Goal: Task Accomplishment & Management: Use online tool/utility

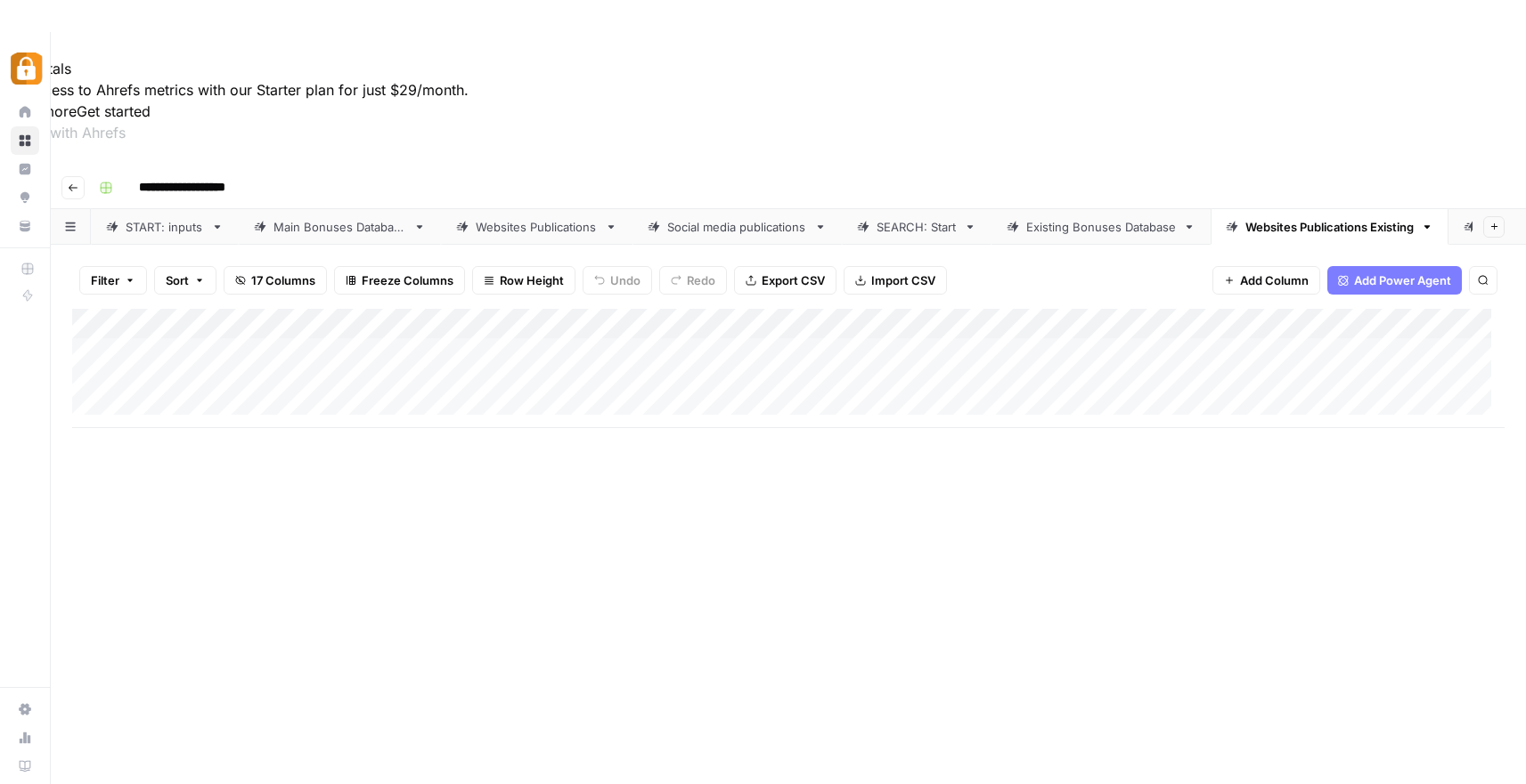
click at [698, 352] on div "Add Column" at bounding box center [788, 601] width 1432 height 584
click at [910, 209] on link "SEARCH: Start" at bounding box center [916, 226] width 149 height 35
click at [537, 309] on div "Add Column" at bounding box center [788, 550] width 1432 height 482
click at [419, 538] on div "Add Column" at bounding box center [788, 550] width 1432 height 482
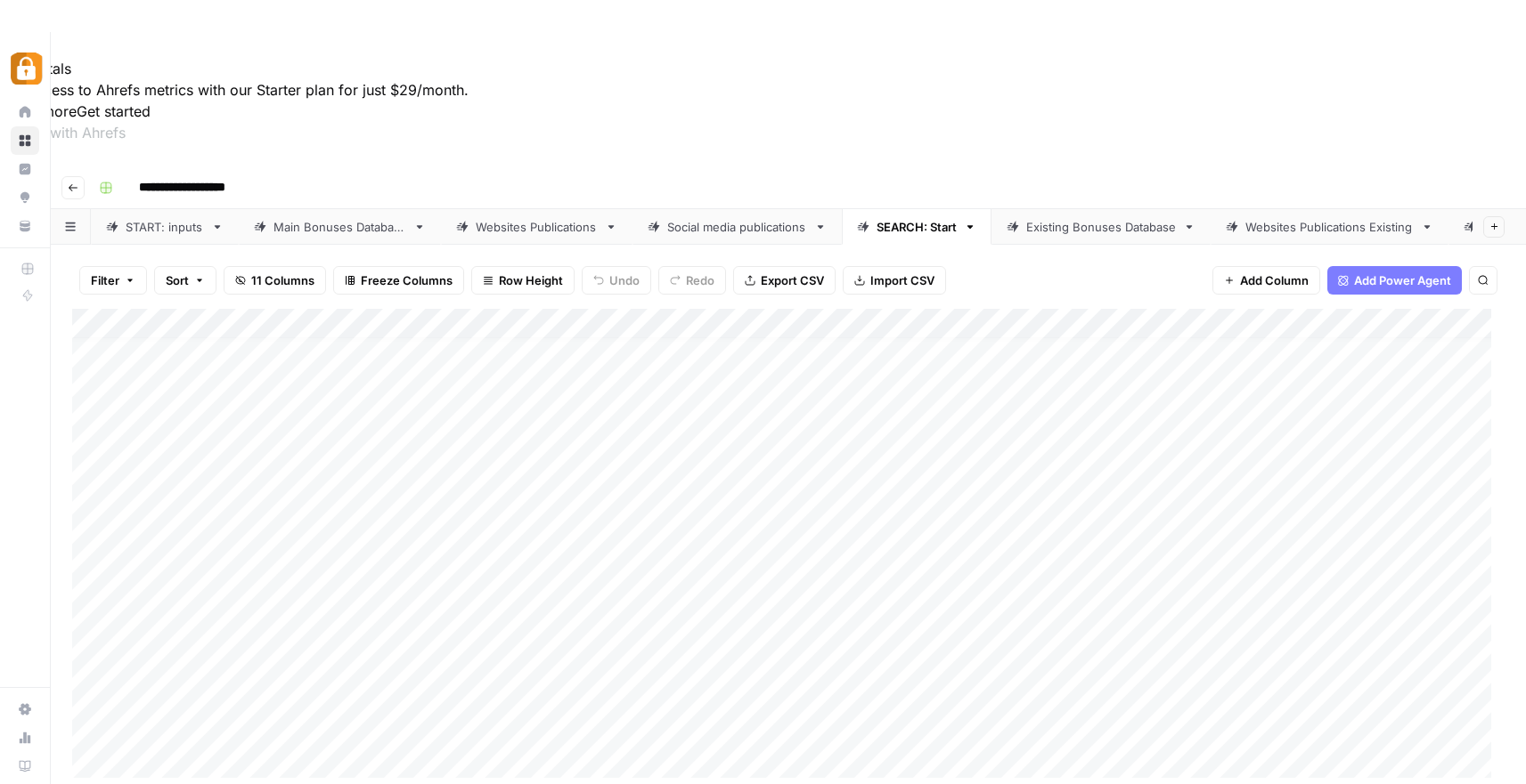
click at [324, 542] on div "Add Column" at bounding box center [788, 550] width 1432 height 482
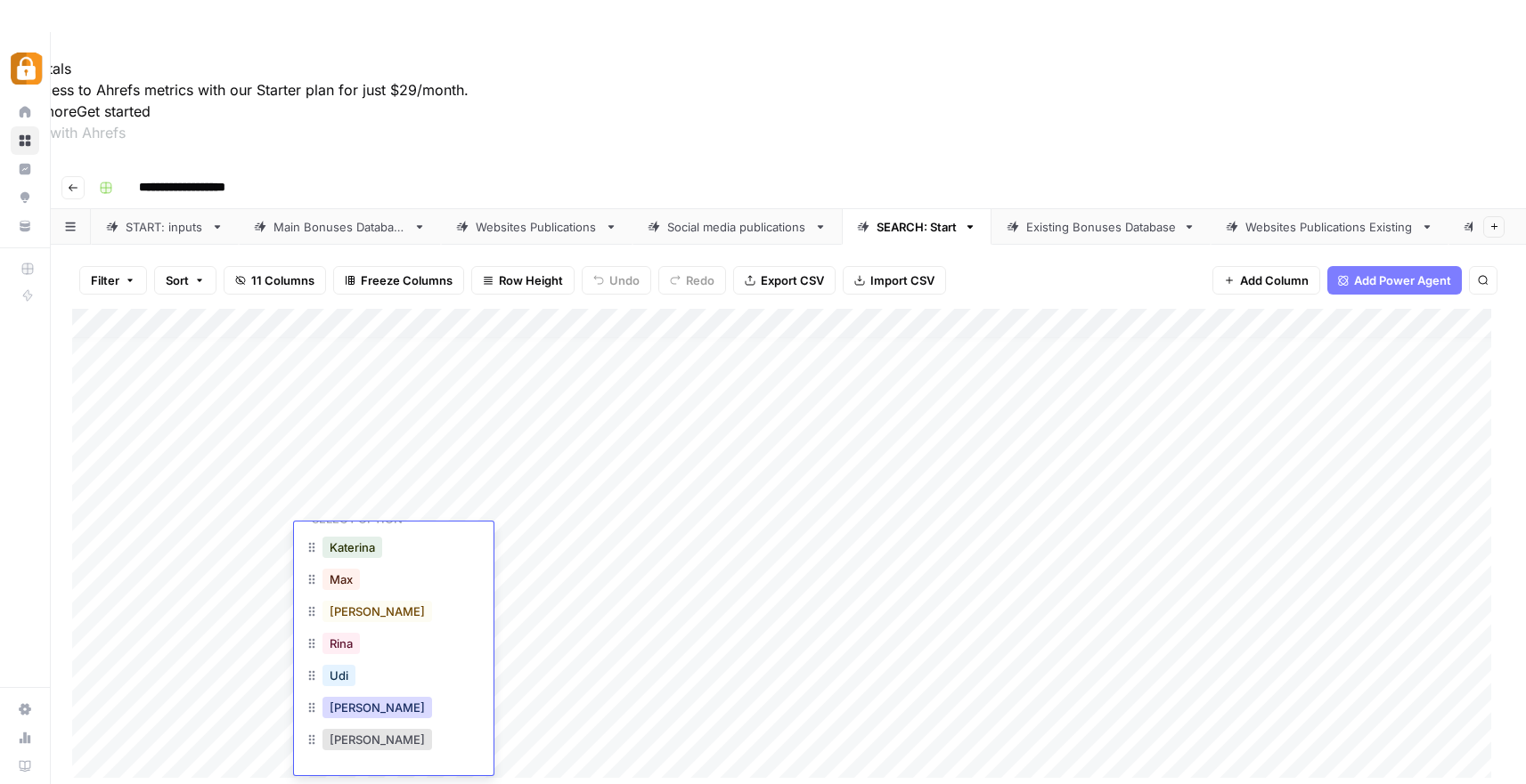
click at [350, 708] on button "[PERSON_NAME]" at bounding box center [377, 708] width 109 height 21
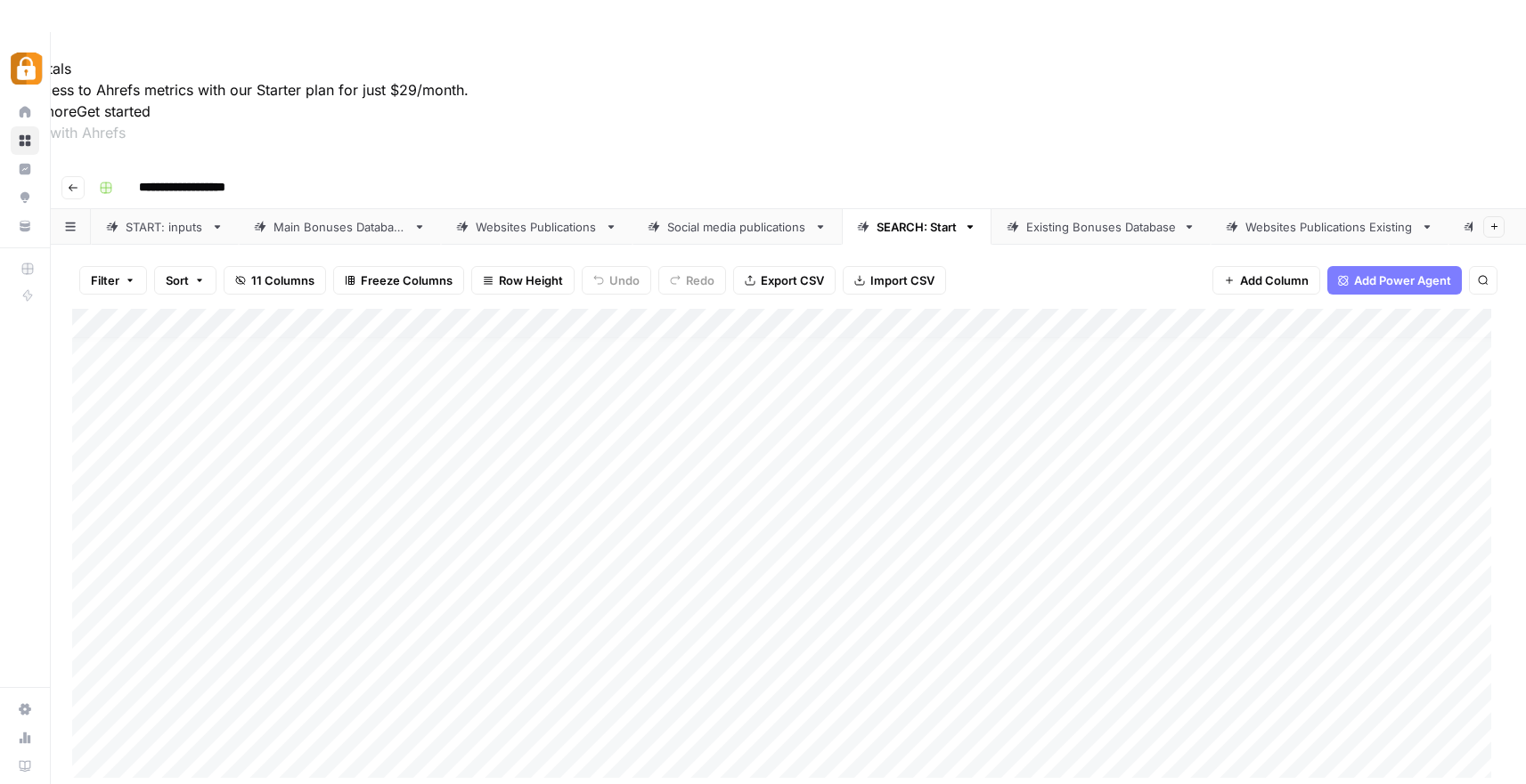
click at [466, 552] on div "Add Column" at bounding box center [788, 550] width 1432 height 482
click at [986, 534] on div "Add Column" at bounding box center [788, 550] width 1432 height 482
click at [1076, 218] on div "Existing Bonuses Database" at bounding box center [1100, 226] width 149 height 18
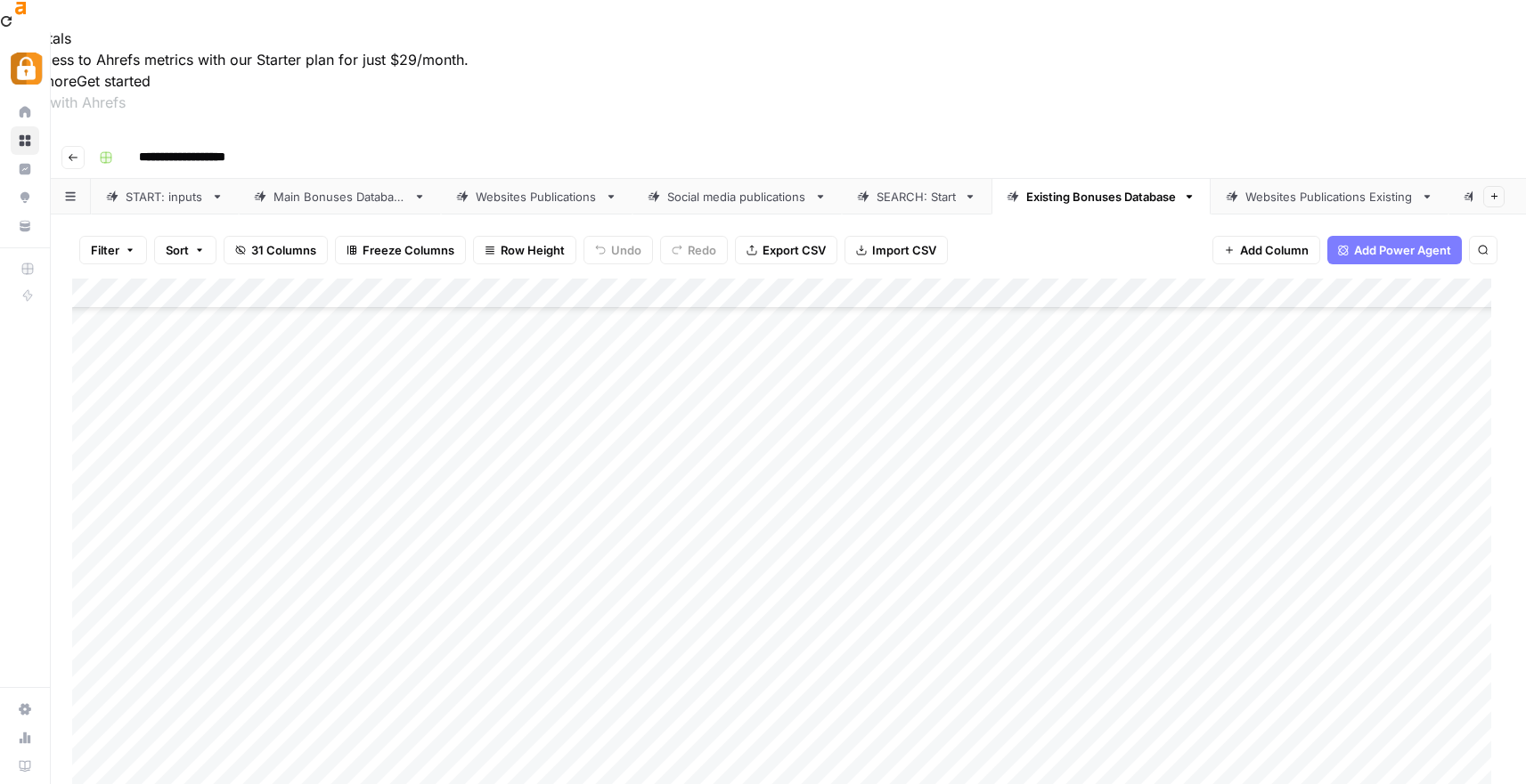
scroll to position [32, 0]
click at [1014, 638] on div "Add Column" at bounding box center [788, 569] width 1432 height 584
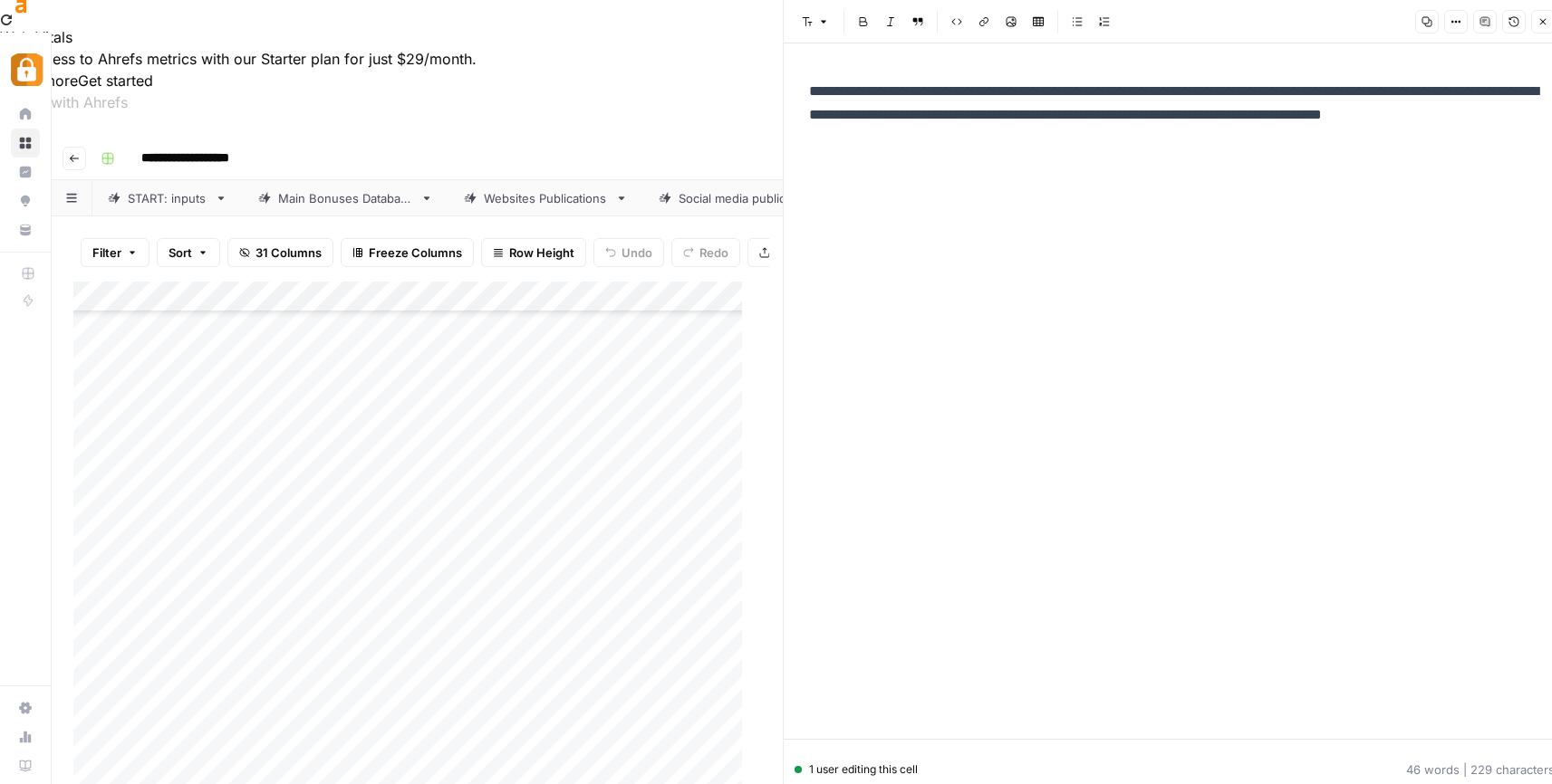
click at [577, 665] on div "Add Column" at bounding box center [414, 572] width 682 height 581
click at [654, 691] on div "Add Column" at bounding box center [414, 572] width 682 height 581
click at [1536, 20] on button "Close" at bounding box center [1542, 21] width 23 height 23
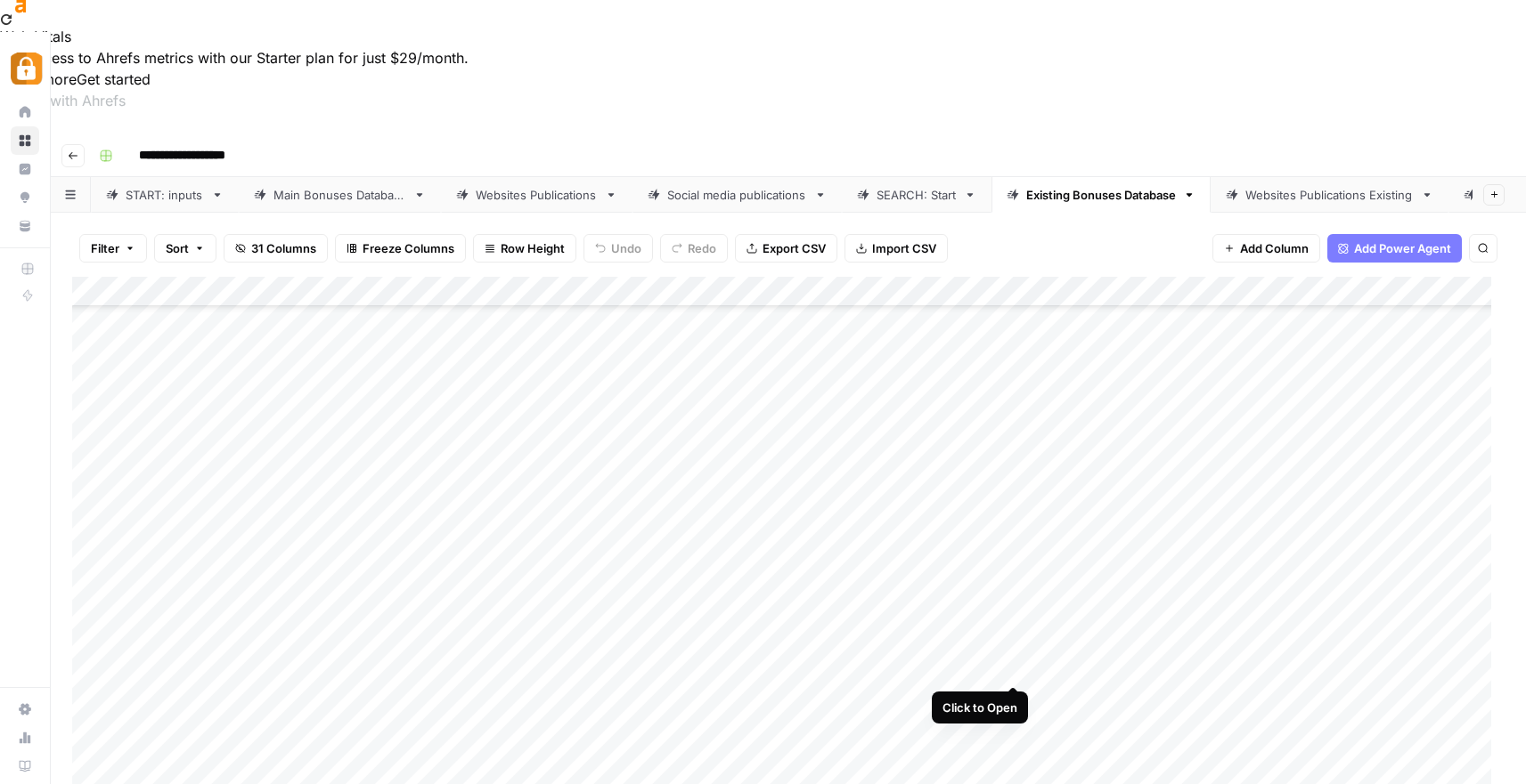
click at [1013, 666] on div "Add Column" at bounding box center [788, 569] width 1432 height 584
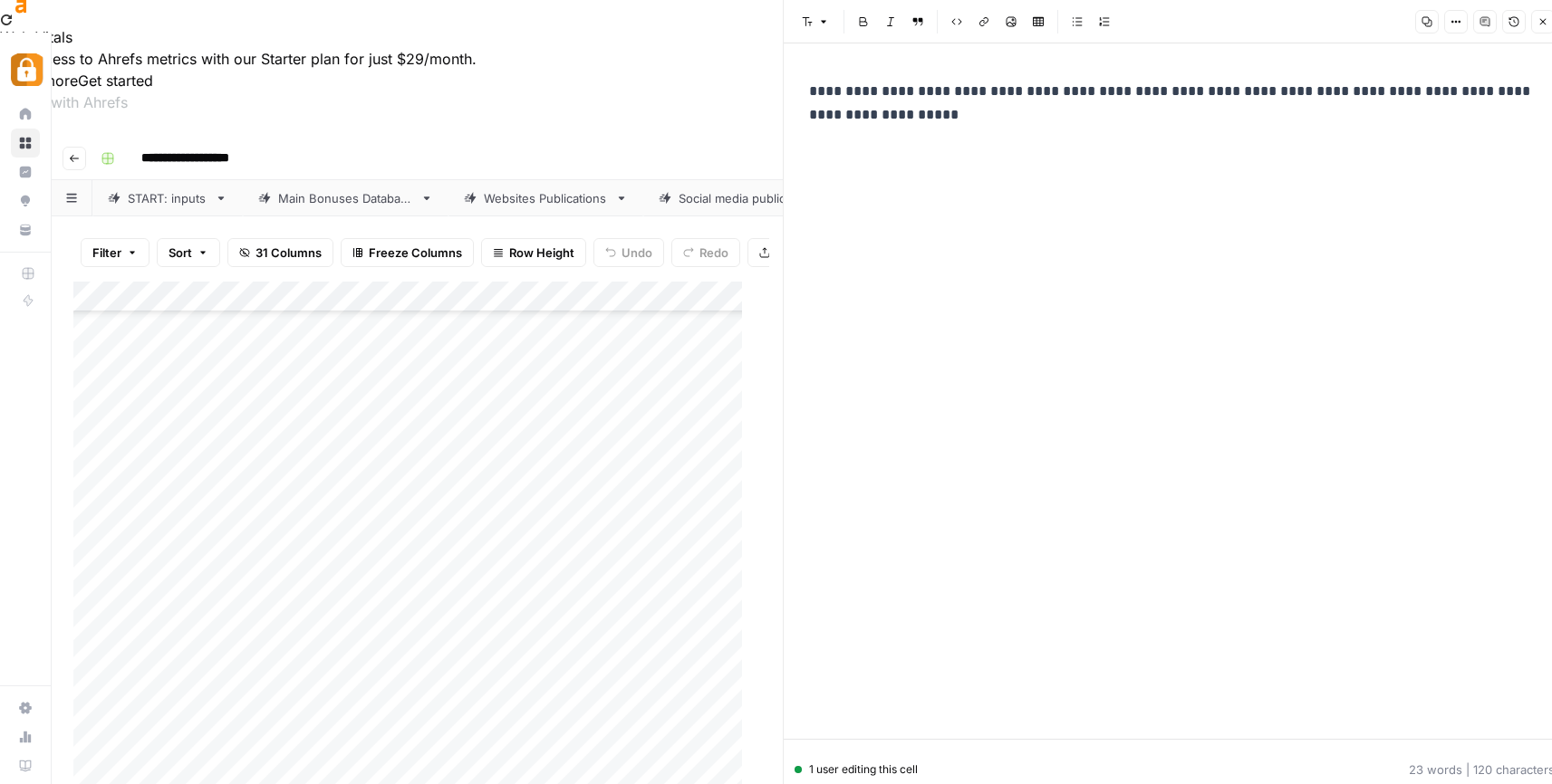
click at [1536, 22] on button "Close" at bounding box center [1542, 21] width 23 height 23
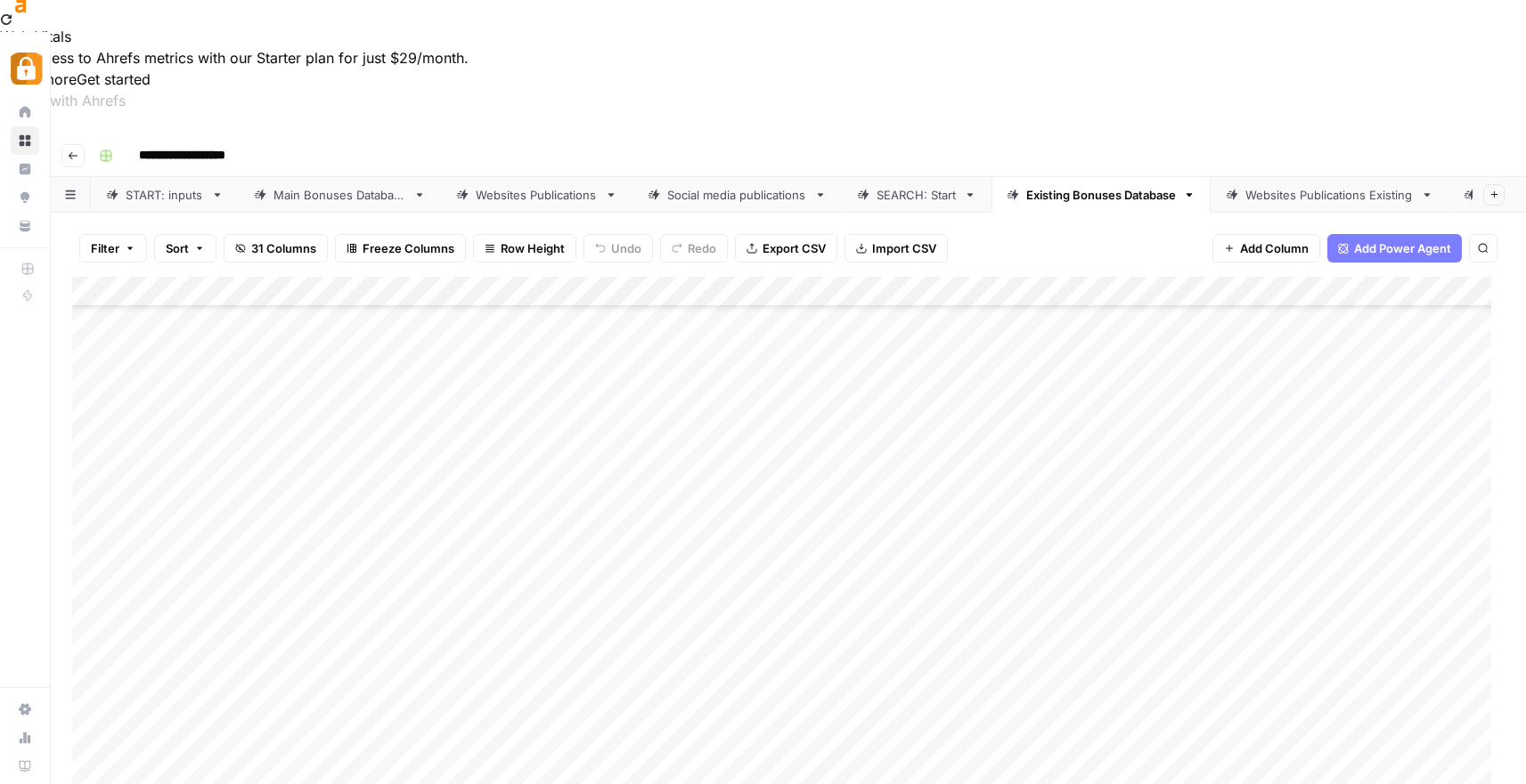
click at [1338, 631] on div "Add Column" at bounding box center [788, 569] width 1432 height 584
click at [1334, 666] on div "Add Column" at bounding box center [788, 569] width 1432 height 584
click at [1336, 186] on div "Websites Publications Existing" at bounding box center [1329, 195] width 168 height 18
click at [1145, 186] on div "Existing Bonuses Database" at bounding box center [1100, 195] width 149 height 18
click at [1100, 390] on div "Add Column" at bounding box center [788, 569] width 1432 height 584
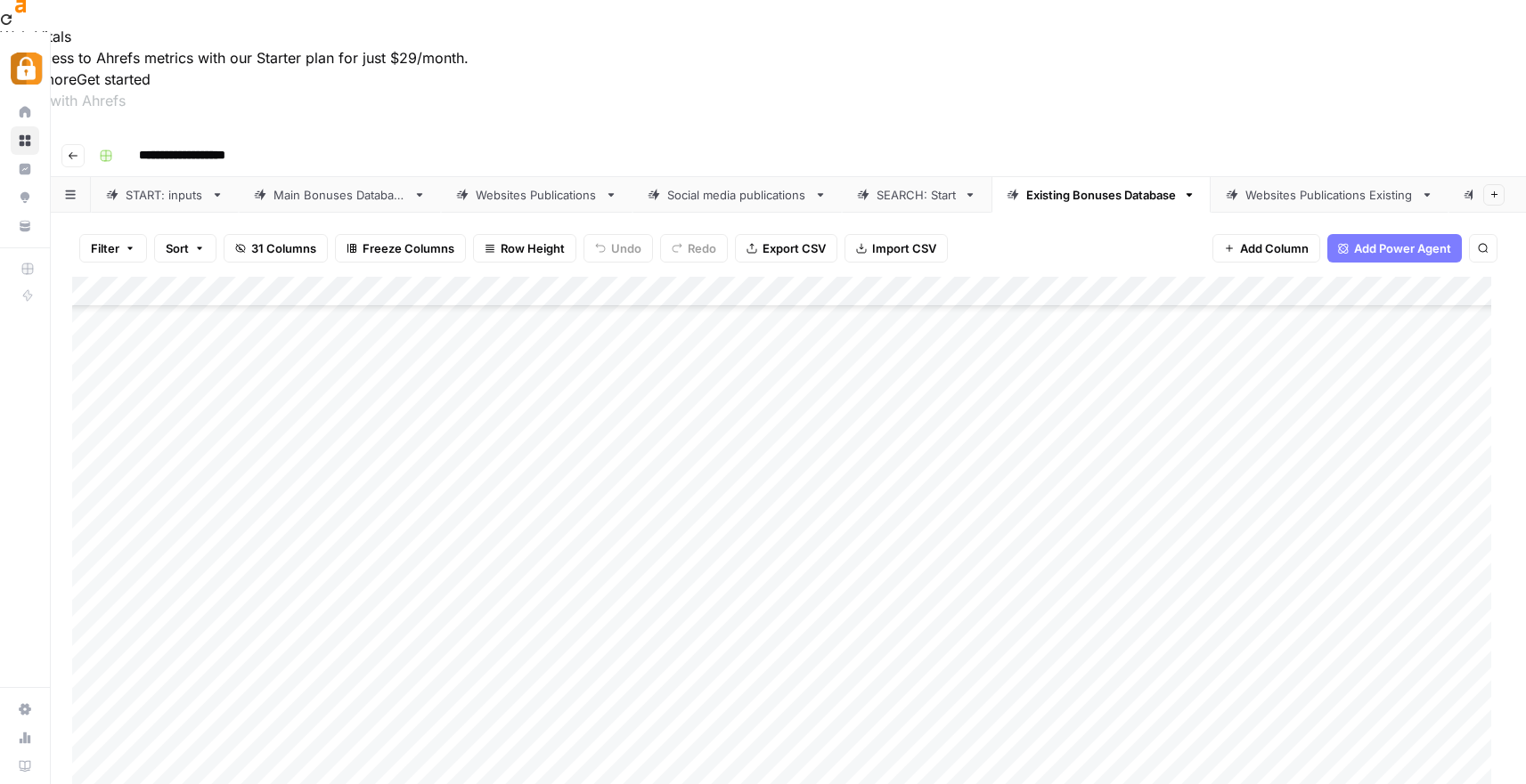
scroll to position [1244, 0]
click at [1156, 639] on div "Add Column" at bounding box center [788, 569] width 1432 height 584
drag, startPoint x: 1192, startPoint y: 652, endPoint x: 1191, endPoint y: 662, distance: 10.0
click at [1191, 662] on div "Add Column" at bounding box center [788, 569] width 1432 height 584
click at [1473, 637] on div "Add Column" at bounding box center [788, 569] width 1432 height 584
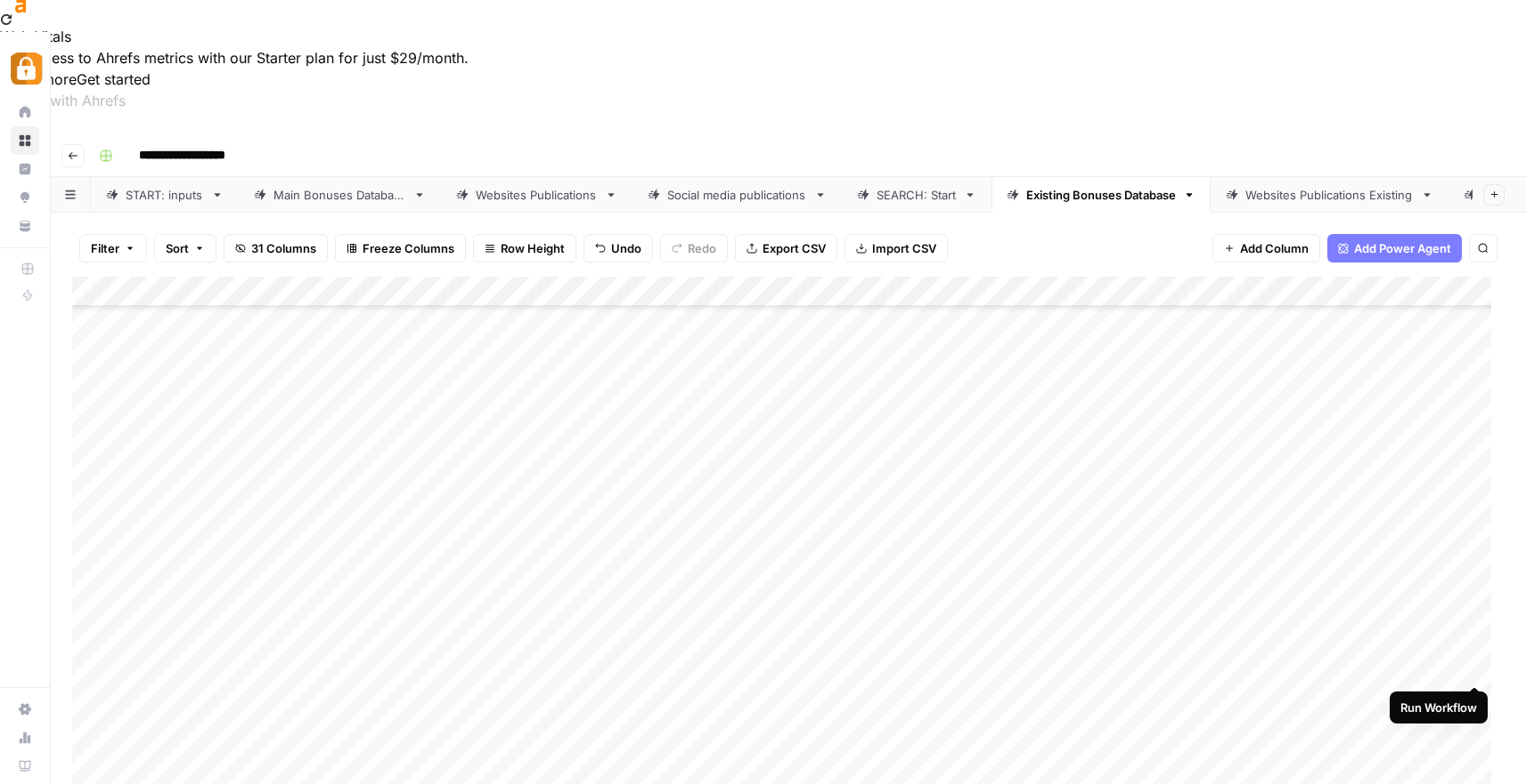
click at [1476, 662] on div "Add Column" at bounding box center [788, 569] width 1432 height 584
click at [1287, 186] on div "Websites Publications Existing" at bounding box center [1329, 195] width 168 height 18
drag, startPoint x: 695, startPoint y: 162, endPoint x: 773, endPoint y: 156, distance: 78.2
click at [773, 277] on div "Add Column" at bounding box center [788, 366] width 1432 height 180
drag, startPoint x: 772, startPoint y: 166, endPoint x: 689, endPoint y: 169, distance: 83.1
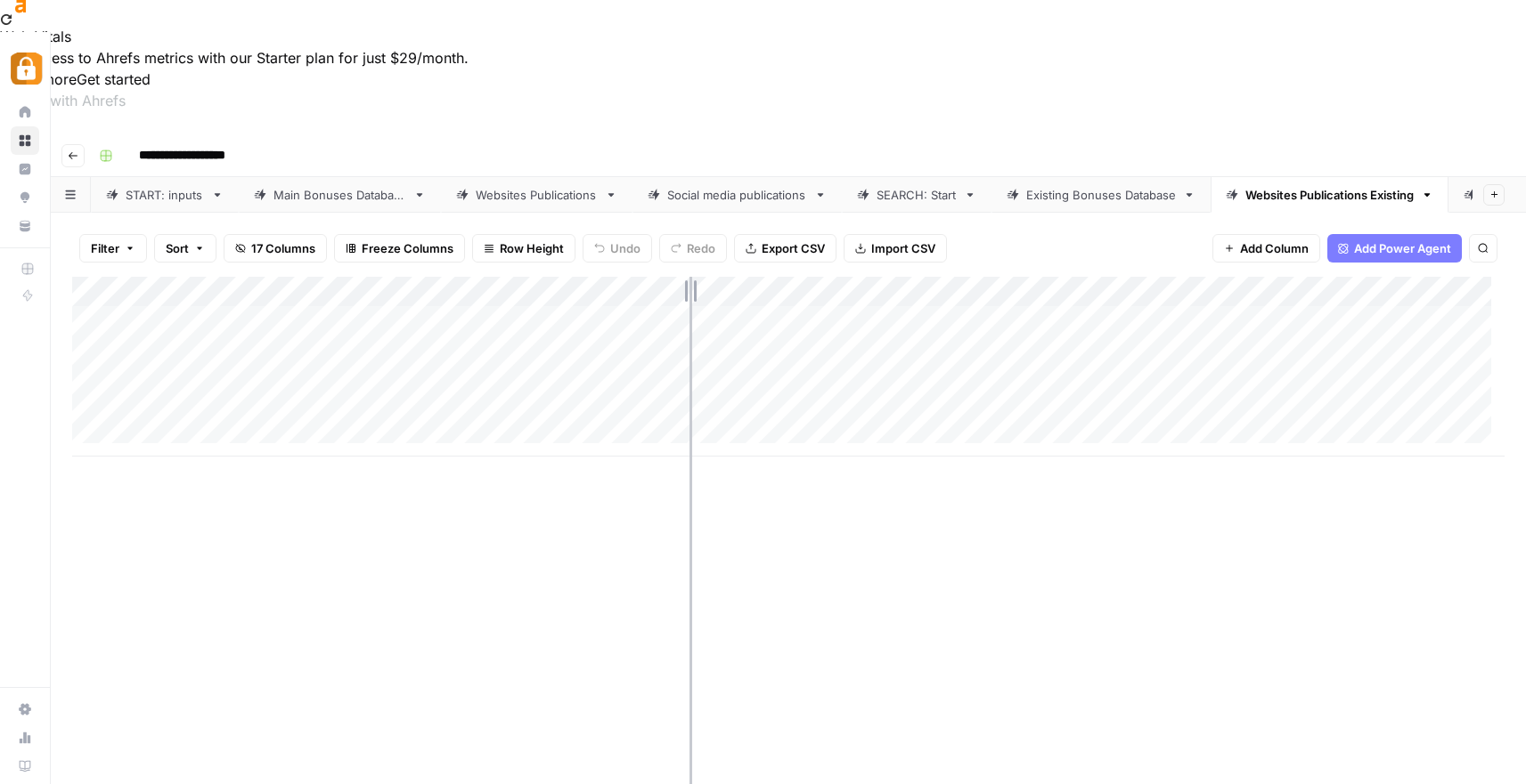
click at [689, 277] on div "Add Column" at bounding box center [788, 366] width 1432 height 180
click at [1011, 277] on div "Add Column" at bounding box center [788, 366] width 1432 height 180
click at [1017, 277] on div "Add Column" at bounding box center [788, 366] width 1432 height 180
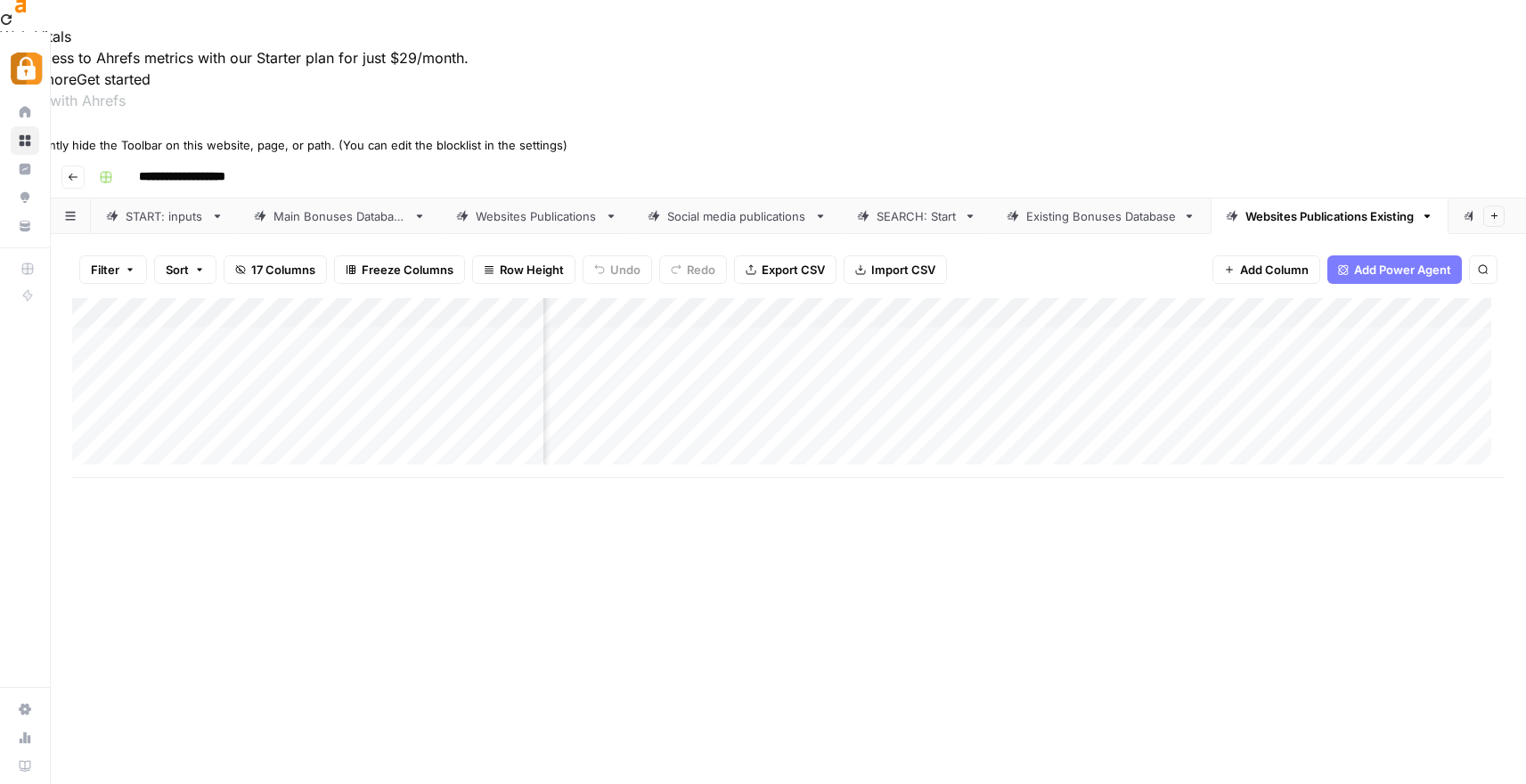
click at [1500, 134] on div at bounding box center [763, 127] width 1526 height 12
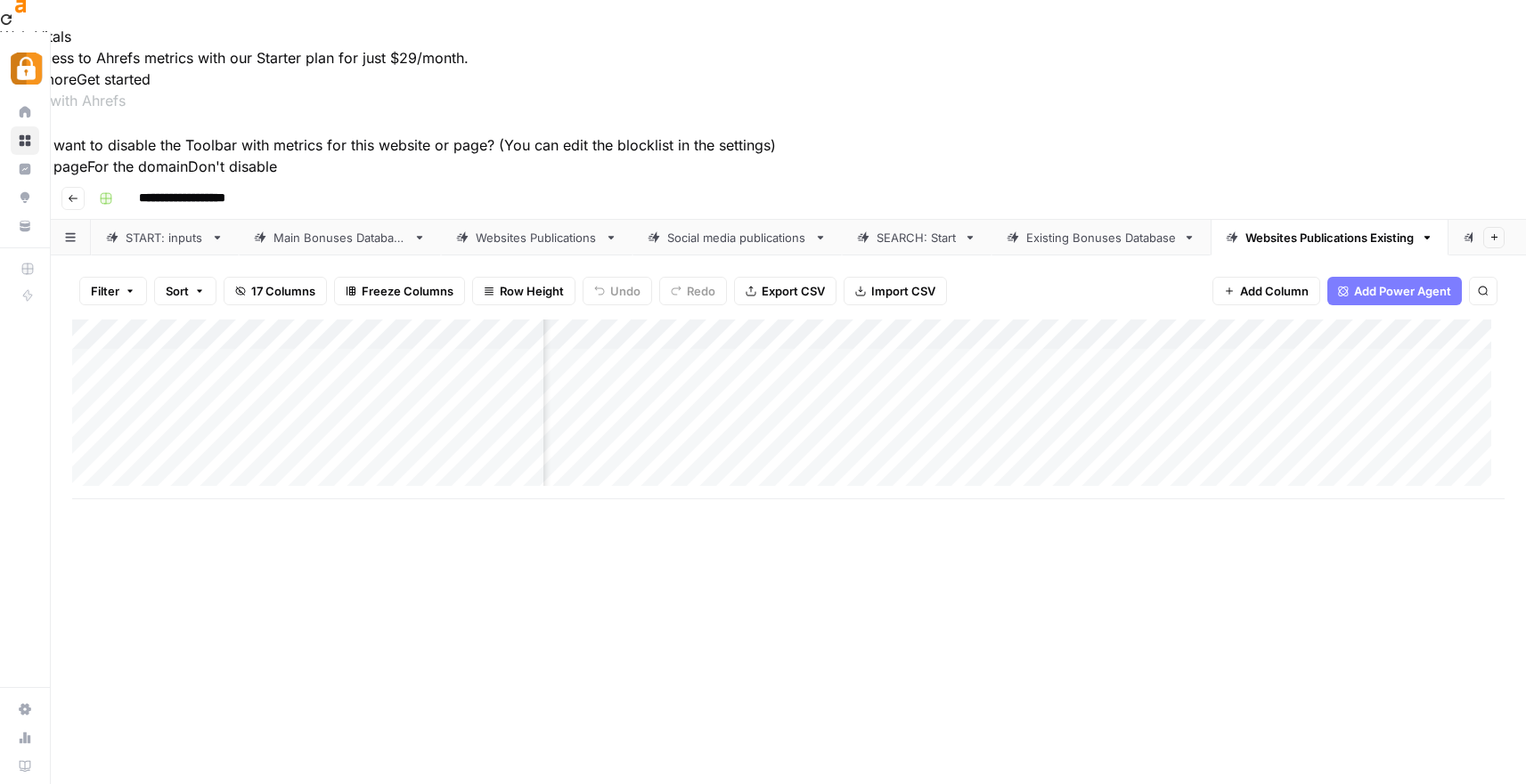
click at [88, 177] on button "For this page" at bounding box center [44, 167] width 88 height 21
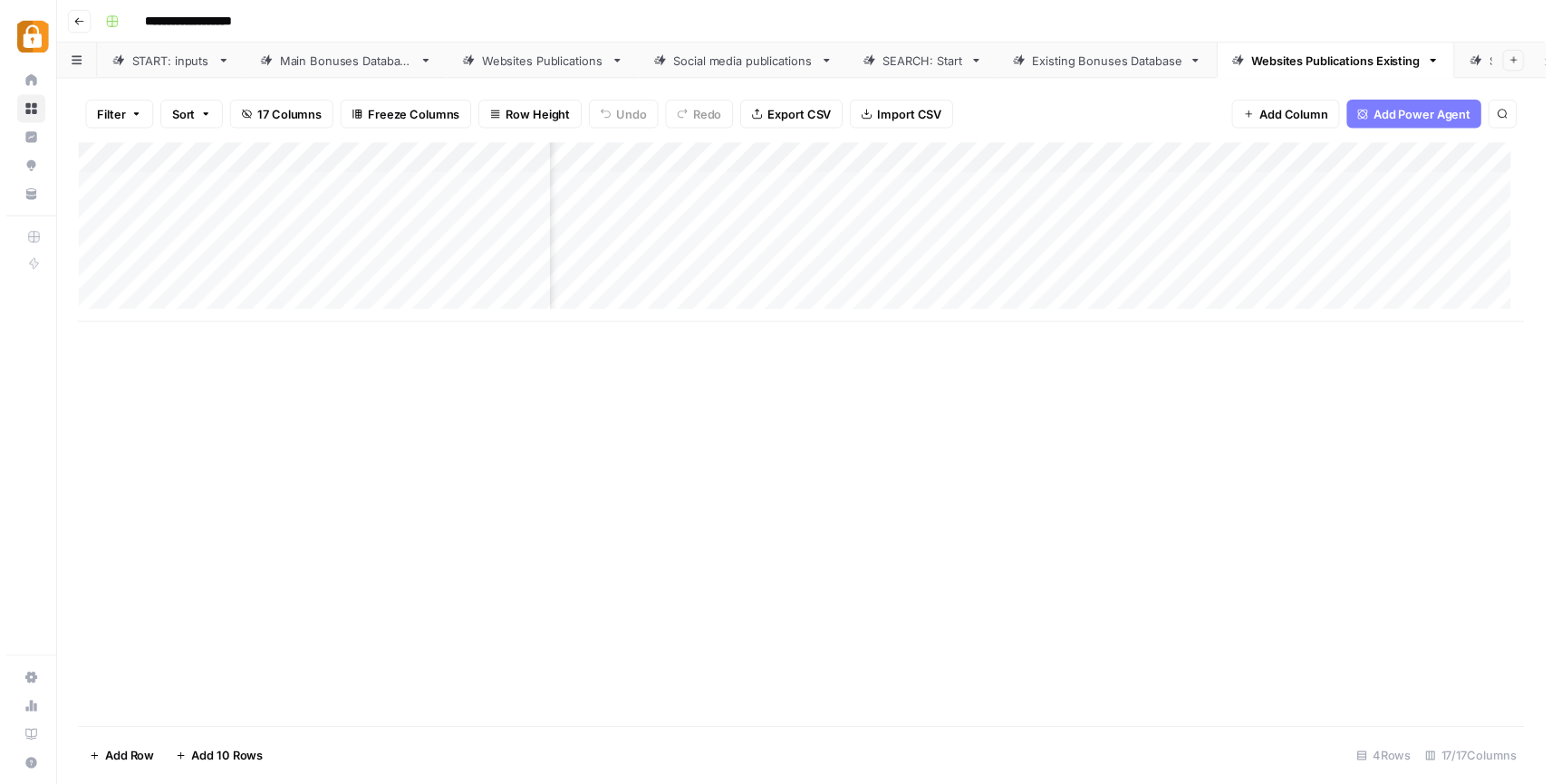
scroll to position [0, 848]
click at [963, 247] on div "Add Column" at bounding box center [808, 236] width 1470 height 183
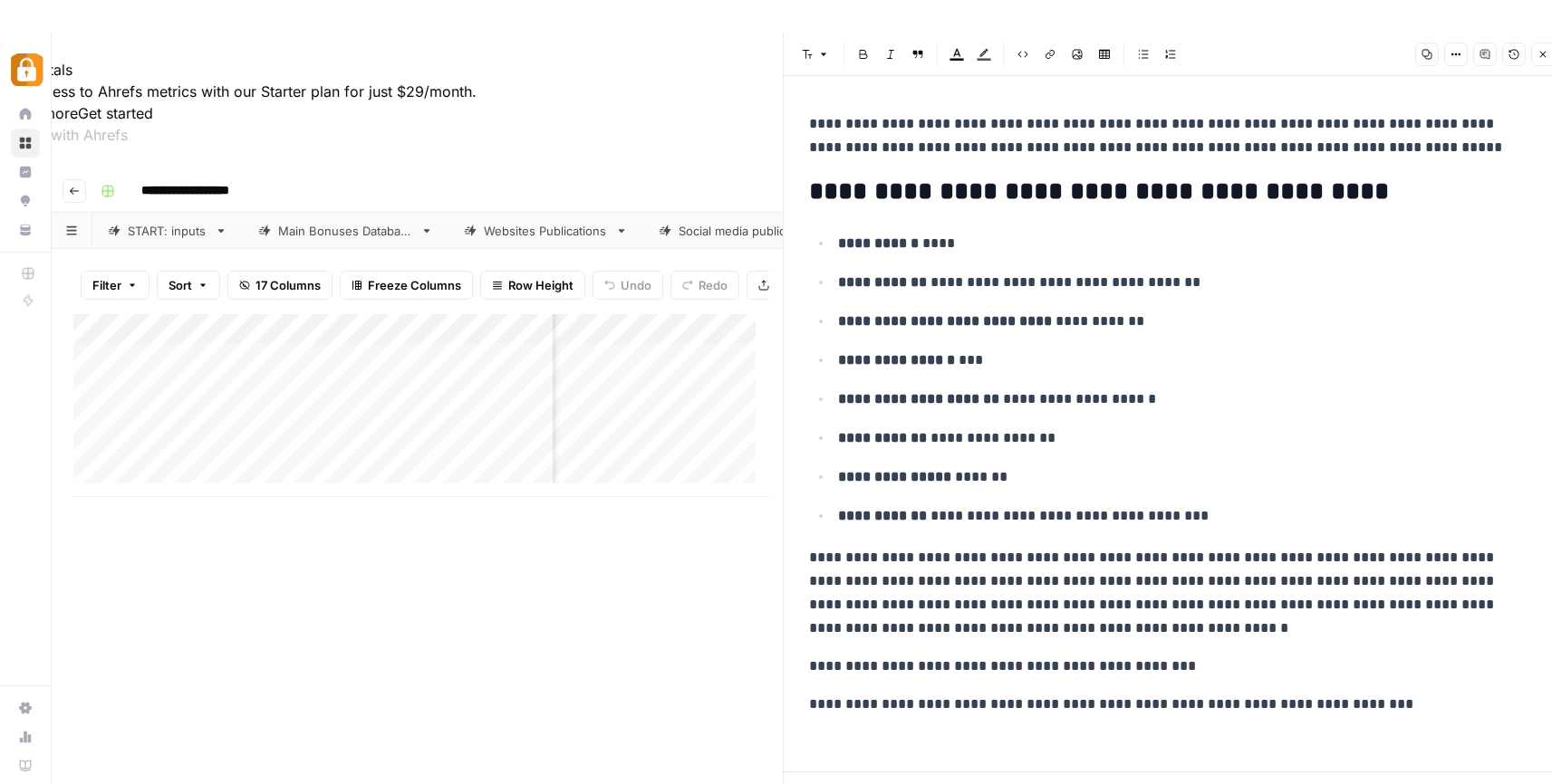
click at [1535, 52] on button "Close" at bounding box center [1542, 54] width 23 height 23
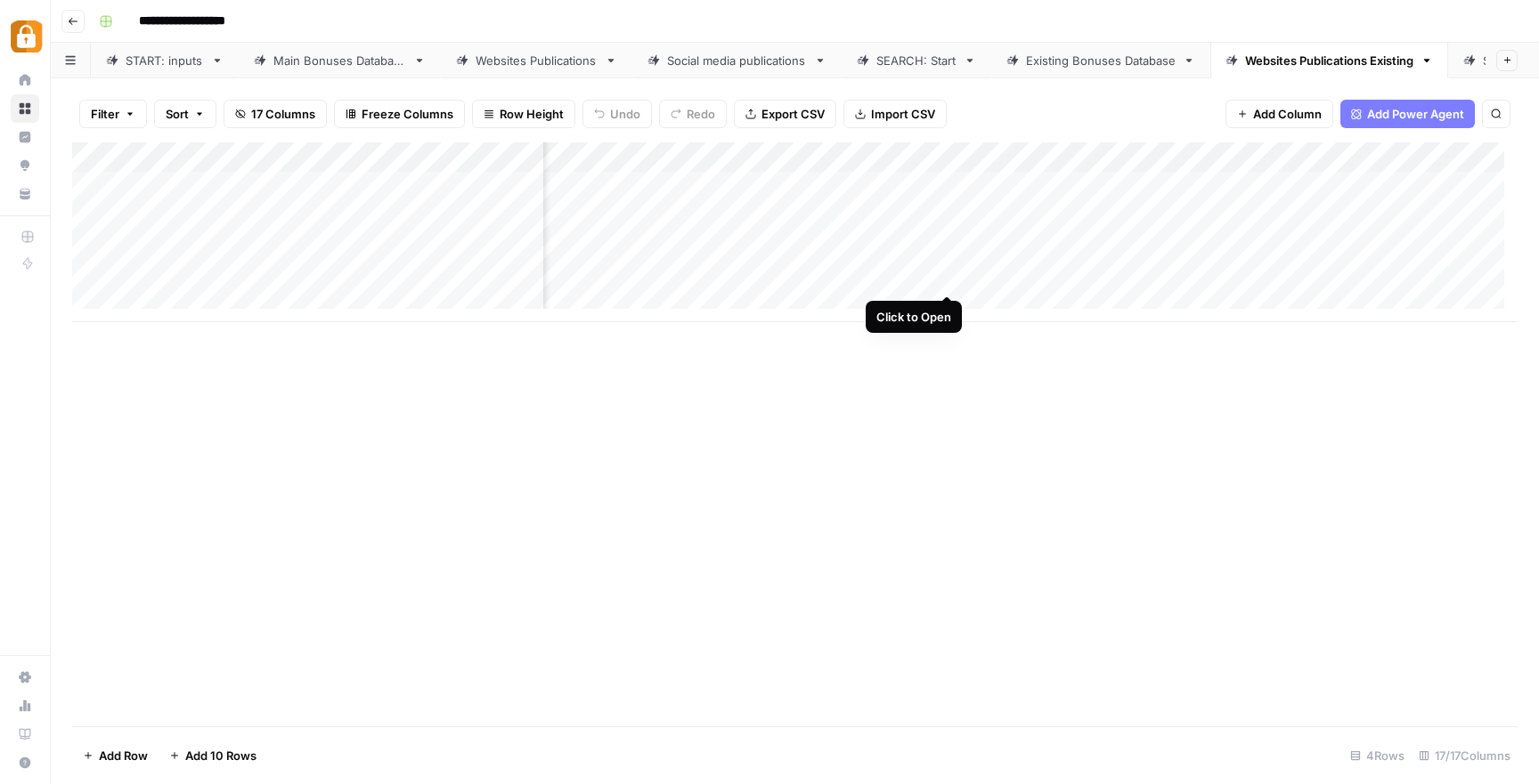
click at [949, 274] on div "Add Column" at bounding box center [795, 232] width 1445 height 180
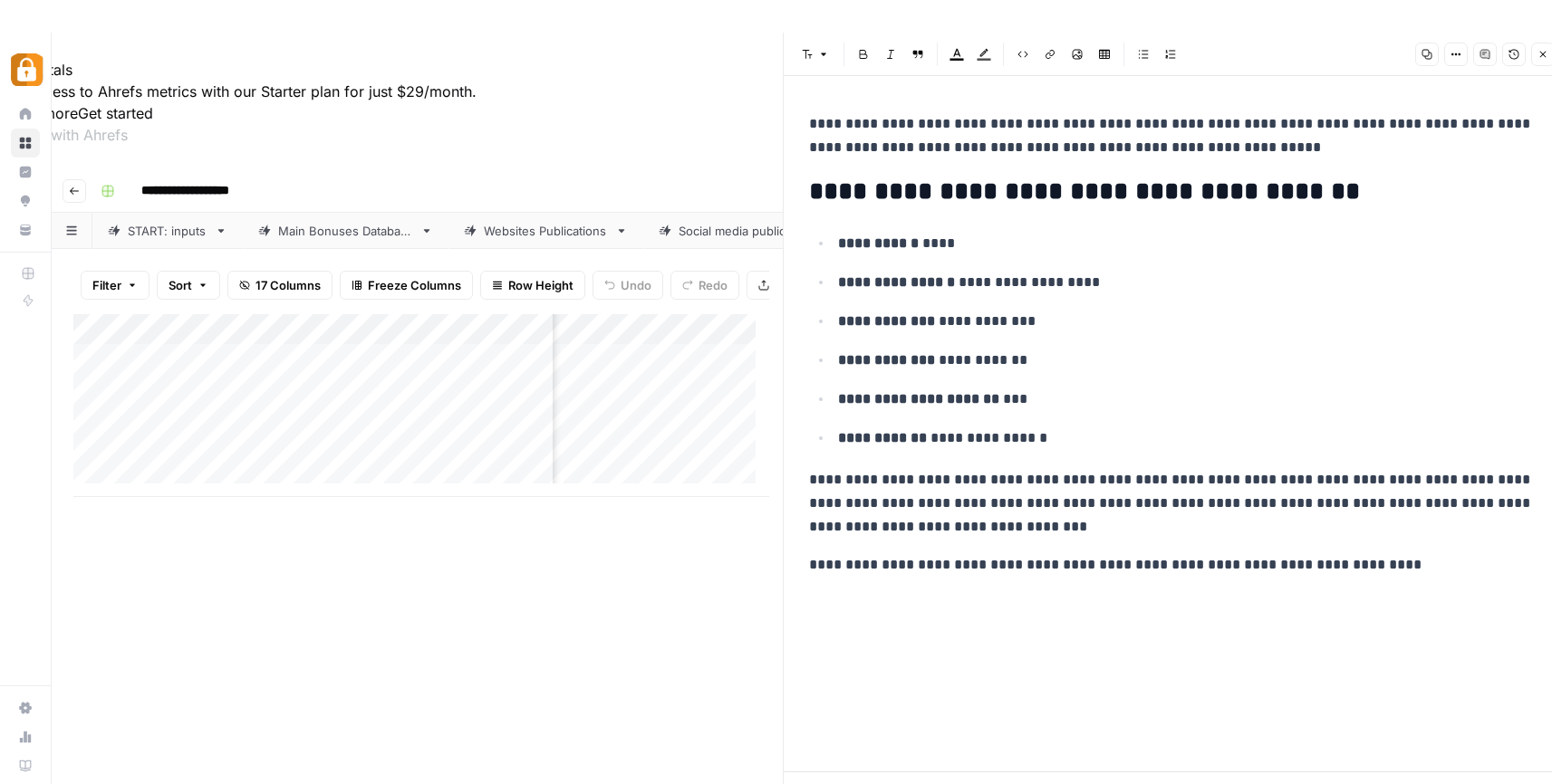
click at [1537, 53] on icon "button" at bounding box center [1542, 54] width 11 height 11
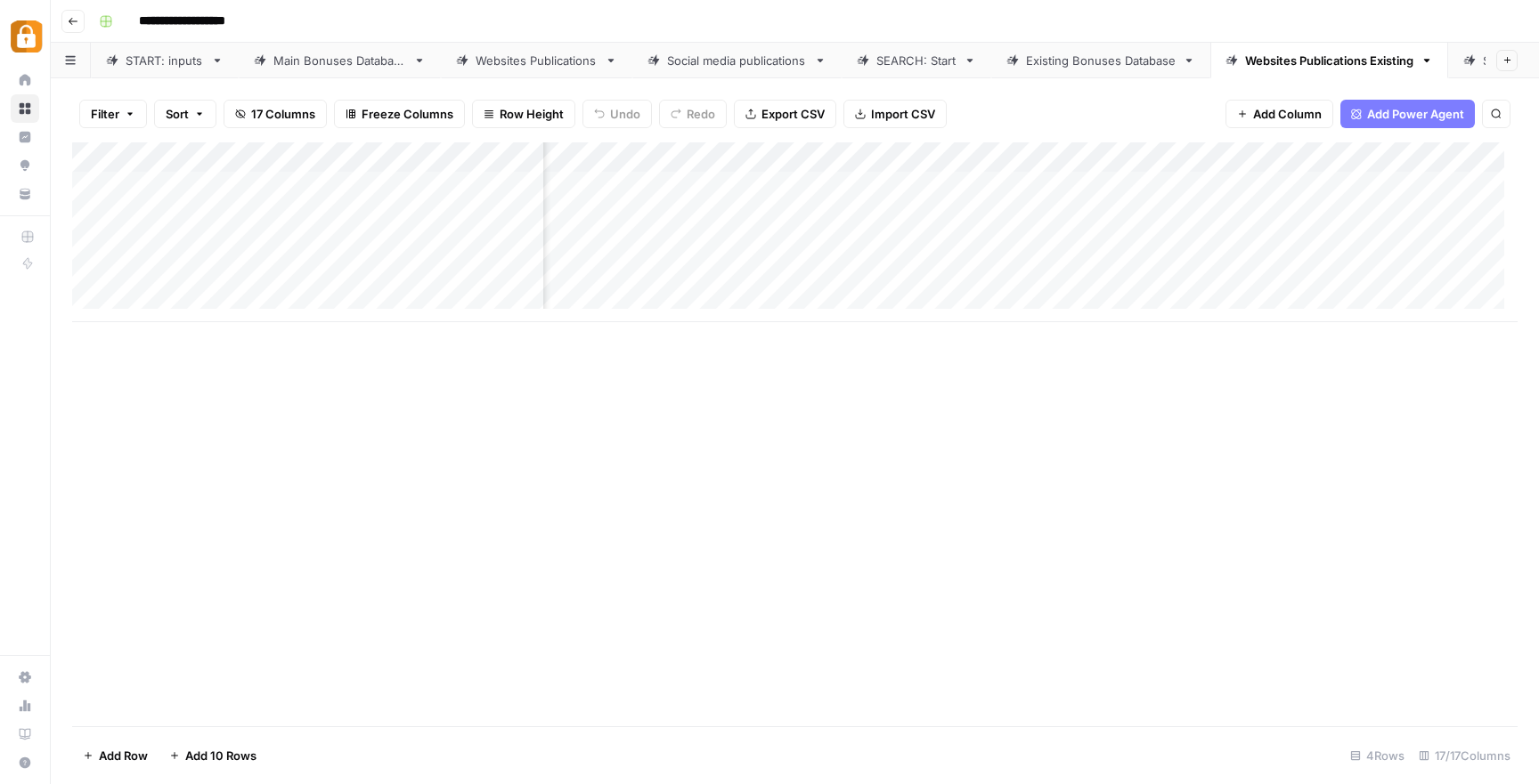
scroll to position [0, 1222]
click at [899, 241] on div "Add Column" at bounding box center [795, 232] width 1445 height 180
click at [890, 269] on div "Add Column" at bounding box center [795, 232] width 1445 height 180
click at [1150, 245] on div "Add Column" at bounding box center [795, 232] width 1445 height 180
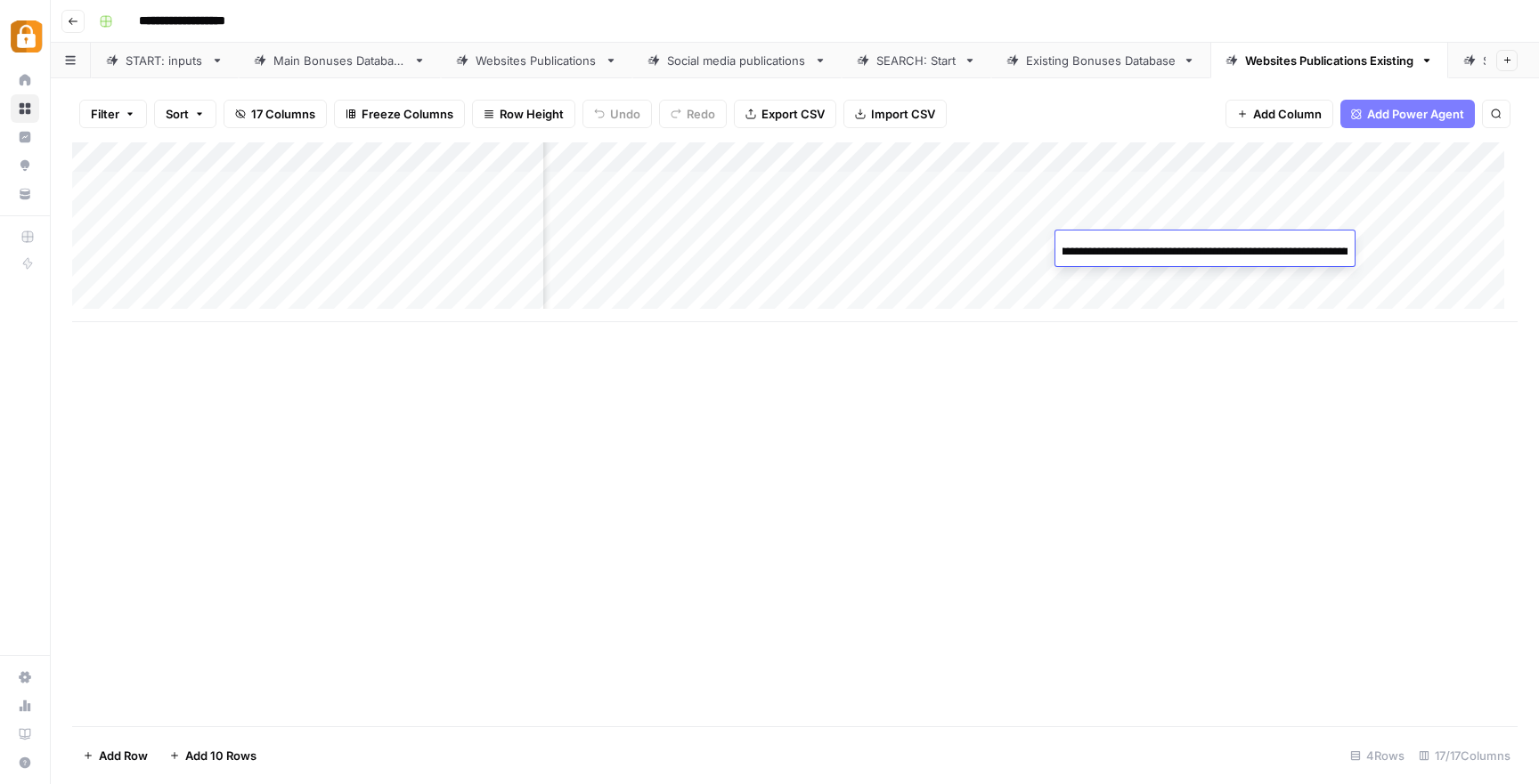
scroll to position [0, 0]
drag, startPoint x: 1135, startPoint y: 248, endPoint x: 1037, endPoint y: 251, distance: 98.0
click at [1037, 251] on body "**********" at bounding box center [769, 392] width 1539 height 784
drag, startPoint x: 1115, startPoint y: 242, endPoint x: 1416, endPoint y: 247, distance: 301.0
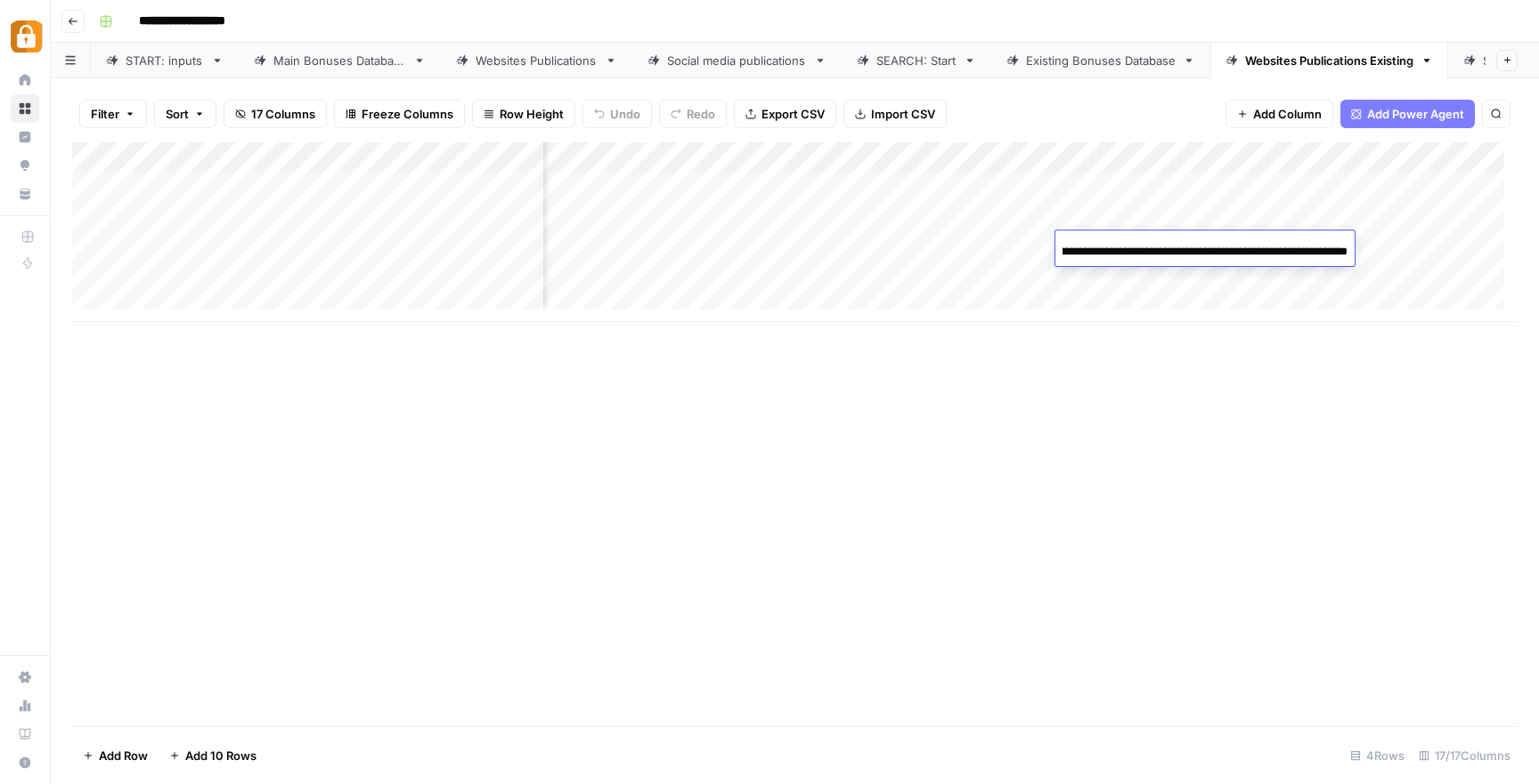
click at [1416, 247] on body "**********" at bounding box center [769, 392] width 1539 height 784
click at [1141, 469] on div "Add Column" at bounding box center [795, 435] width 1445 height 584
click at [486, 247] on div "Add Column" at bounding box center [795, 232] width 1445 height 180
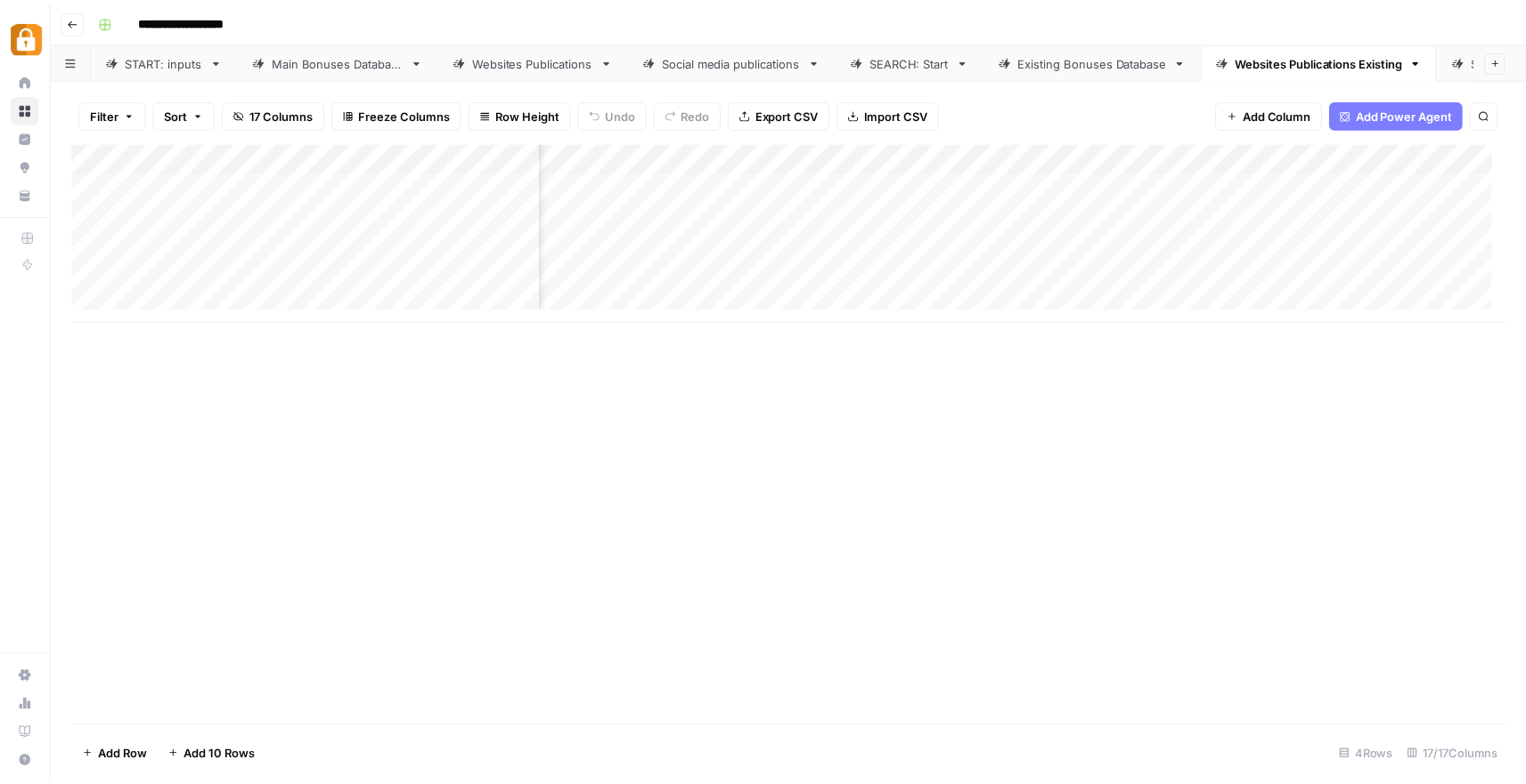
scroll to position [0, 1036]
click at [1102, 57] on div "Existing Bonuses Database" at bounding box center [1100, 60] width 149 height 18
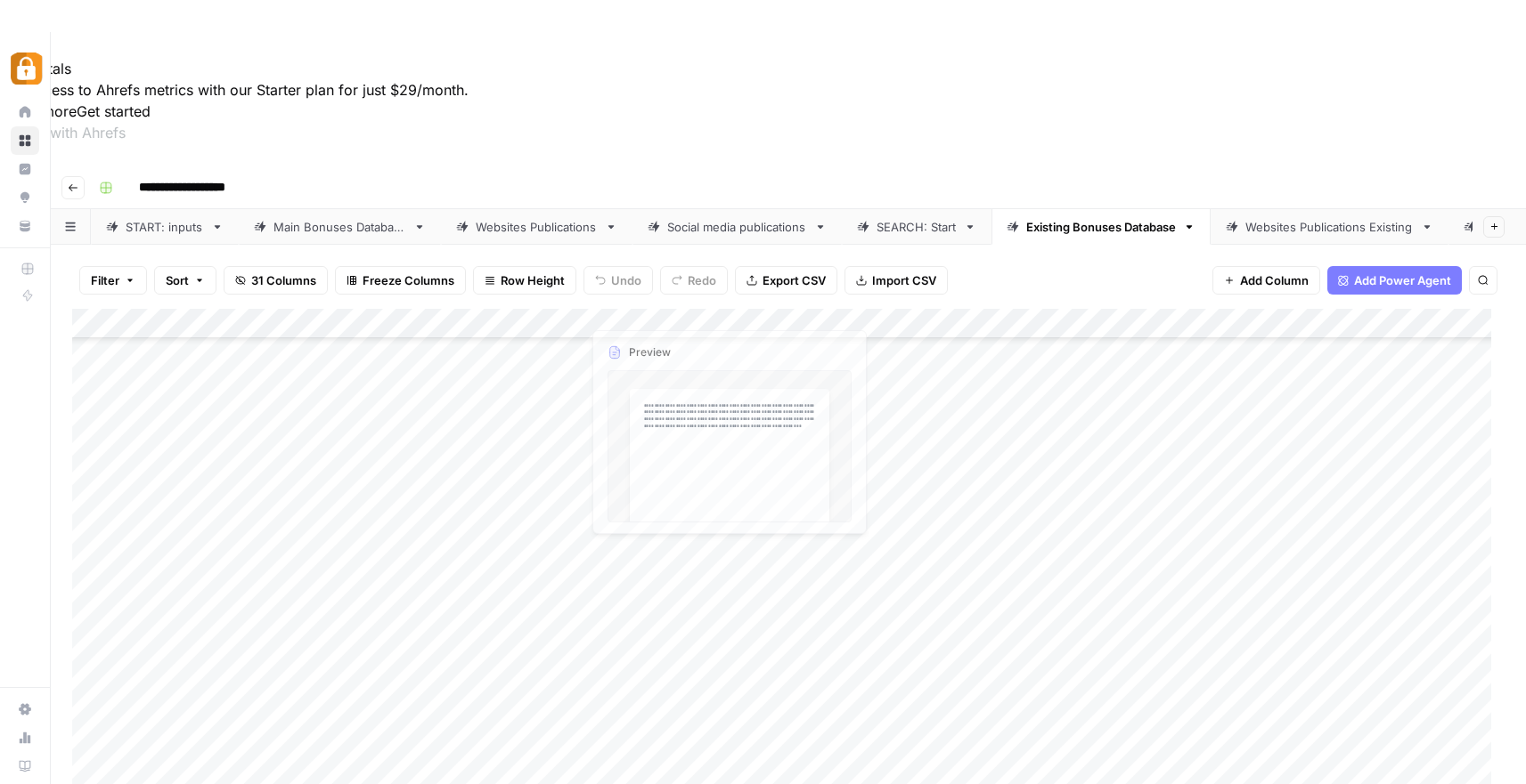
scroll to position [1244, 0]
click at [938, 218] on div "SEARCH: Start" at bounding box center [917, 226] width 80 height 18
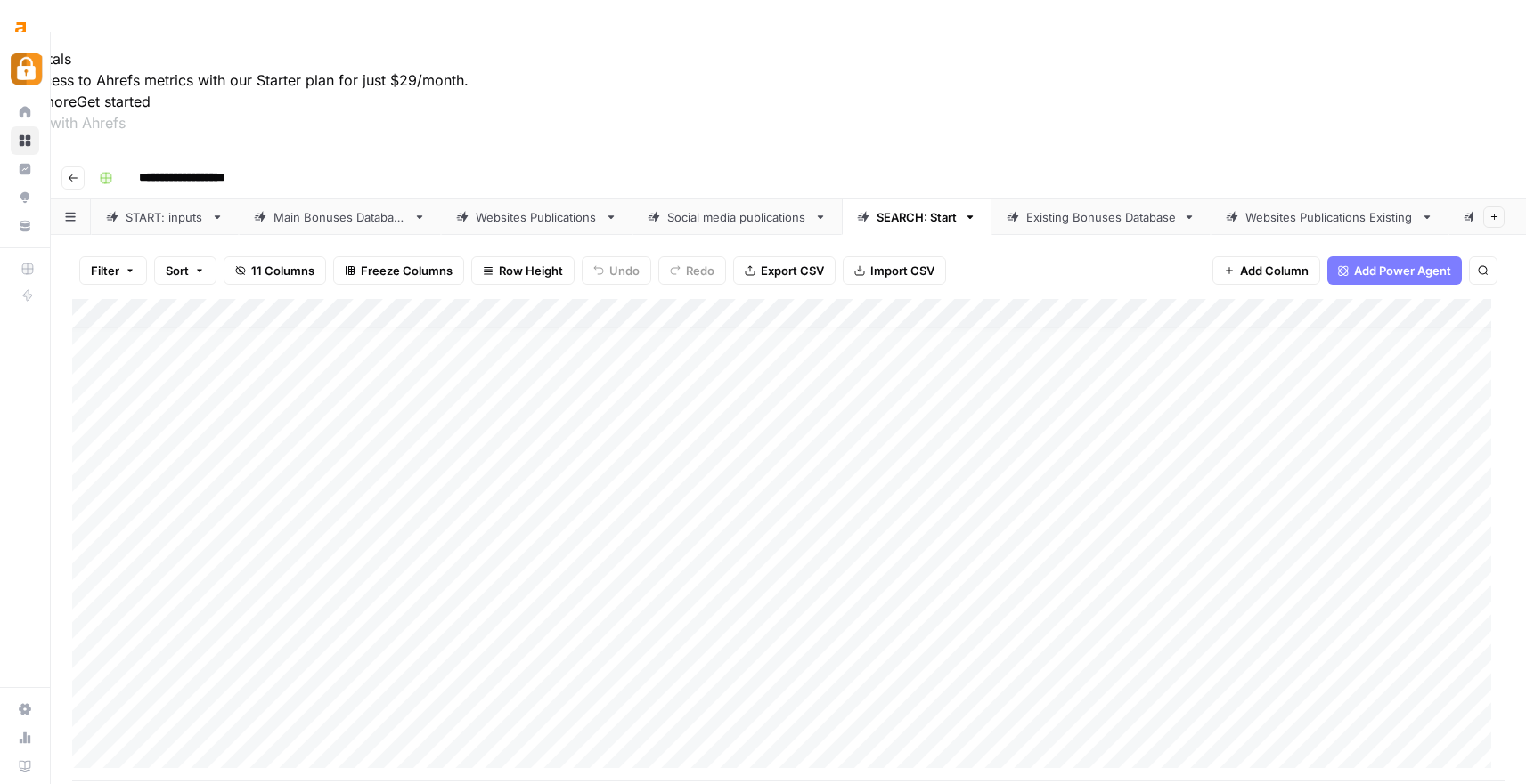
scroll to position [32, 0]
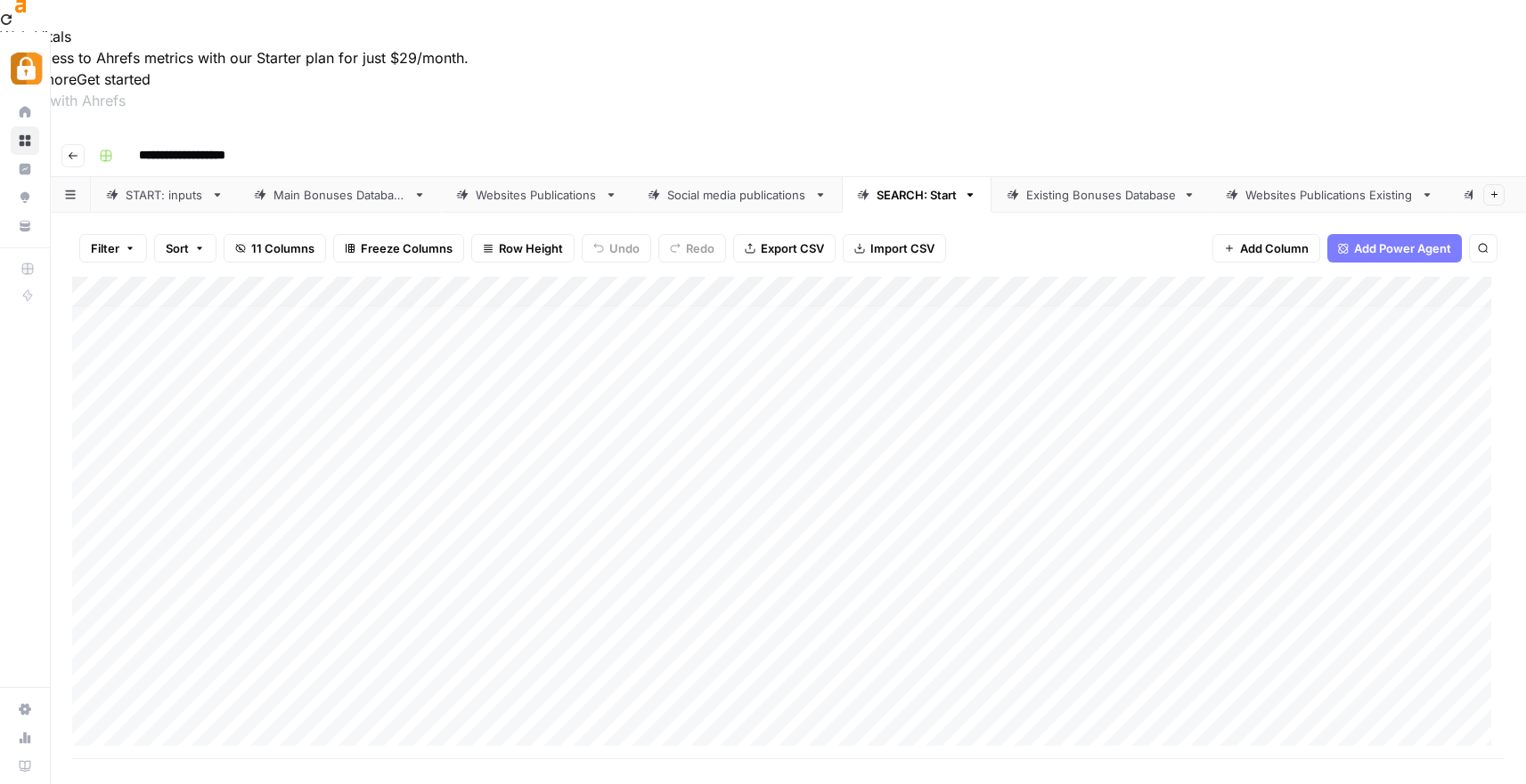
click at [487, 498] on div "Add Column" at bounding box center [788, 518] width 1432 height 482
click at [1094, 186] on div "Existing Bonuses Database" at bounding box center [1100, 195] width 149 height 18
click at [557, 637] on div "Add Column" at bounding box center [788, 569] width 1432 height 584
click at [560, 661] on div "Add Column" at bounding box center [788, 569] width 1432 height 584
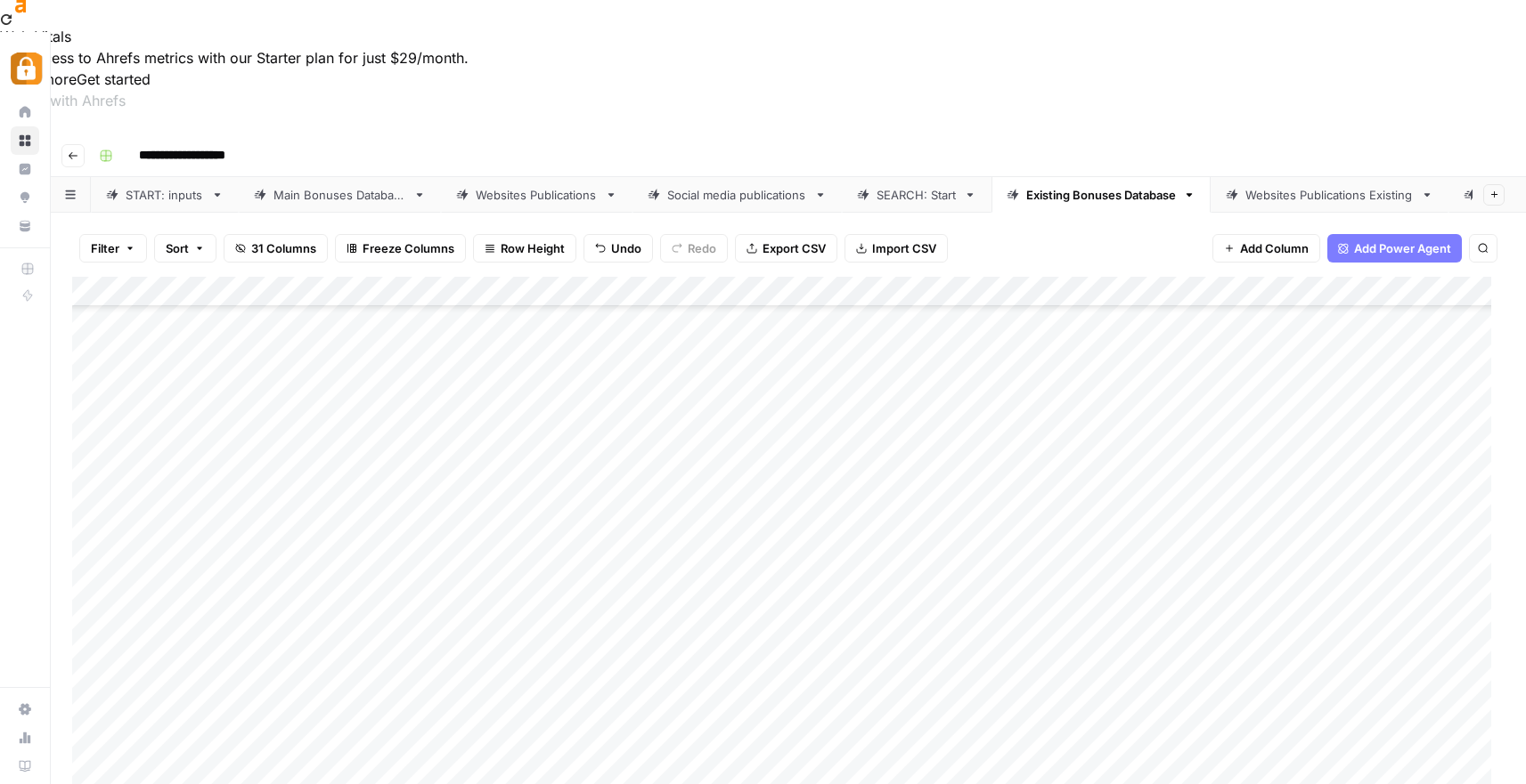
click at [1299, 186] on div "Websites Publications Existing" at bounding box center [1329, 195] width 168 height 18
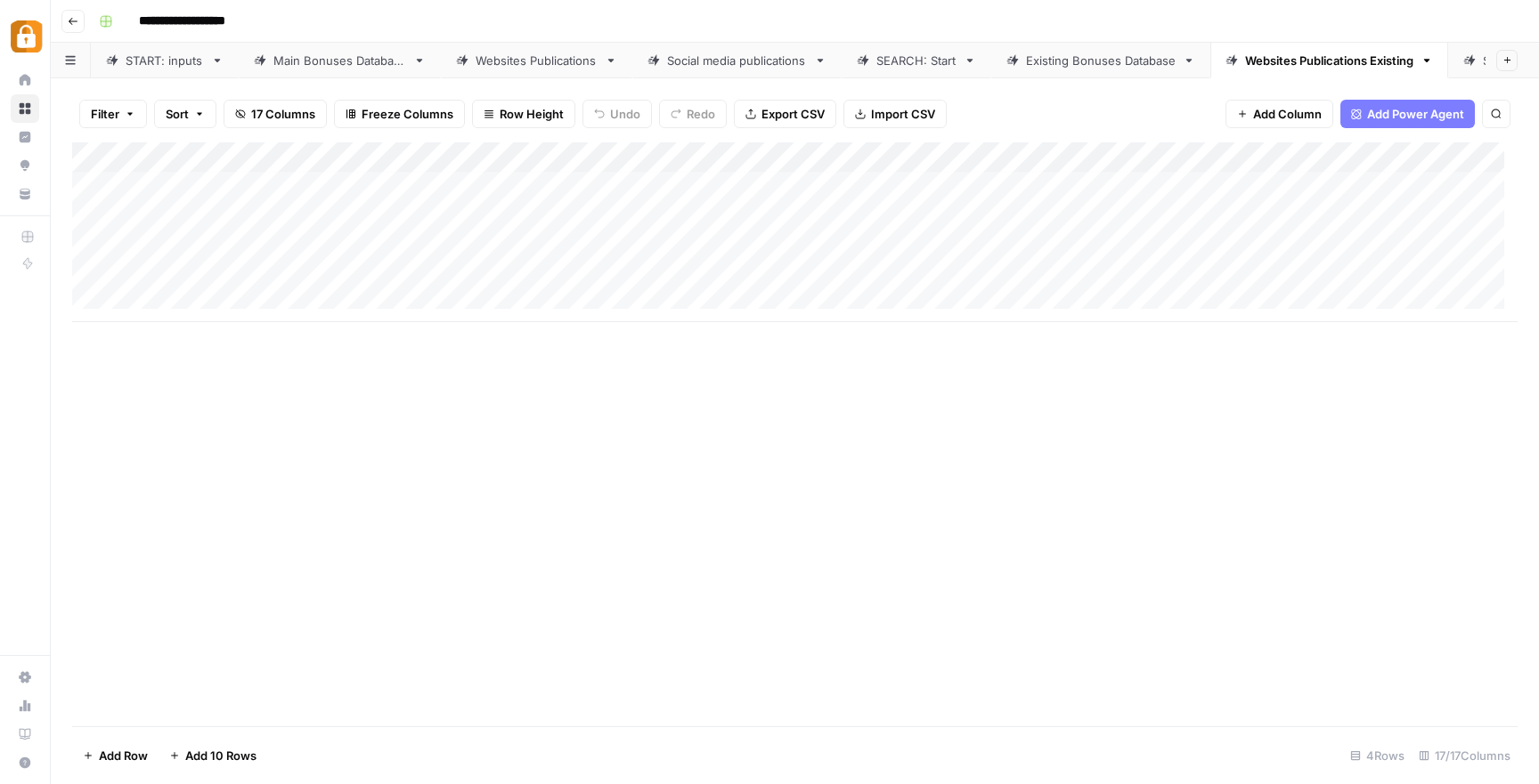
scroll to position [13, 0]
click at [503, 225] on div "Add Column" at bounding box center [795, 232] width 1445 height 180
click at [504, 255] on div "Add Column" at bounding box center [795, 232] width 1445 height 180
click at [1038, 231] on div "Add Column" at bounding box center [795, 232] width 1445 height 180
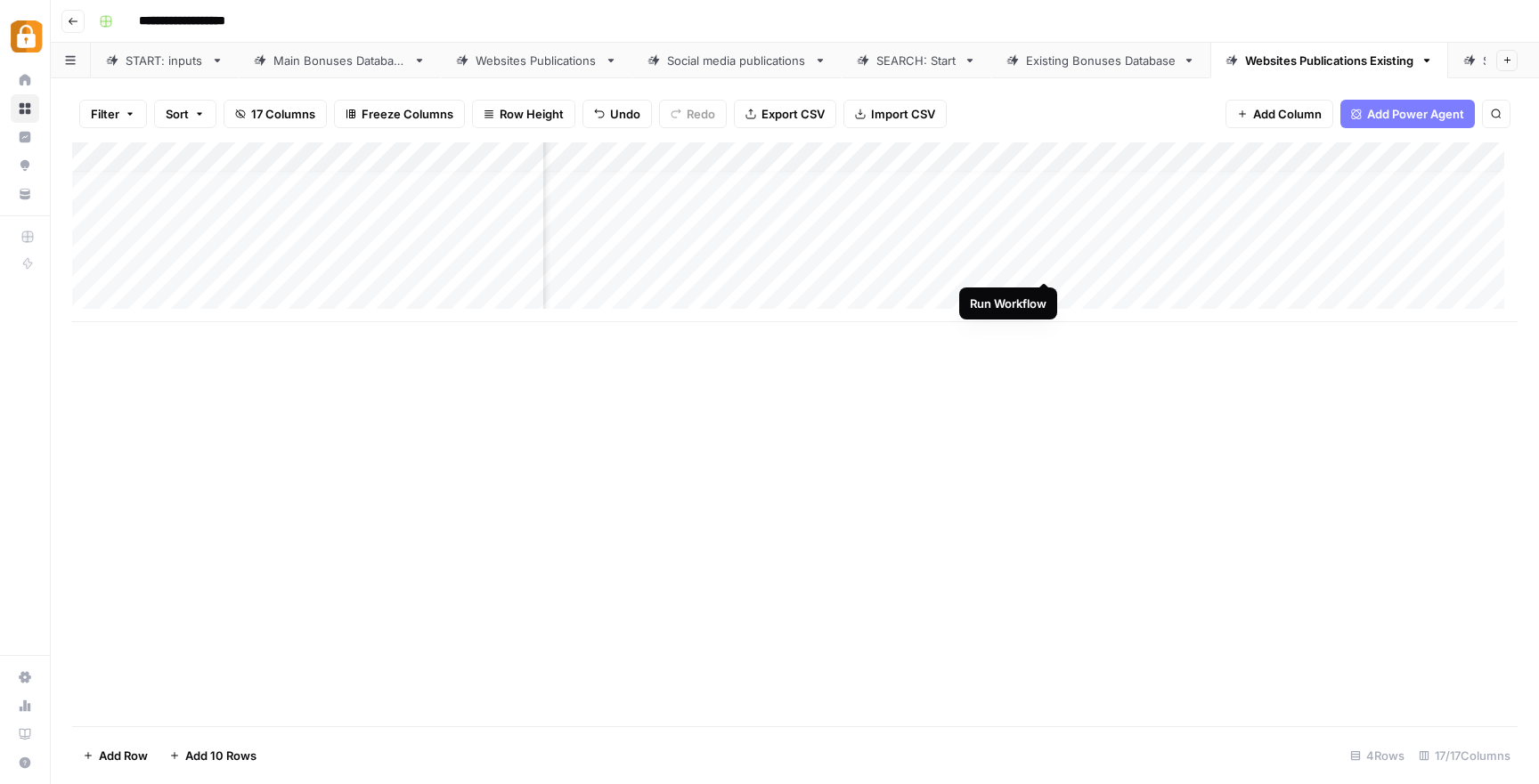
click at [1041, 259] on div "Add Column" at bounding box center [795, 232] width 1445 height 180
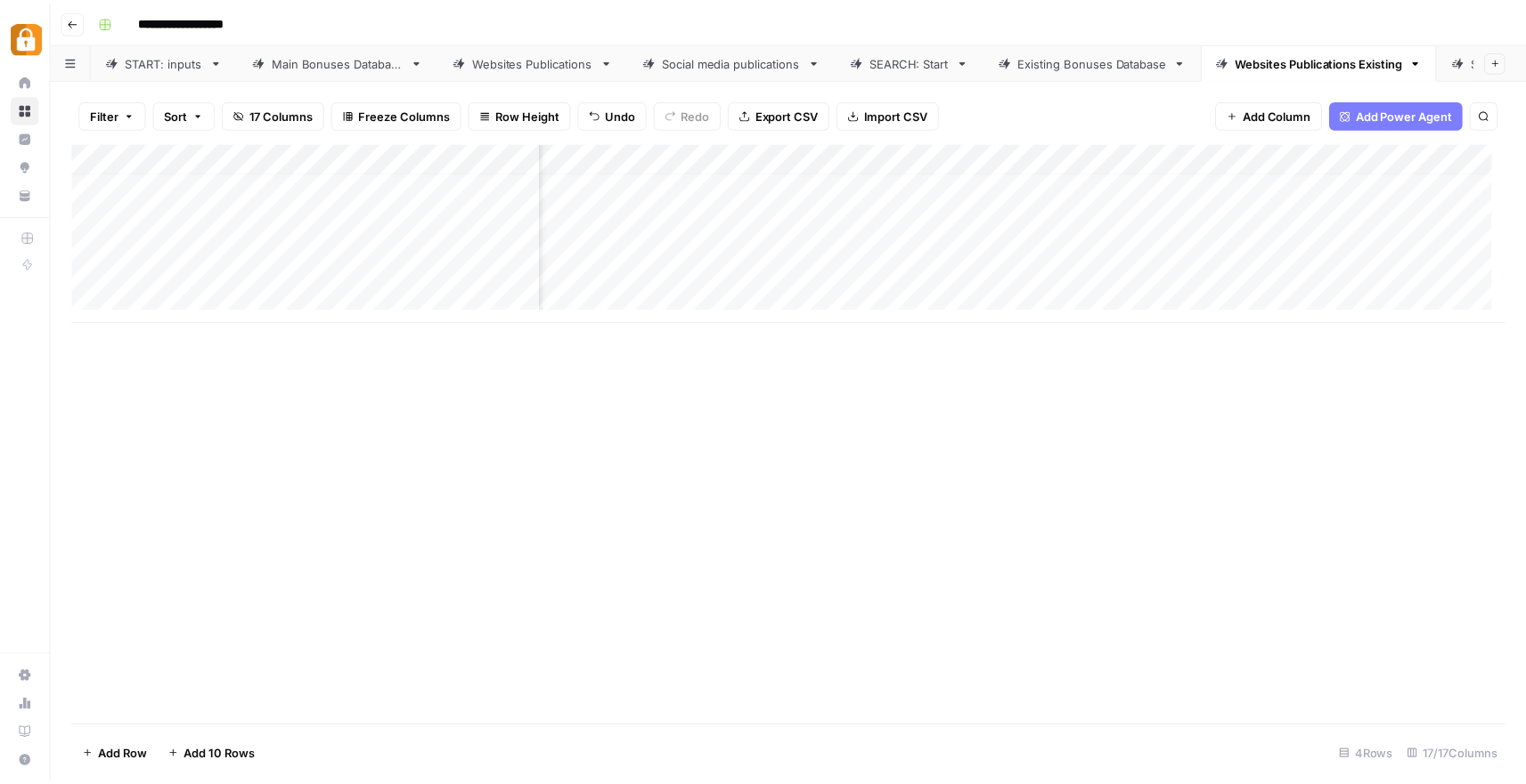
scroll to position [13, 1537]
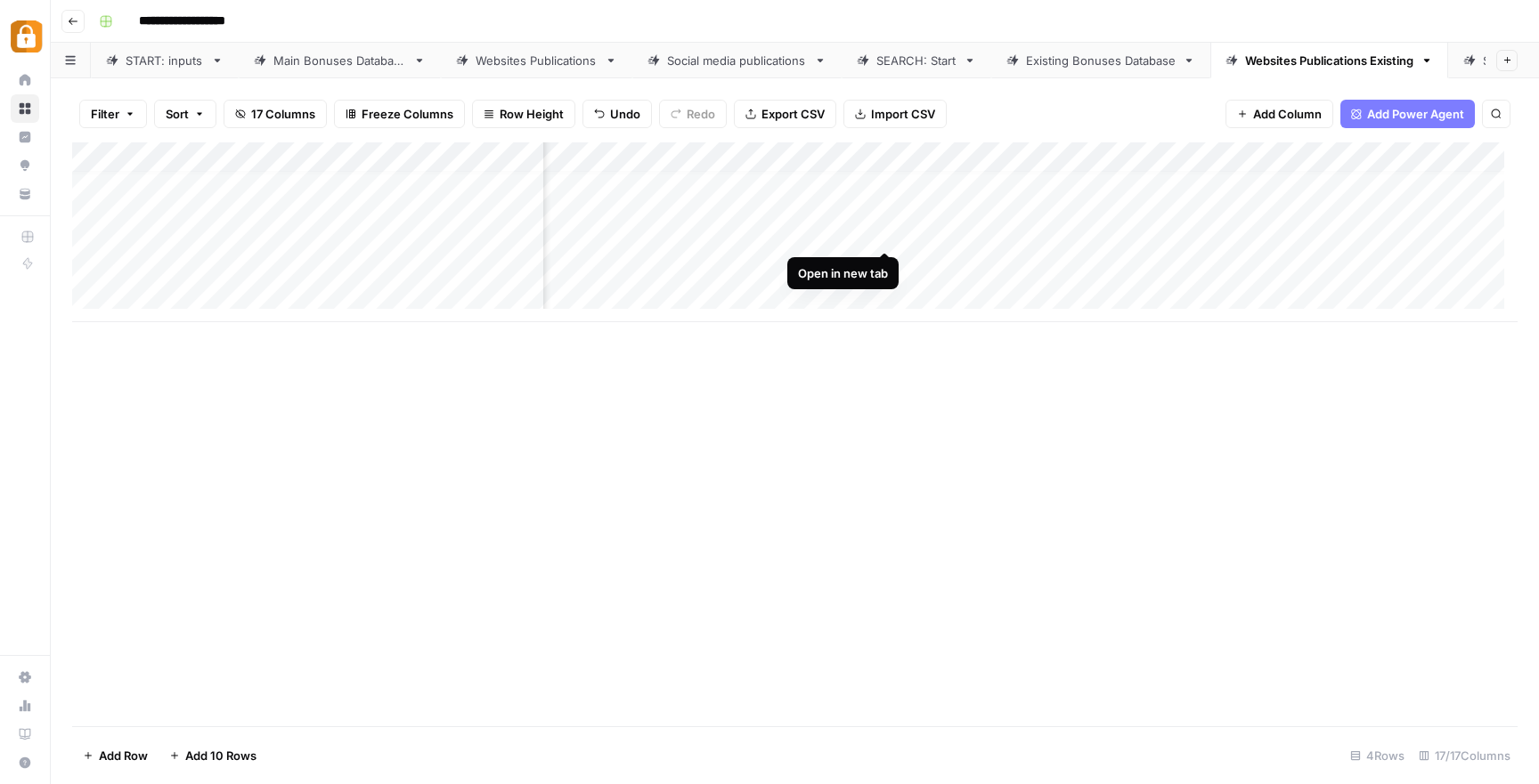
click at [885, 230] on div "Add Column" at bounding box center [795, 232] width 1445 height 180
click at [888, 263] on div "Add Column" at bounding box center [795, 232] width 1445 height 180
click at [680, 420] on div "Add Column" at bounding box center [795, 435] width 1445 height 584
click at [947, 62] on div "SEARCH: Start" at bounding box center [917, 60] width 80 height 18
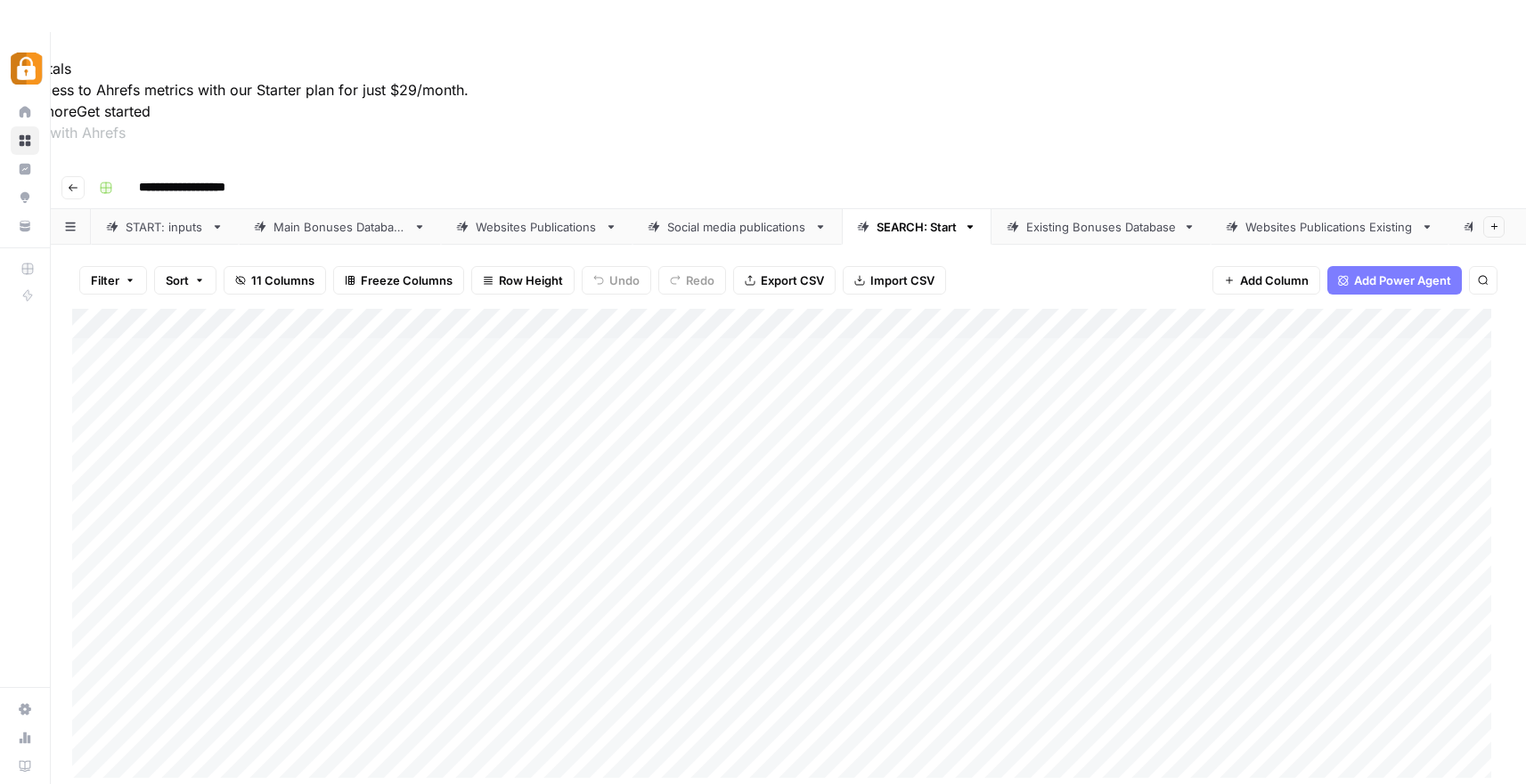
scroll to position [13, 0]
click at [465, 559] on div "Add Column" at bounding box center [788, 550] width 1432 height 482
click at [327, 575] on div "Add Column" at bounding box center [788, 550] width 1432 height 482
click at [328, 575] on div "Add Column" at bounding box center [788, 550] width 1432 height 482
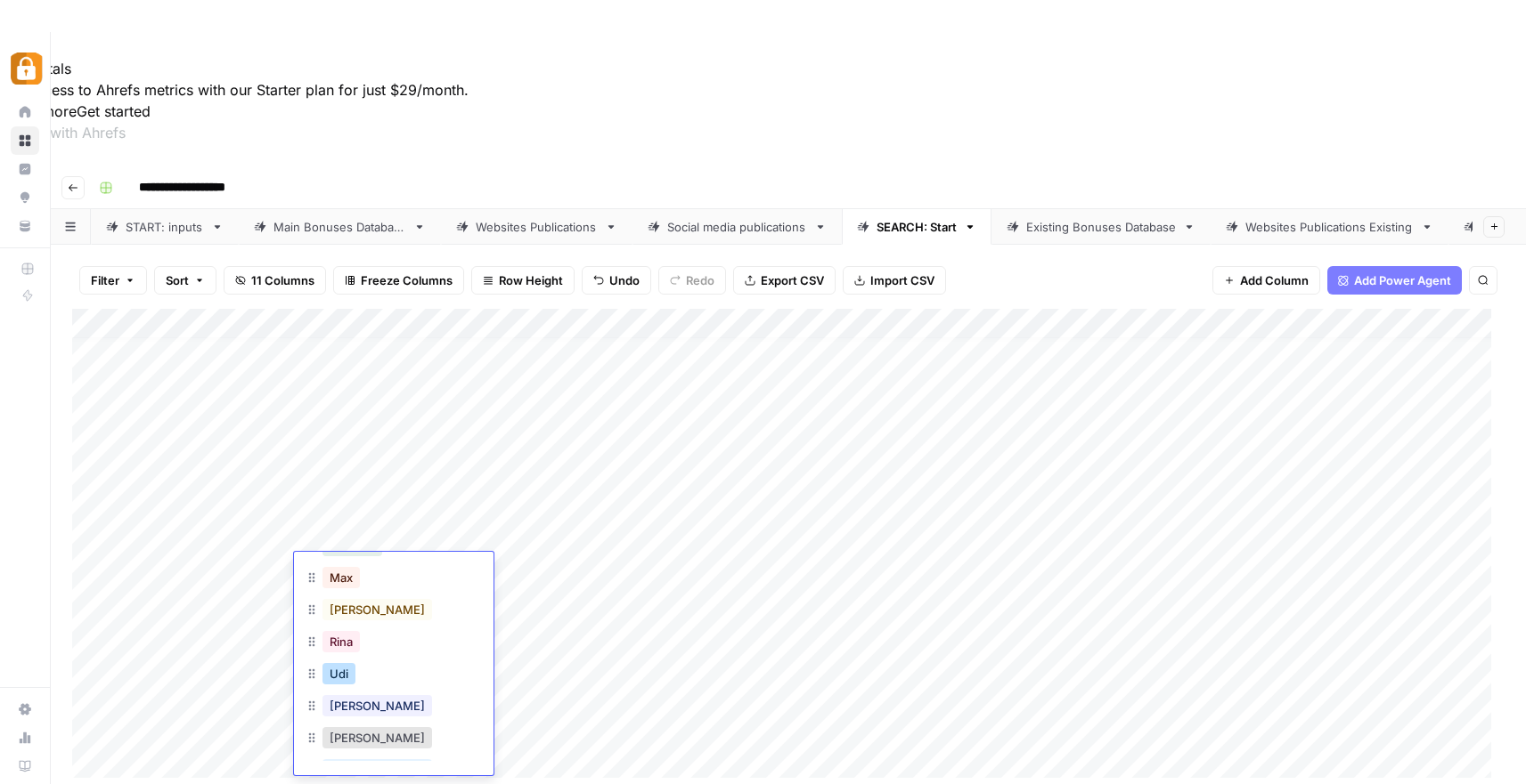
scroll to position [4, 0]
click at [353, 700] on button "[PERSON_NAME]" at bounding box center [377, 704] width 109 height 21
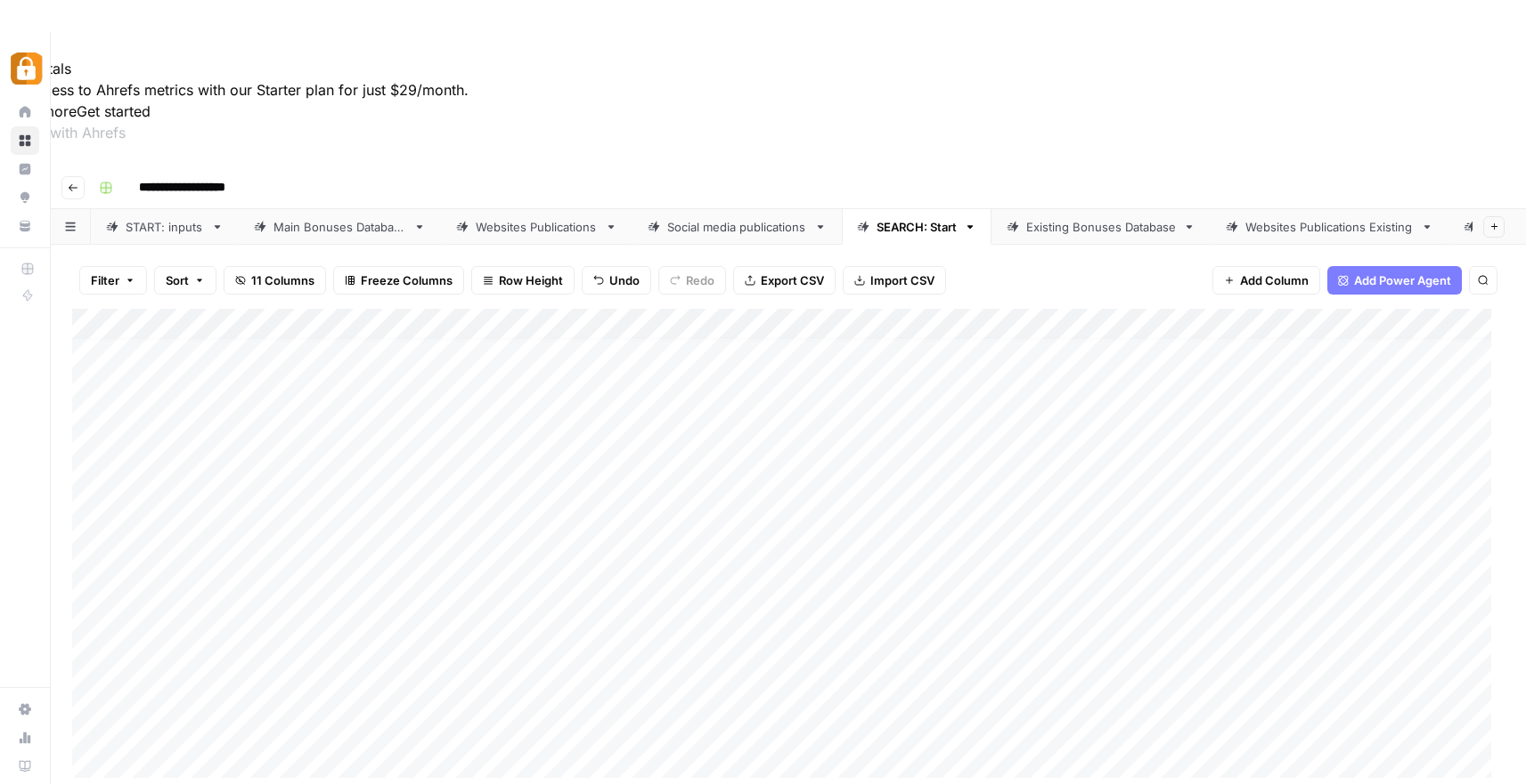
click at [177, 633] on div "Add Column" at bounding box center [788, 550] width 1432 height 482
click at [158, 661] on div "Add Column" at bounding box center [788, 565] width 1432 height 513
click at [155, 691] on div "Add Column" at bounding box center [788, 580] width 1432 height 543
click at [162, 716] on div "Add Column" at bounding box center [788, 596] width 1432 height 574
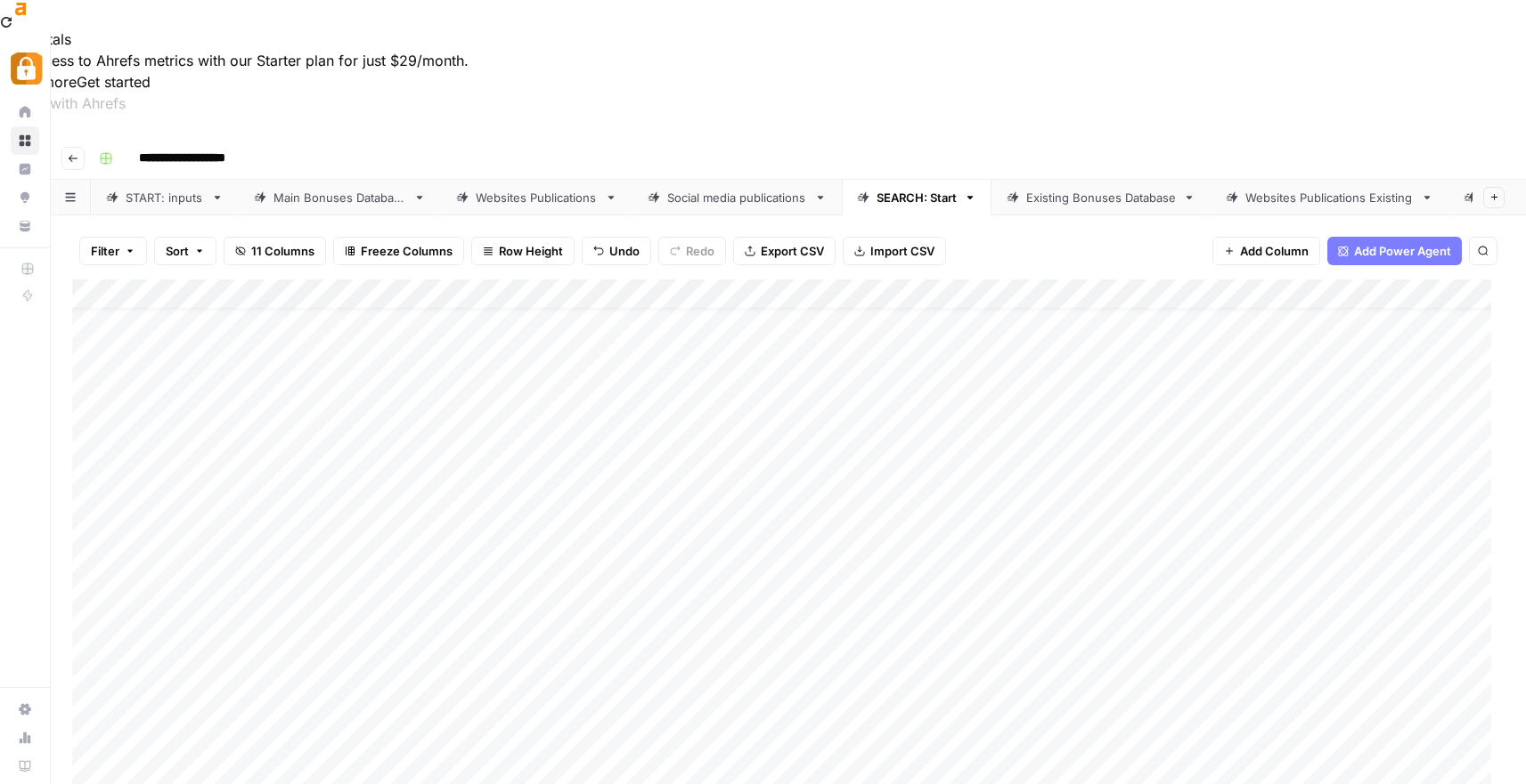
scroll to position [32, 0]
click at [686, 521] on div "Add Column" at bounding box center [788, 569] width 1432 height 584
click at [987, 516] on div "Add Column" at bounding box center [788, 569] width 1432 height 584
click at [441, 545] on div "Add Column" at bounding box center [788, 569] width 1432 height 584
click at [332, 546] on div "Add Column" at bounding box center [788, 569] width 1432 height 584
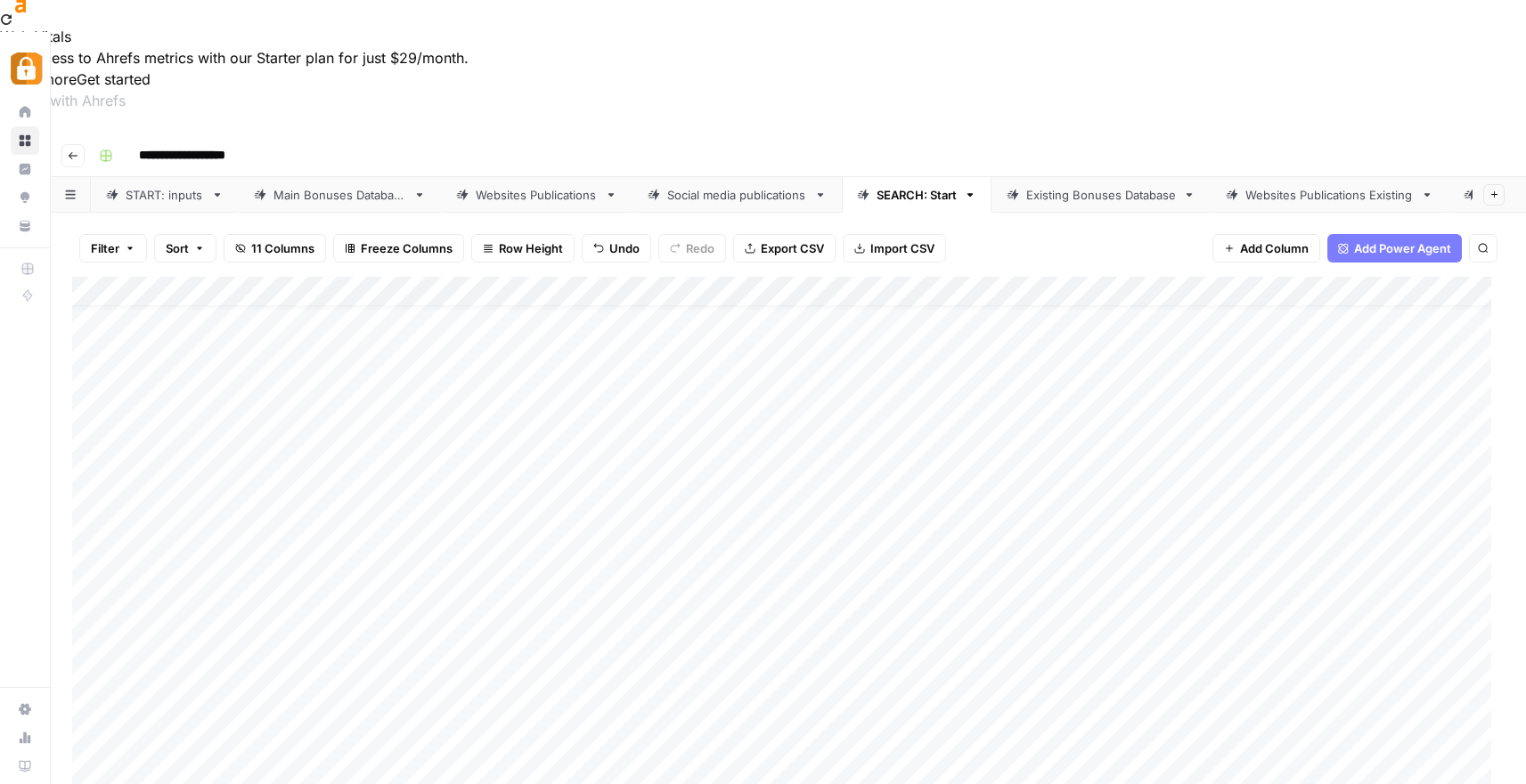
click at [332, 546] on div "Add Column" at bounding box center [788, 569] width 1432 height 584
click at [342, 717] on button "[PERSON_NAME]" at bounding box center [377, 715] width 109 height 21
click at [986, 544] on div "Add Column" at bounding box center [788, 569] width 1432 height 584
click at [1068, 186] on div "Existing Bonuses Database" at bounding box center [1100, 195] width 149 height 18
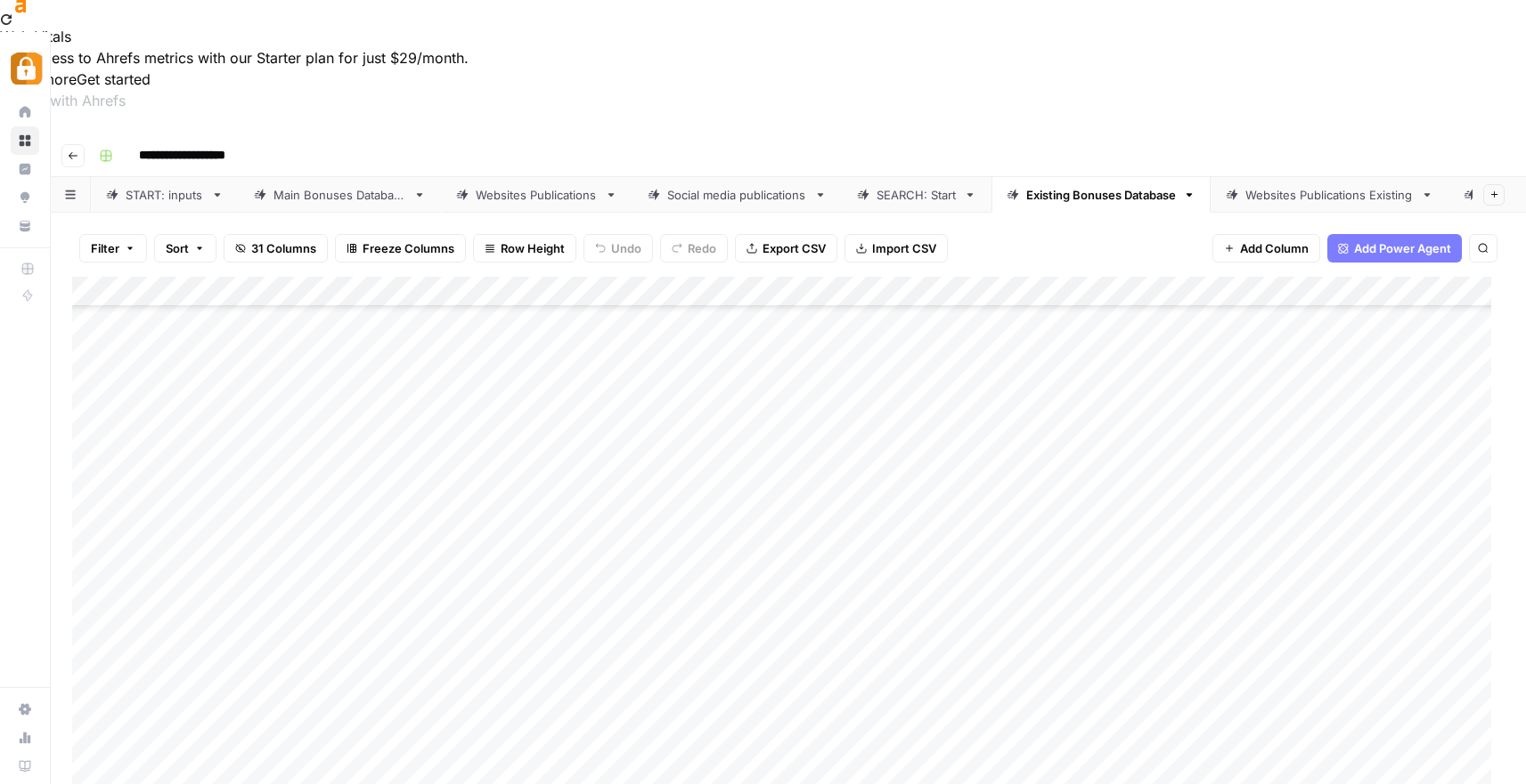
scroll to position [1364, 0]
drag, startPoint x: 543, startPoint y: 576, endPoint x: 541, endPoint y: 665, distance: 89.0
click at [541, 665] on div "Add Column" at bounding box center [788, 569] width 1432 height 584
drag, startPoint x: 433, startPoint y: 721, endPoint x: 604, endPoint y: 709, distance: 171.4
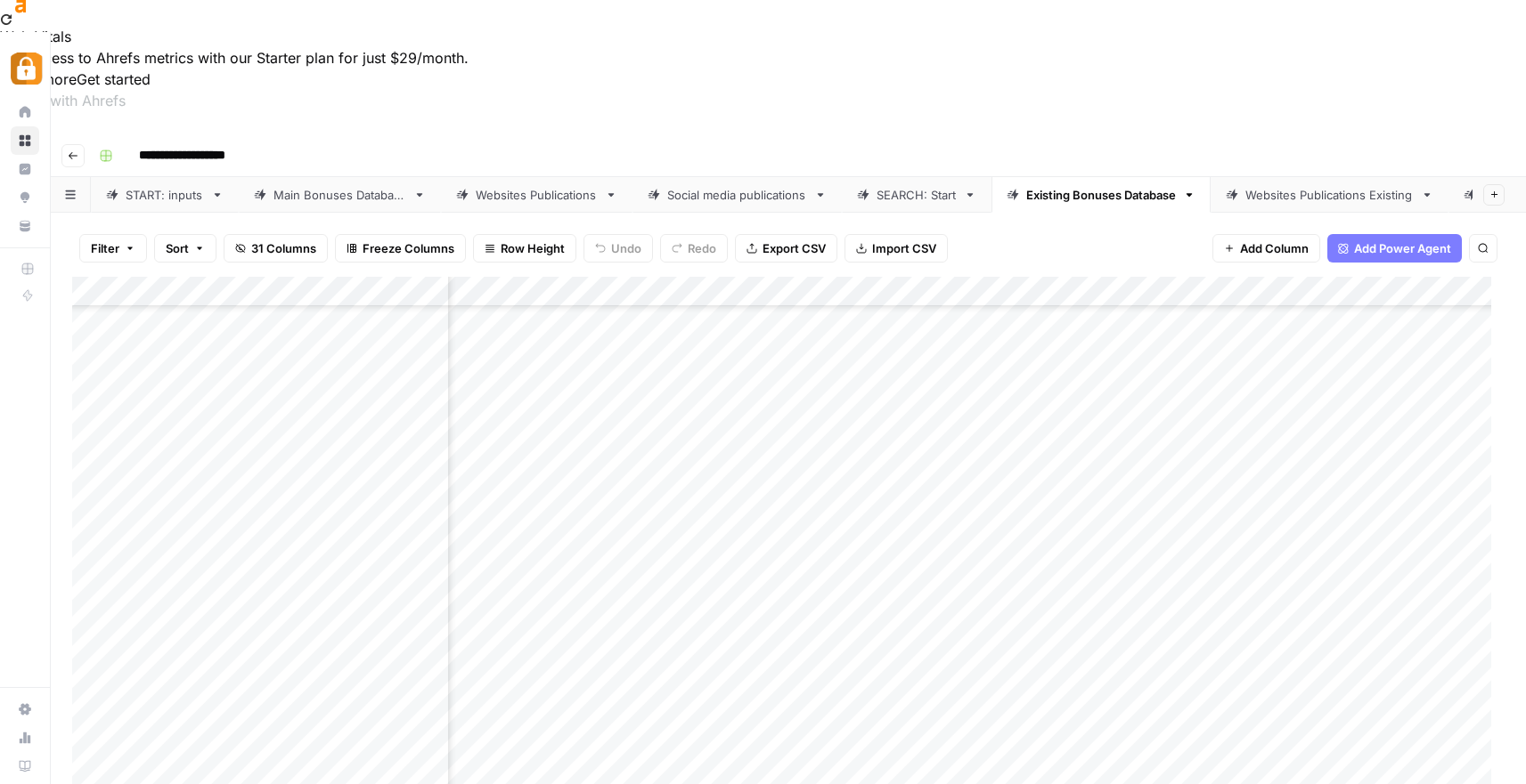
click at [604, 709] on div "Add Column" at bounding box center [788, 569] width 1432 height 584
click at [801, 549] on div "Add Column" at bounding box center [788, 569] width 1432 height 584
click at [1001, 549] on div "Add Column" at bounding box center [788, 569] width 1432 height 584
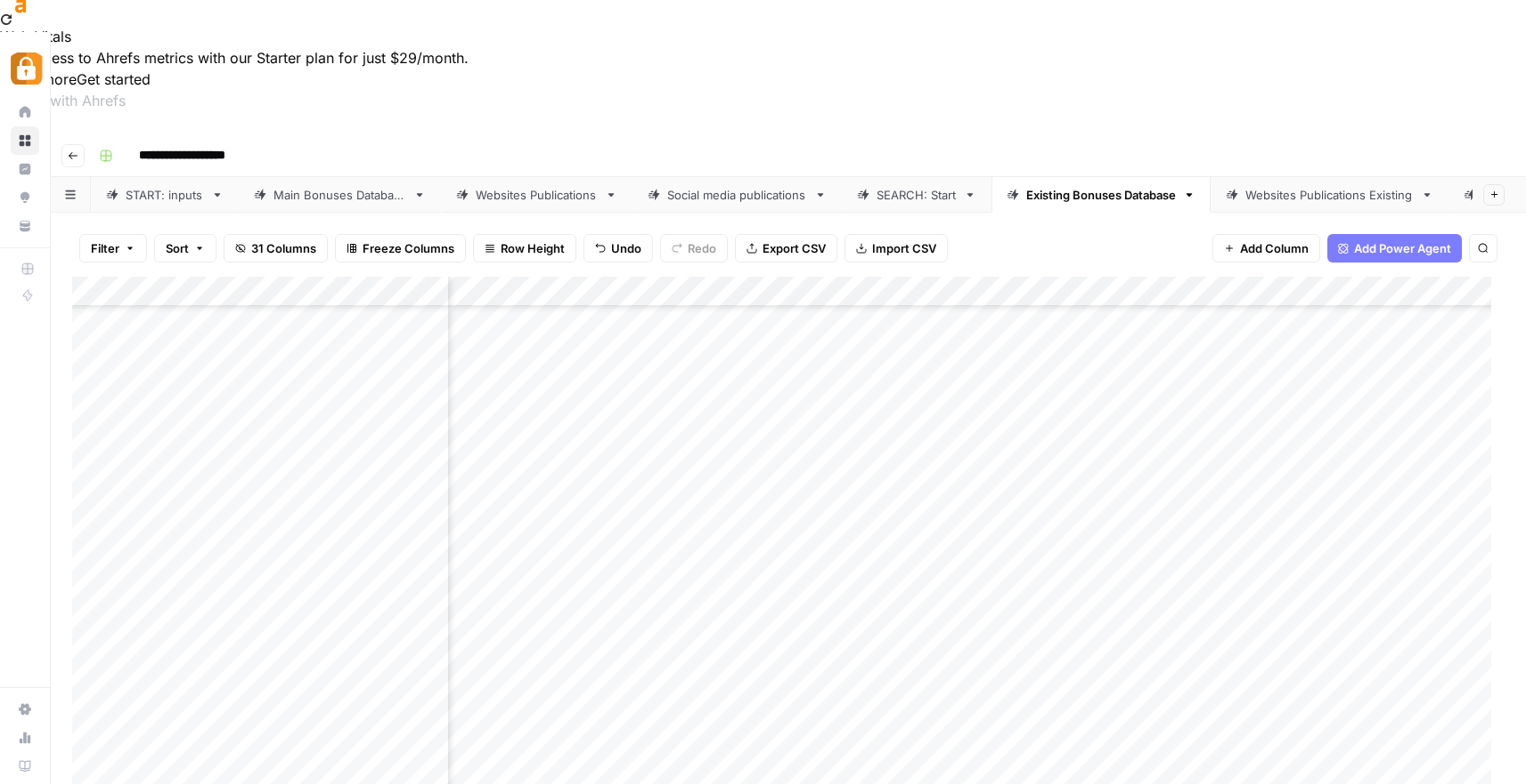
click at [1001, 549] on div "Add Column" at bounding box center [788, 569] width 1432 height 584
drag, startPoint x: 1006, startPoint y: 550, endPoint x: 982, endPoint y: 576, distance: 35.4
click at [995, 550] on textarea "****" at bounding box center [1124, 548] width 285 height 25
type textarea "*"
click at [871, 546] on div "Add Column" at bounding box center [788, 569] width 1432 height 584
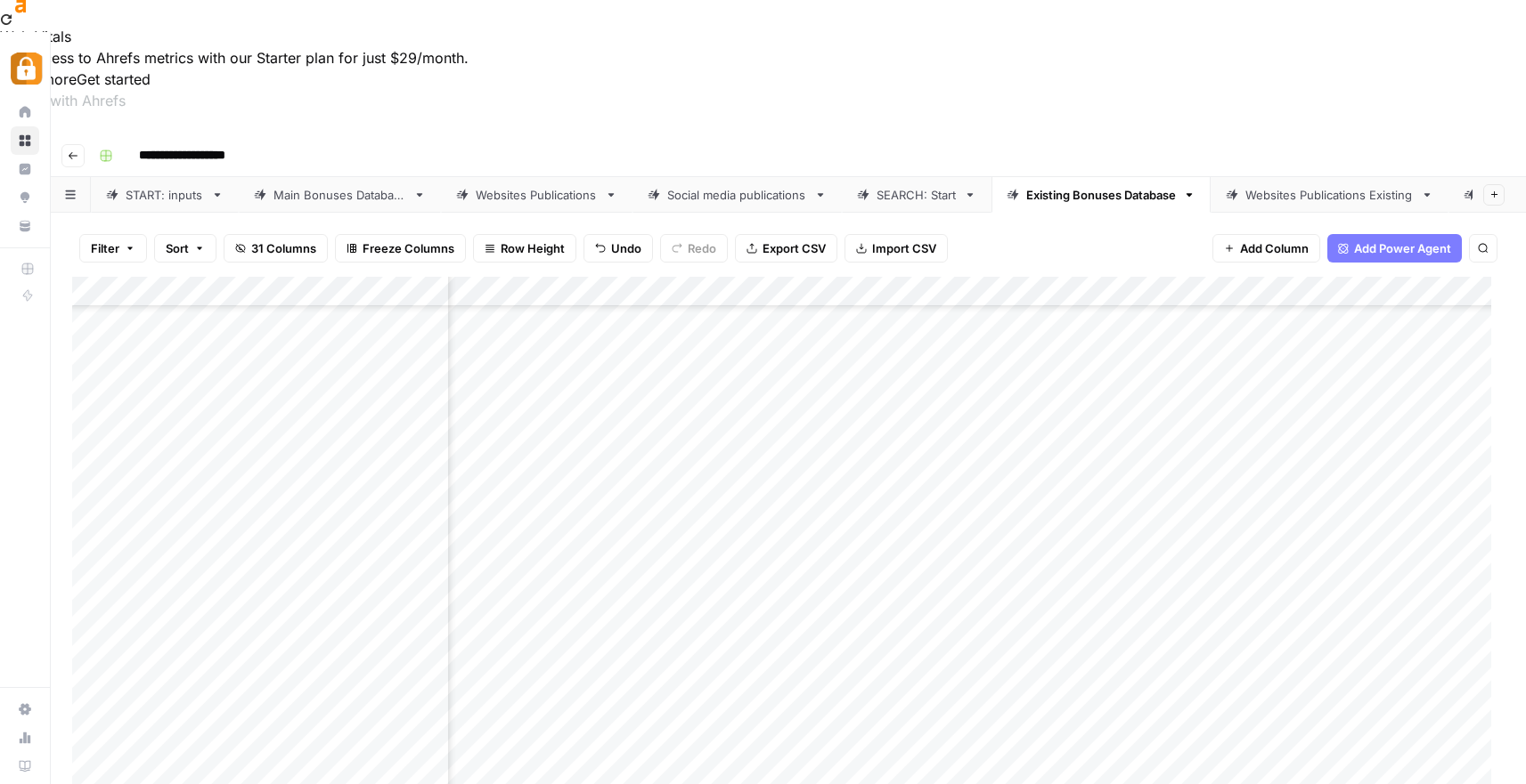
click at [871, 546] on div "Add Column" at bounding box center [788, 569] width 1432 height 584
drag, startPoint x: 870, startPoint y: 548, endPoint x: 740, endPoint y: 549, distance: 130.0
click at [740, 549] on body "**********" at bounding box center [763, 392] width 1526 height 784
type textarea "**********"
click at [698, 538] on div "Add Column" at bounding box center [788, 569] width 1432 height 584
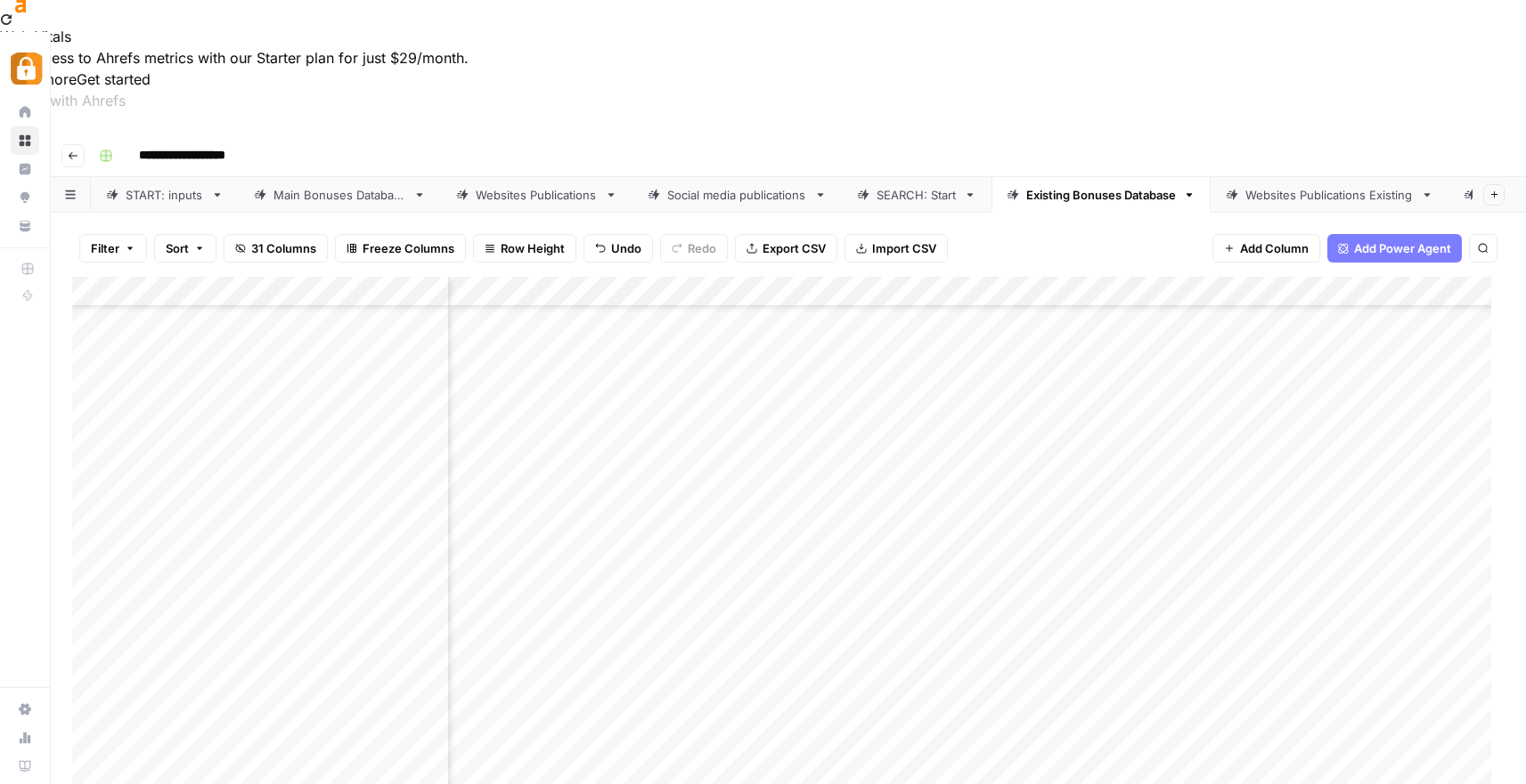
scroll to position [1395, 328]
click at [815, 519] on div "Add Column" at bounding box center [788, 569] width 1432 height 584
drag, startPoint x: 865, startPoint y: 532, endPoint x: 850, endPoint y: 642, distance: 111.0
click at [850, 642] on div "Add Column" at bounding box center [788, 569] width 1432 height 584
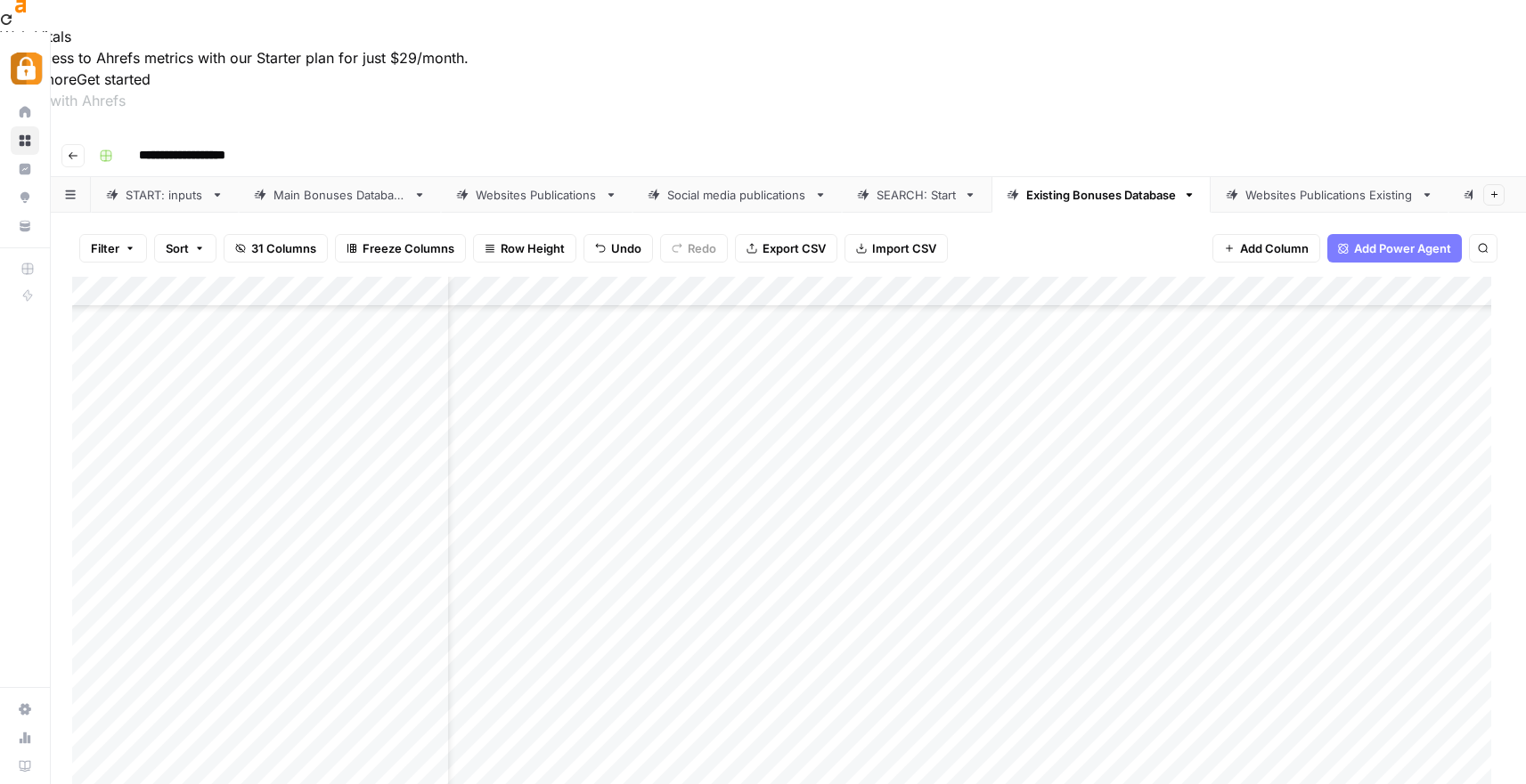
click at [1279, 543] on div "Add Column" at bounding box center [788, 569] width 1432 height 584
click at [1278, 544] on div "Add Column" at bounding box center [788, 569] width 1432 height 584
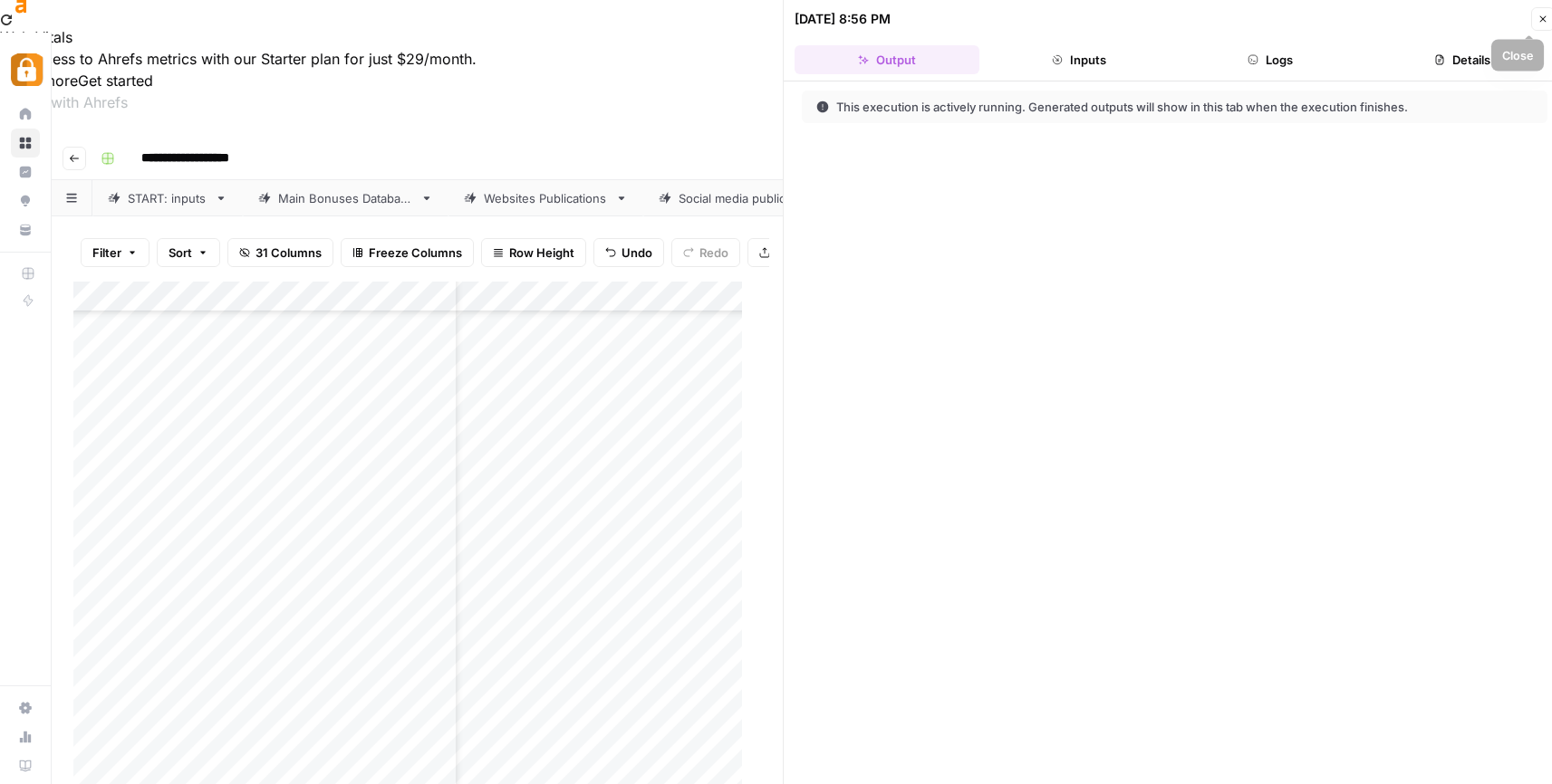
click at [1537, 20] on icon "button" at bounding box center [1542, 18] width 11 height 11
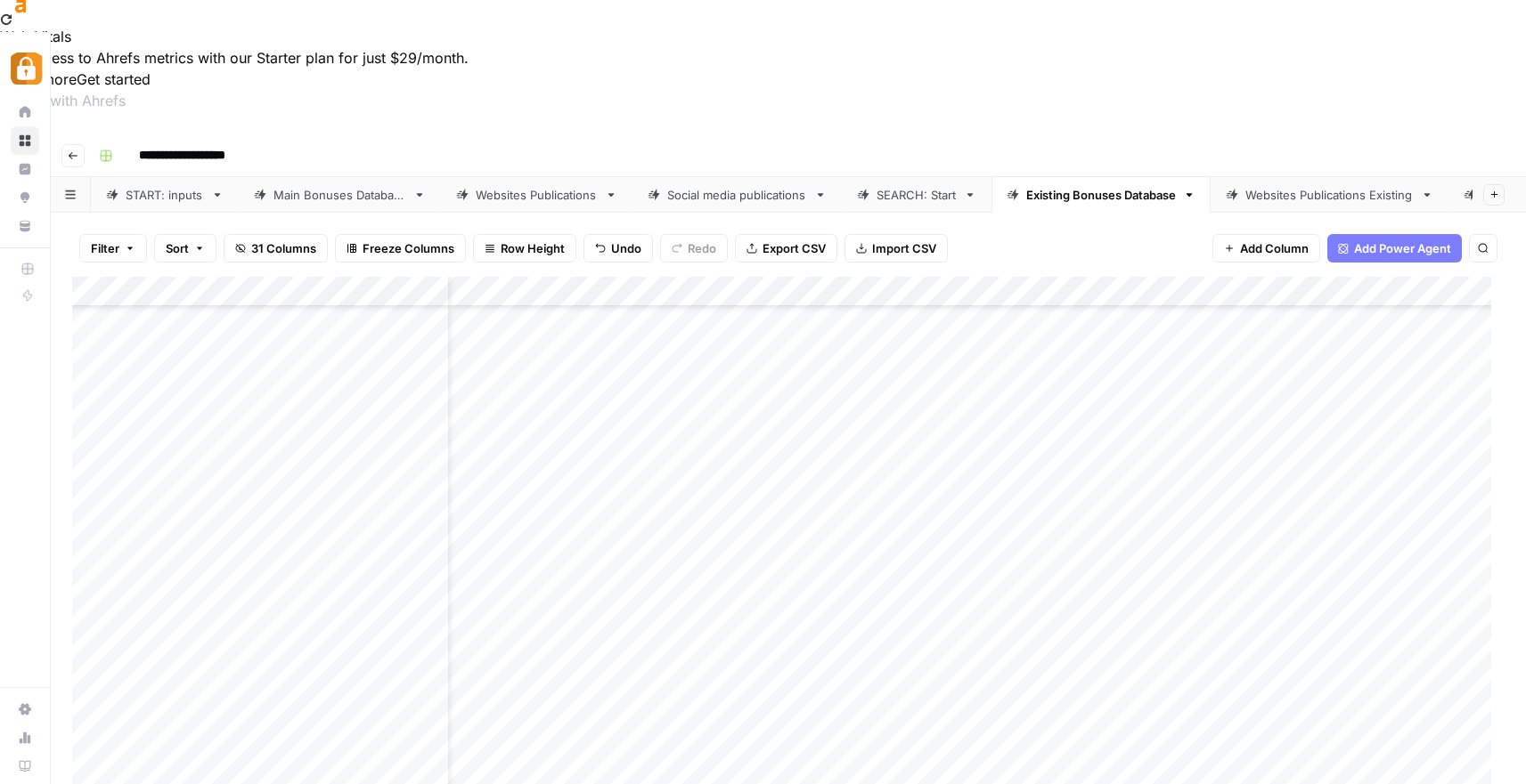
click at [1279, 578] on div "Add Column" at bounding box center [788, 569] width 1432 height 584
click at [1284, 600] on div "Add Column" at bounding box center [788, 569] width 1432 height 584
click at [1277, 632] on div "Add Column" at bounding box center [788, 569] width 1432 height 584
click at [1278, 604] on div "Add Column" at bounding box center [788, 569] width 1432 height 584
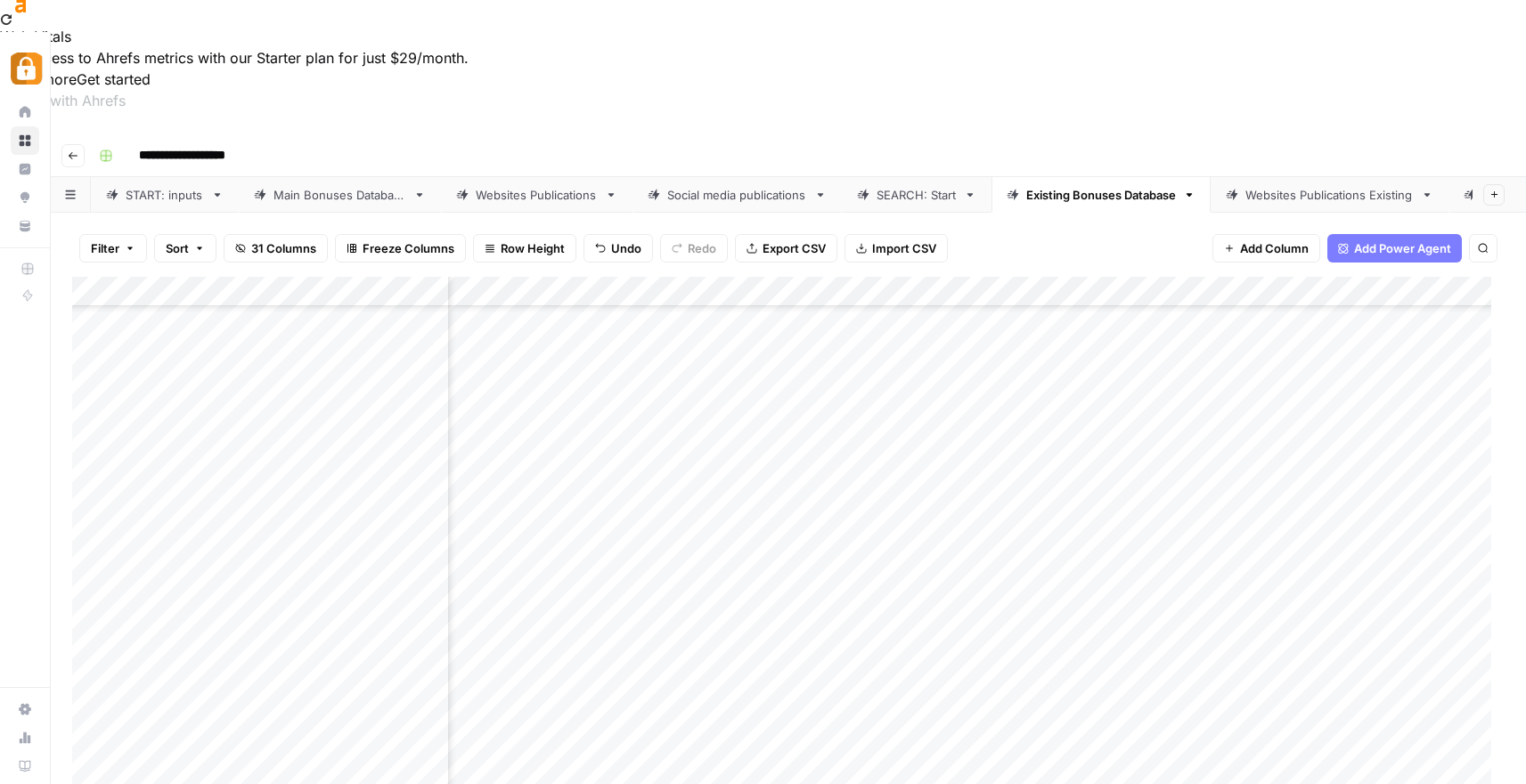
click at [1311, 186] on div "Websites Publications Existing" at bounding box center [1329, 195] width 168 height 18
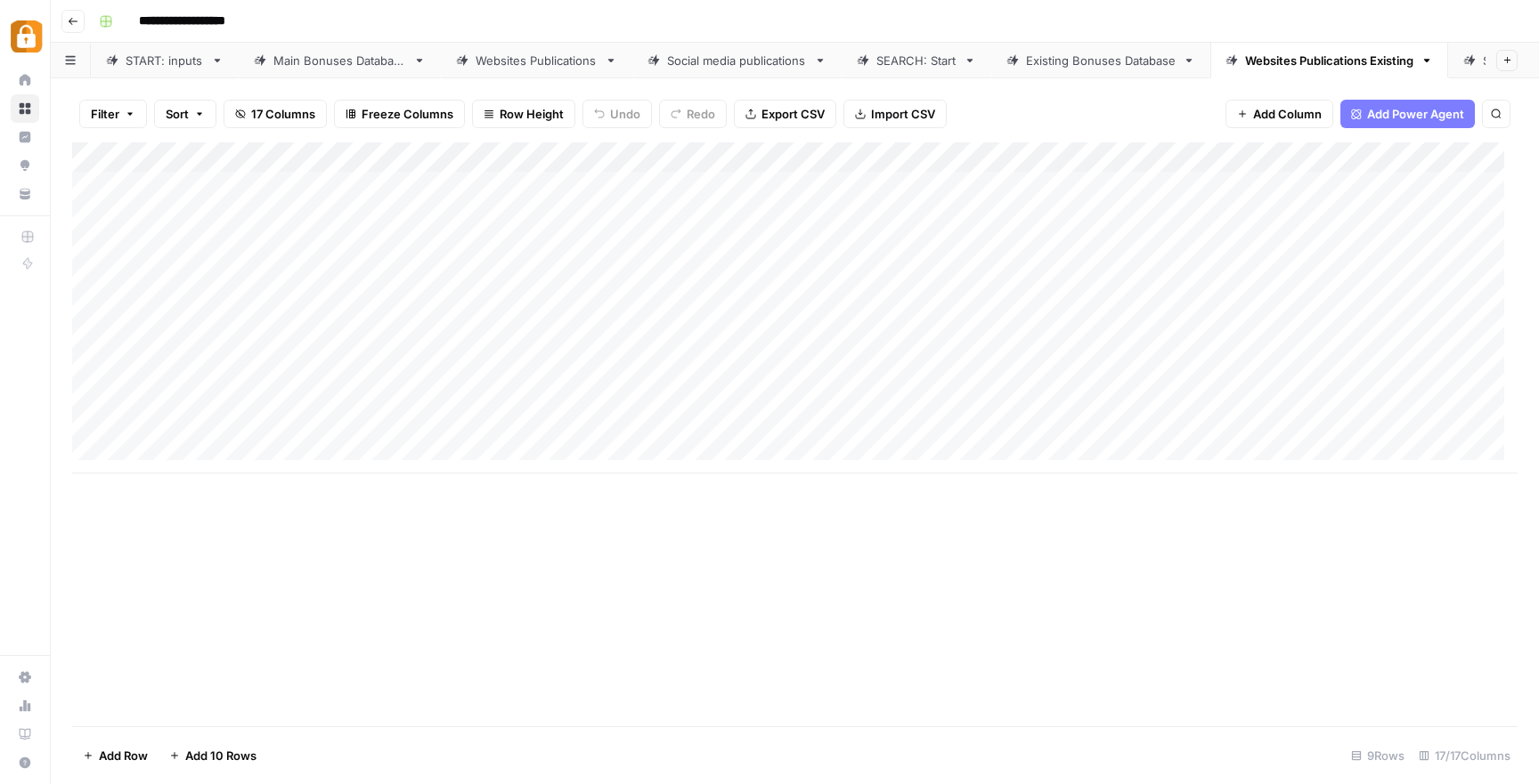
click at [501, 306] on div "Add Column" at bounding box center [795, 308] width 1445 height 331
click at [499, 329] on div "Add Column" at bounding box center [795, 308] width 1445 height 331
drag, startPoint x: 504, startPoint y: 360, endPoint x: 510, endPoint y: 385, distance: 25.7
click at [504, 360] on div "Add Column" at bounding box center [795, 308] width 1445 height 331
click at [513, 394] on div "Add Column" at bounding box center [795, 308] width 1445 height 331
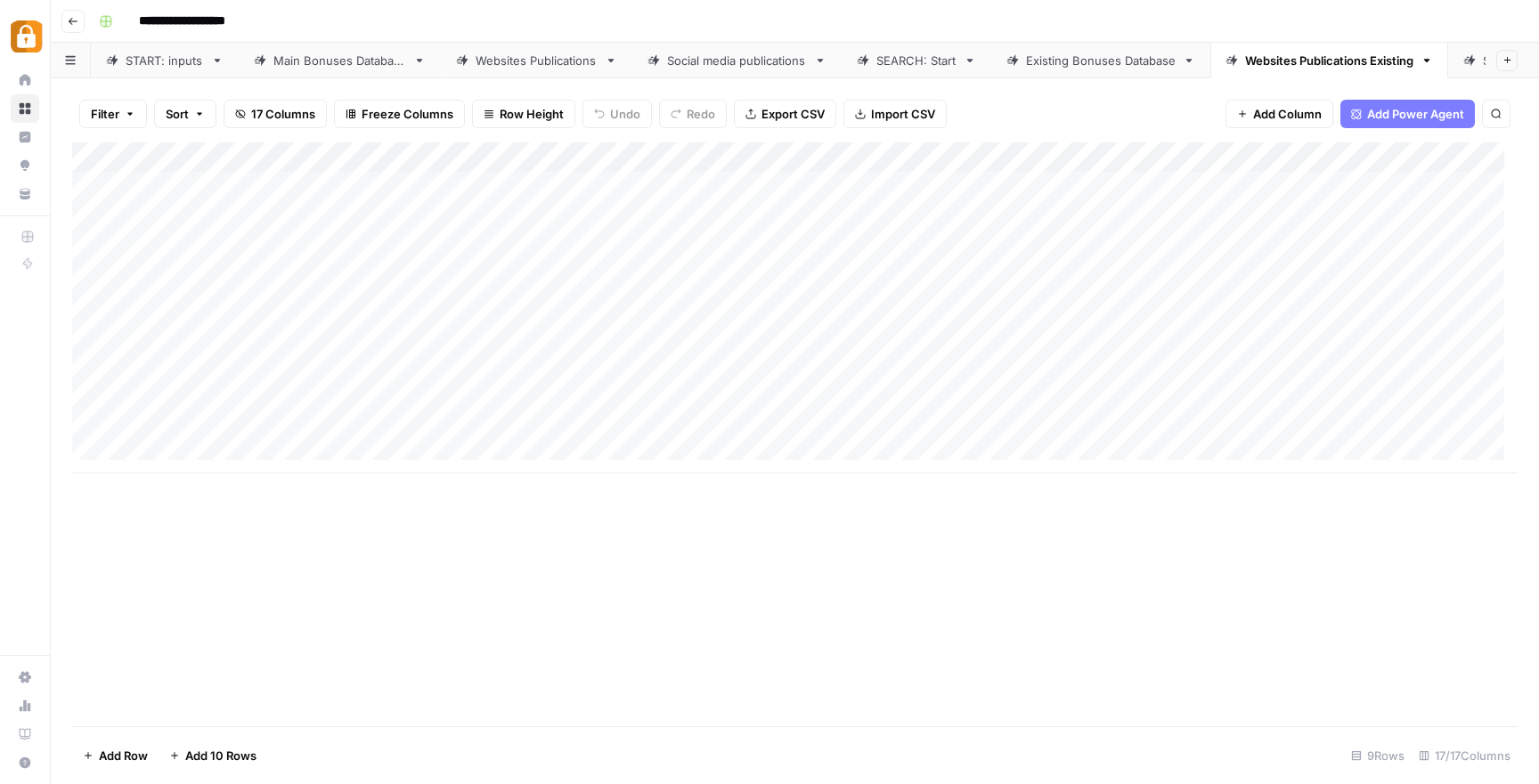
click at [519, 424] on div "Add Column" at bounding box center [795, 308] width 1445 height 331
click at [1101, 51] on div "Existing Bonuses Database" at bounding box center [1100, 60] width 149 height 18
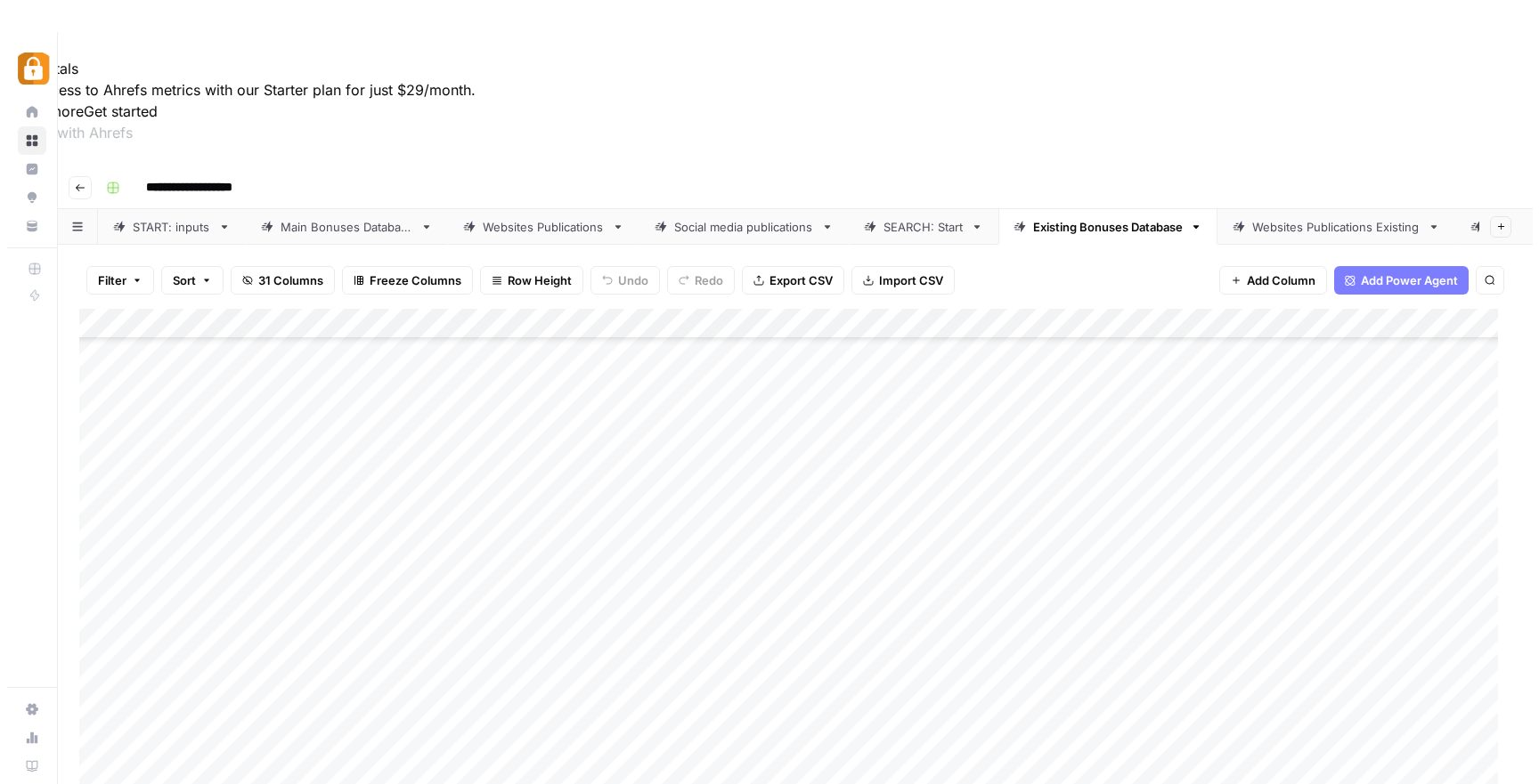
scroll to position [1607, 0]
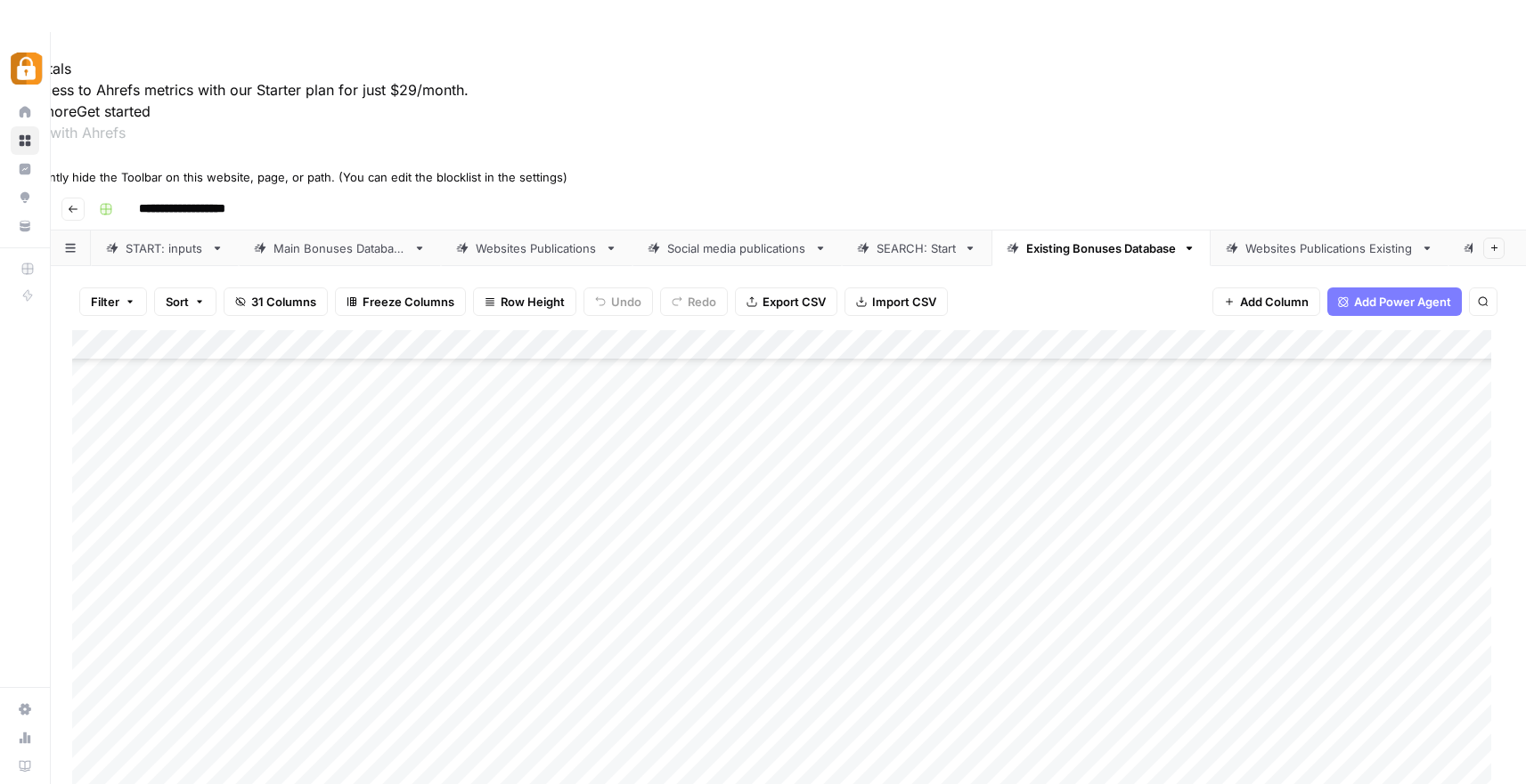
click at [12, 167] on icon at bounding box center [6, 160] width 12 height 12
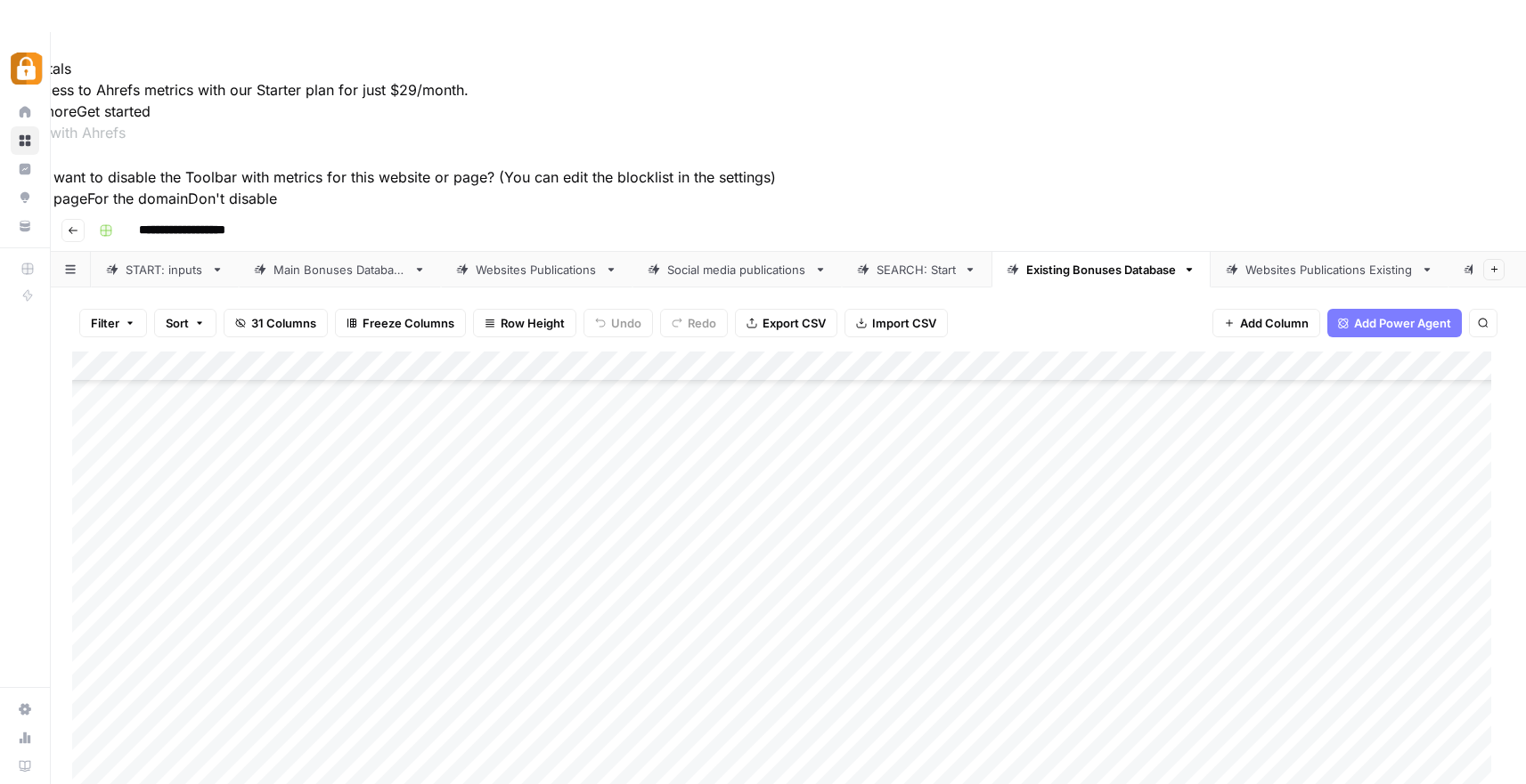
click at [88, 209] on button "For this page" at bounding box center [44, 198] width 88 height 21
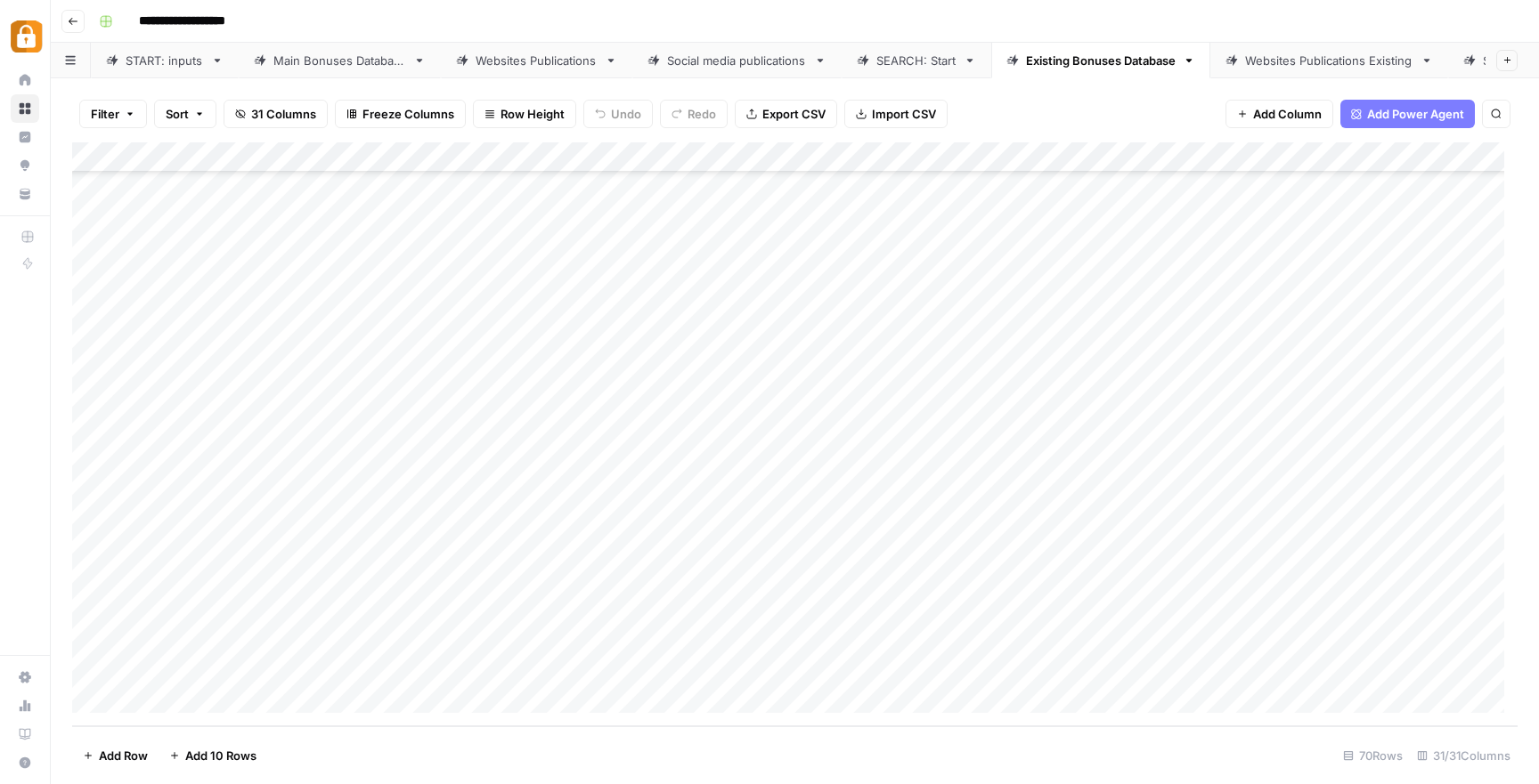
click at [1299, 54] on div "Websites Publications Existing" at bounding box center [1329, 60] width 168 height 18
click at [1016, 305] on div "Add Column" at bounding box center [795, 308] width 1445 height 331
click at [1016, 333] on div "Add Column" at bounding box center [795, 308] width 1445 height 331
click at [1014, 368] on div "Add Column" at bounding box center [795, 308] width 1445 height 331
click at [1016, 424] on div "Add Column" at bounding box center [795, 308] width 1445 height 331
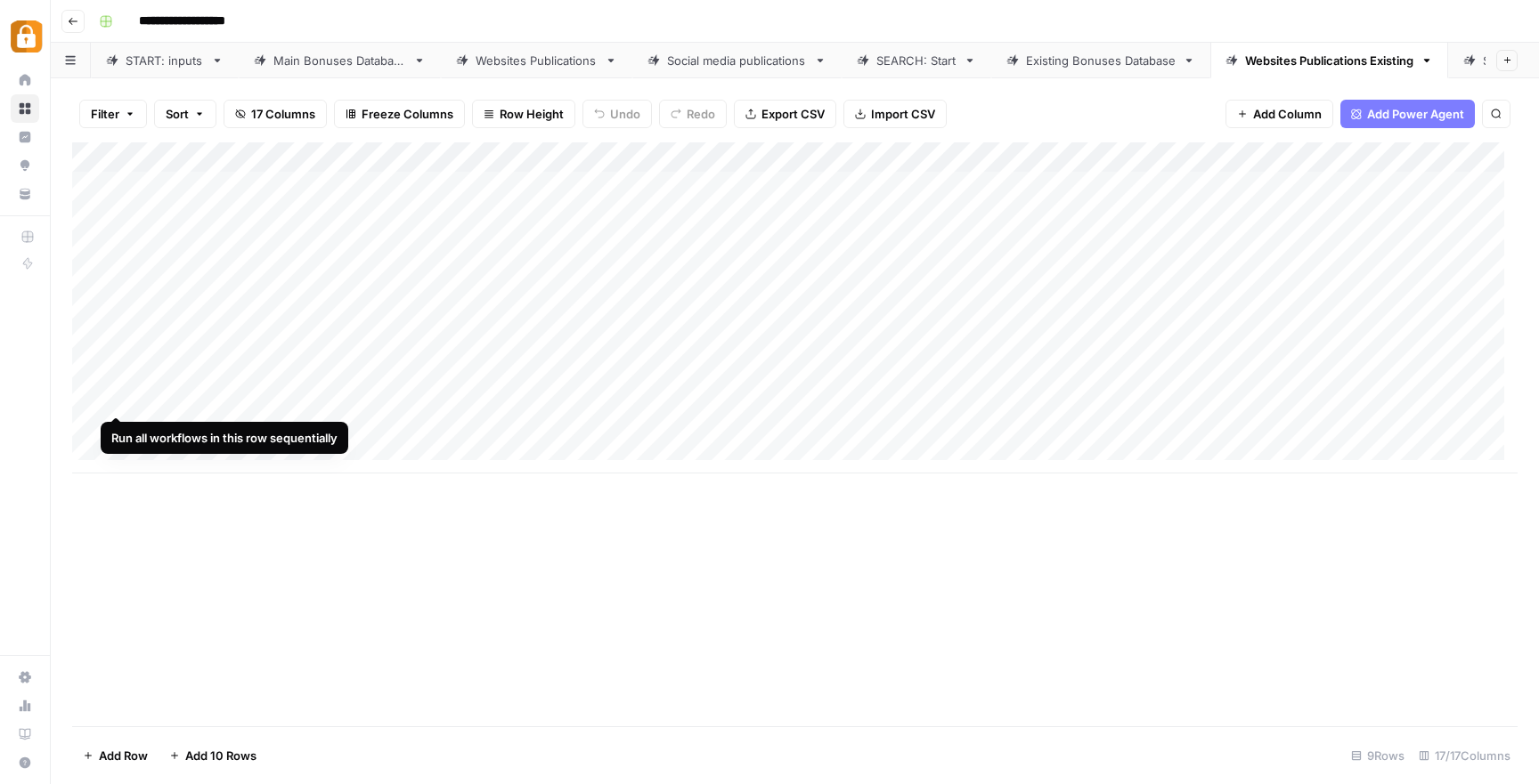
click at [96, 400] on div "Add Column" at bounding box center [795, 308] width 1445 height 331
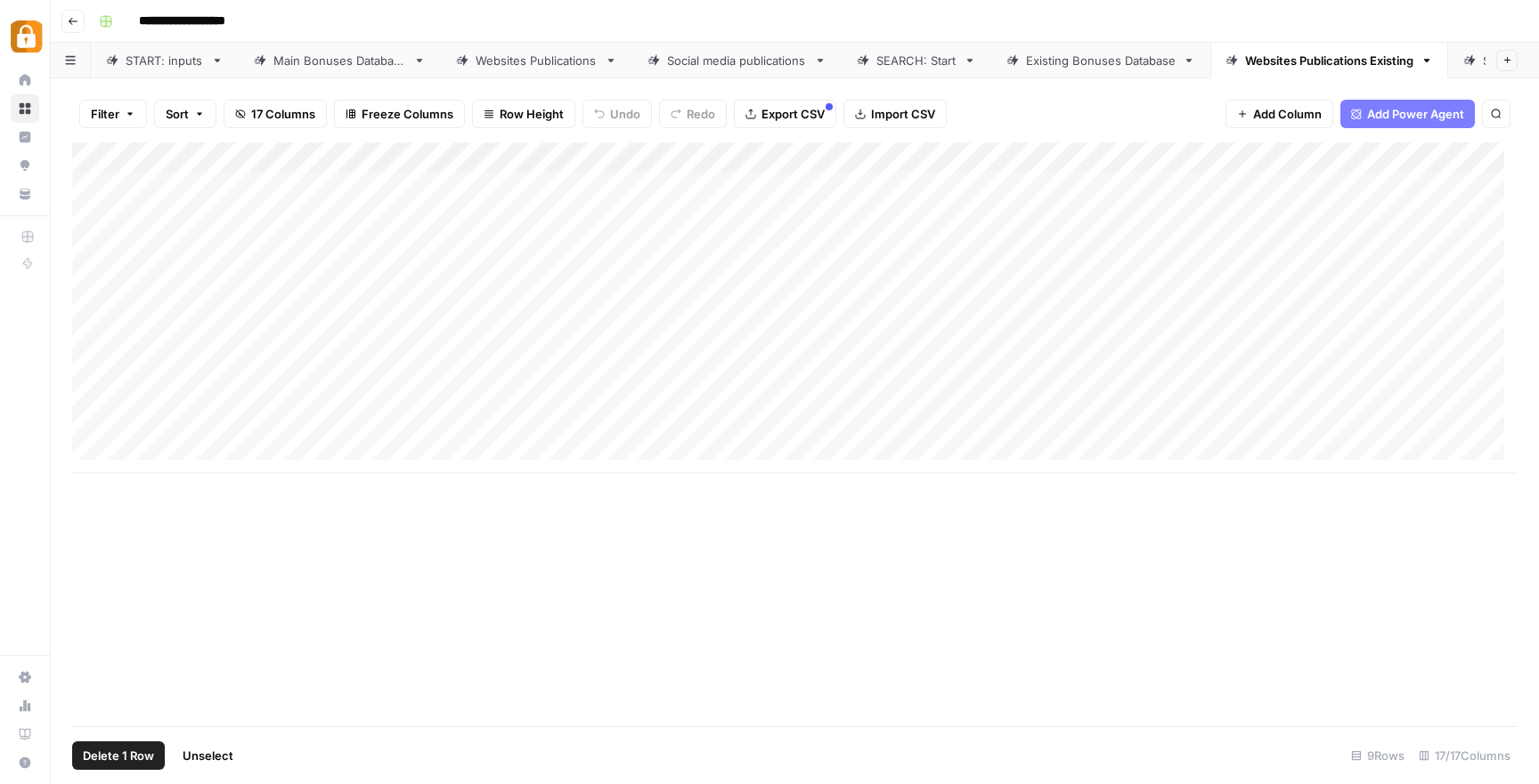
click at [129, 755] on span "Delete 1 Row" at bounding box center [118, 755] width 71 height 18
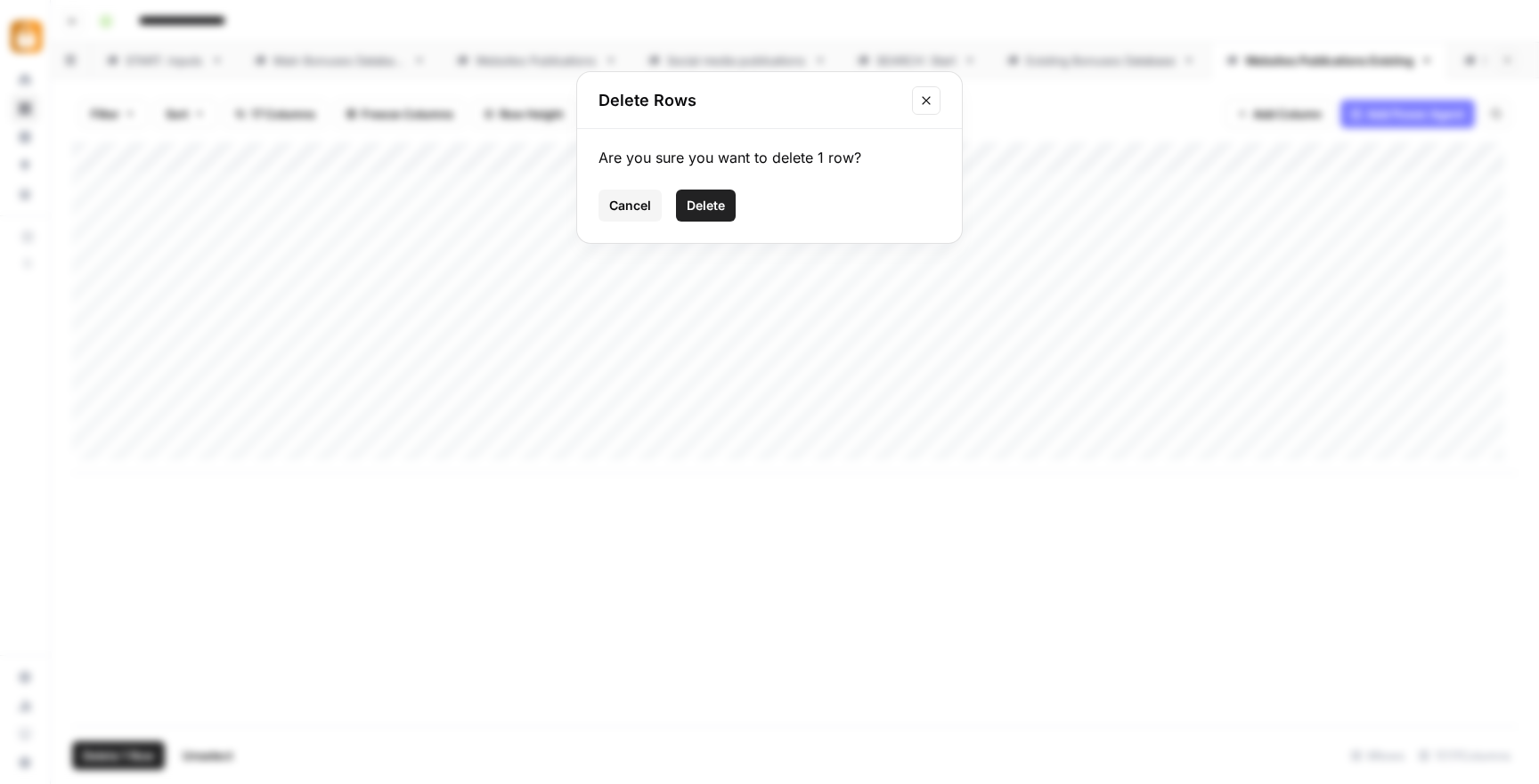
click at [697, 205] on span "Delete" at bounding box center [705, 206] width 38 height 18
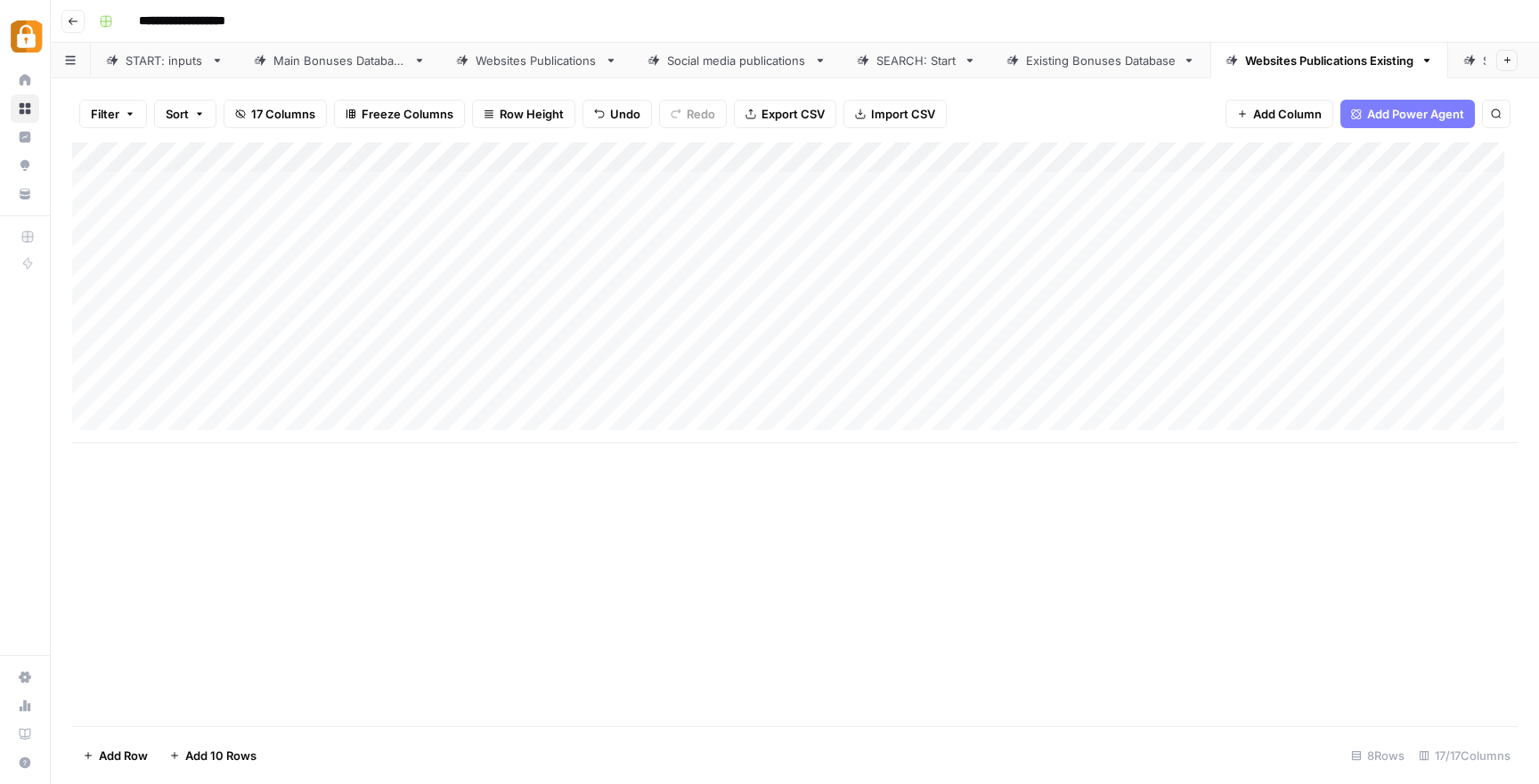
click at [1016, 302] on div "Add Column" at bounding box center [795, 293] width 1445 height 301
click at [942, 51] on div "SEARCH: Start" at bounding box center [917, 60] width 80 height 18
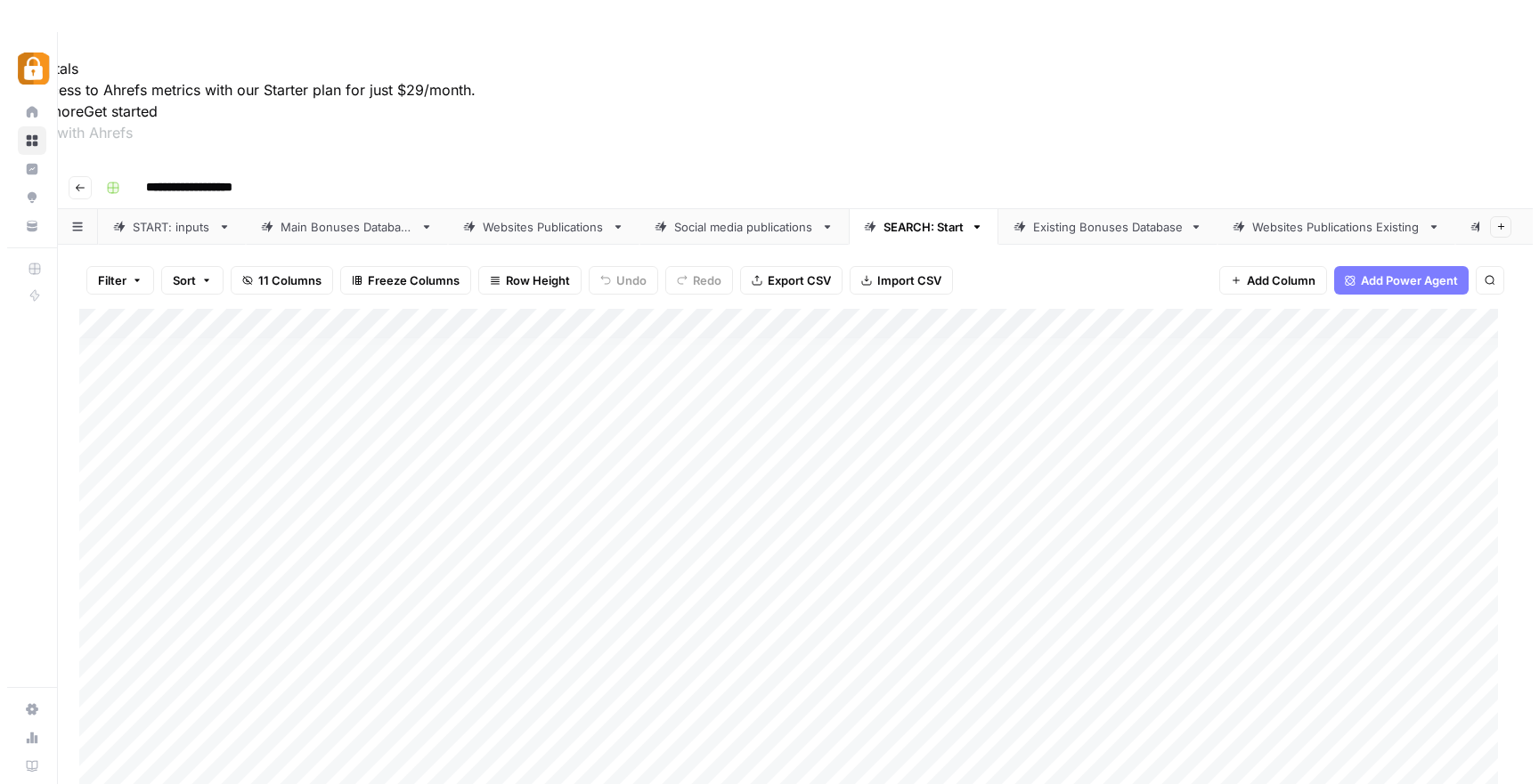
scroll to position [33, 0]
click at [1073, 218] on div "Existing Bonuses Database" at bounding box center [1100, 226] width 149 height 18
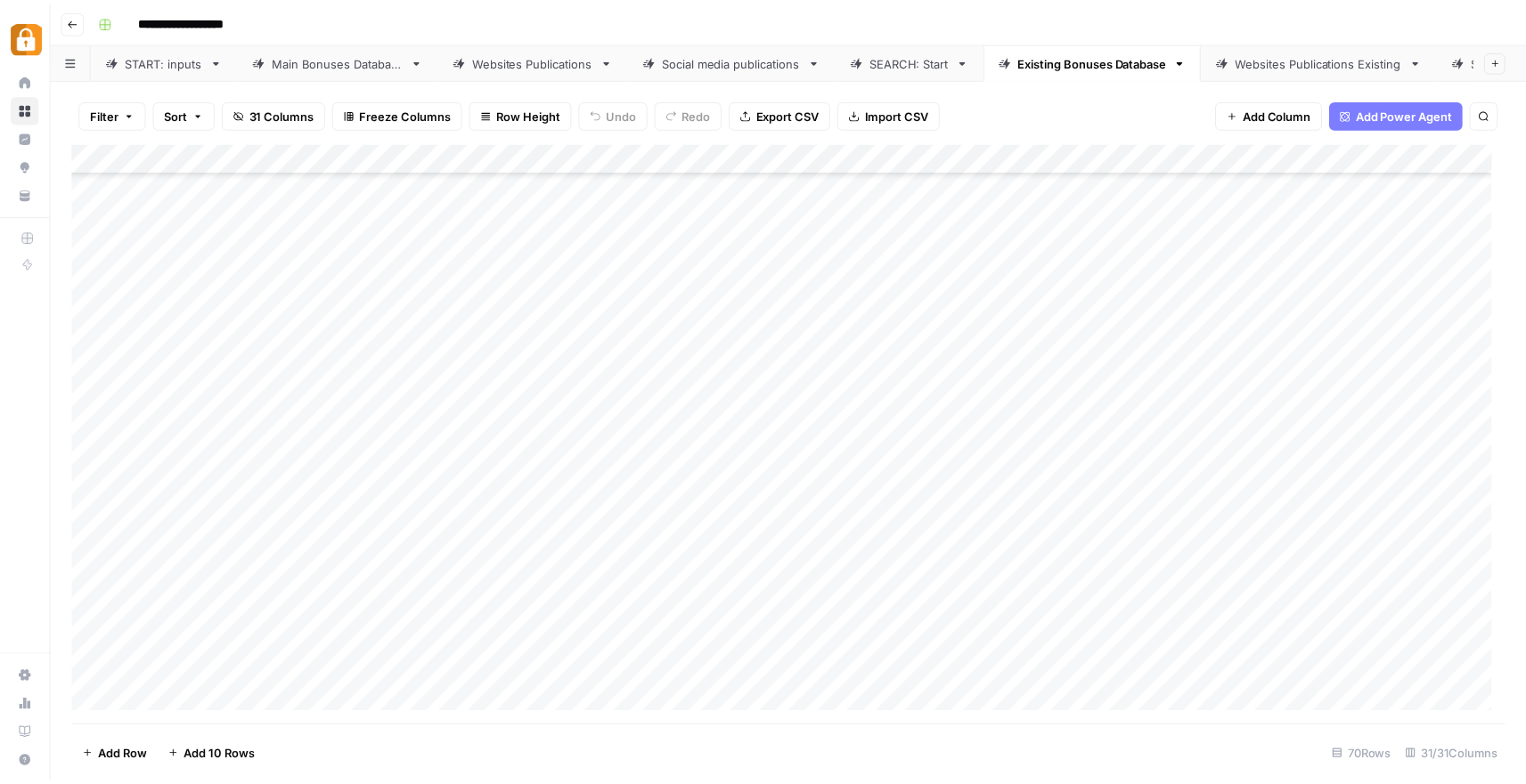
scroll to position [1607, 0]
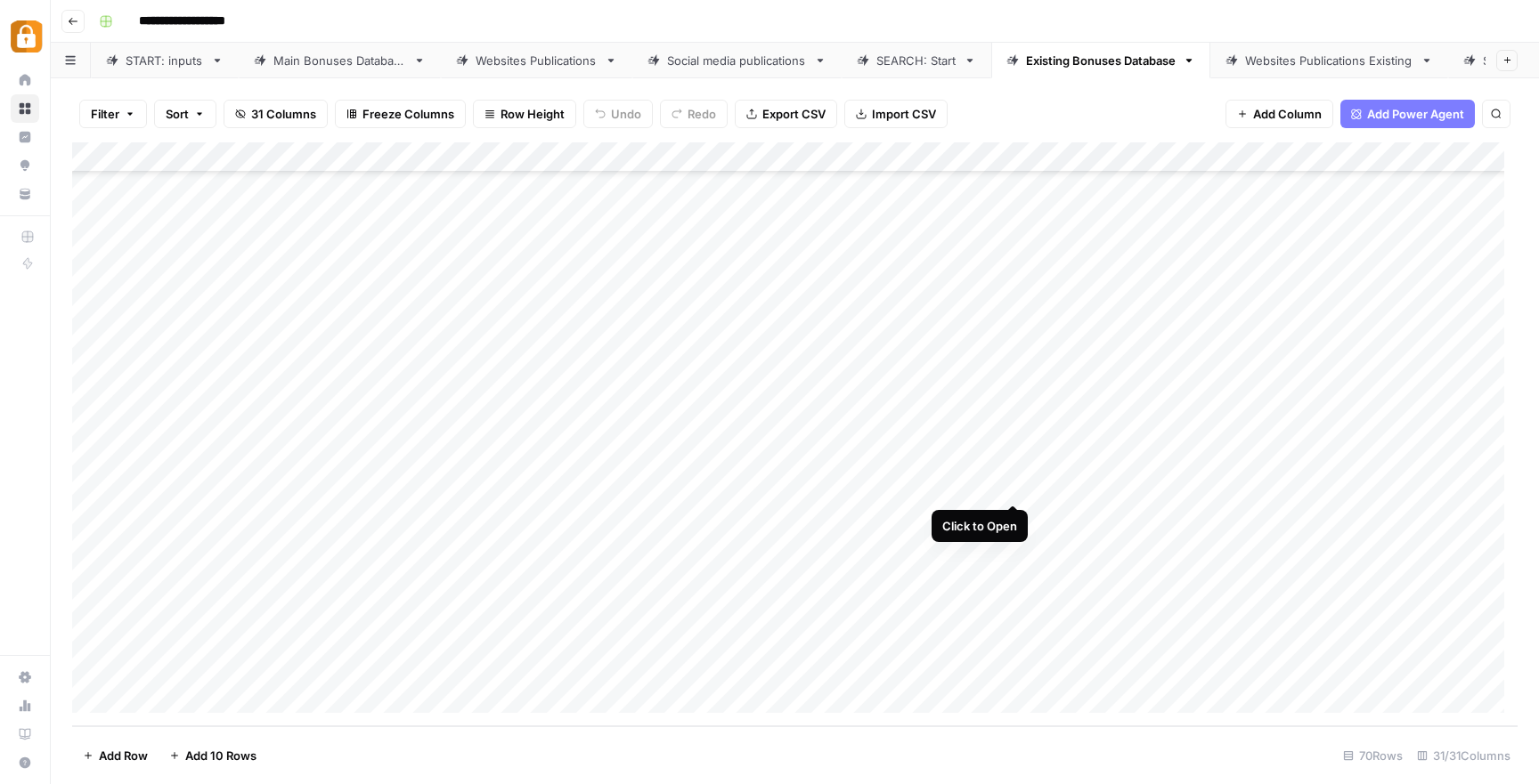
click at [1013, 481] on div "Add Column" at bounding box center [795, 435] width 1445 height 584
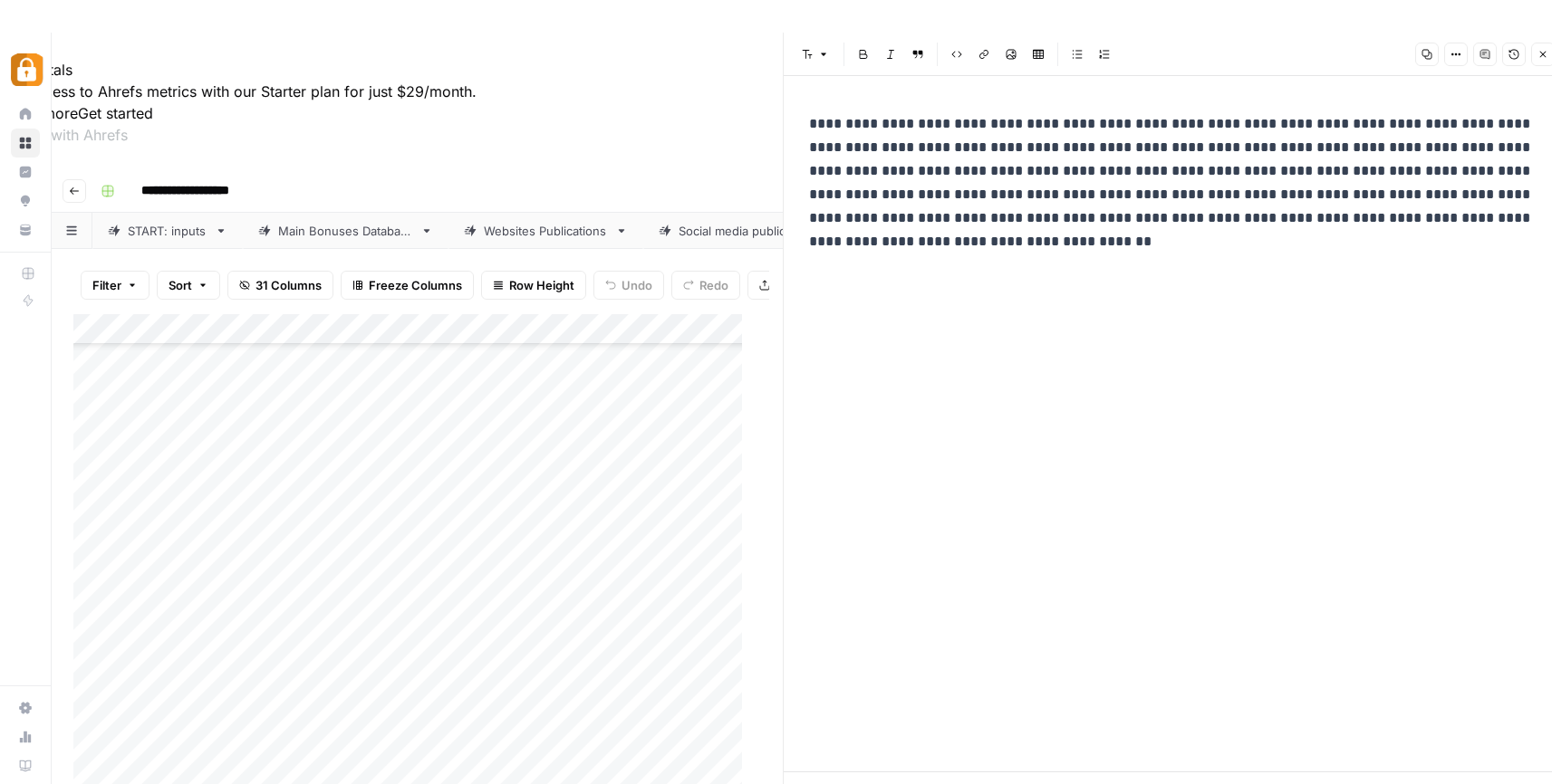
click at [1543, 51] on icon "button" at bounding box center [1542, 54] width 11 height 11
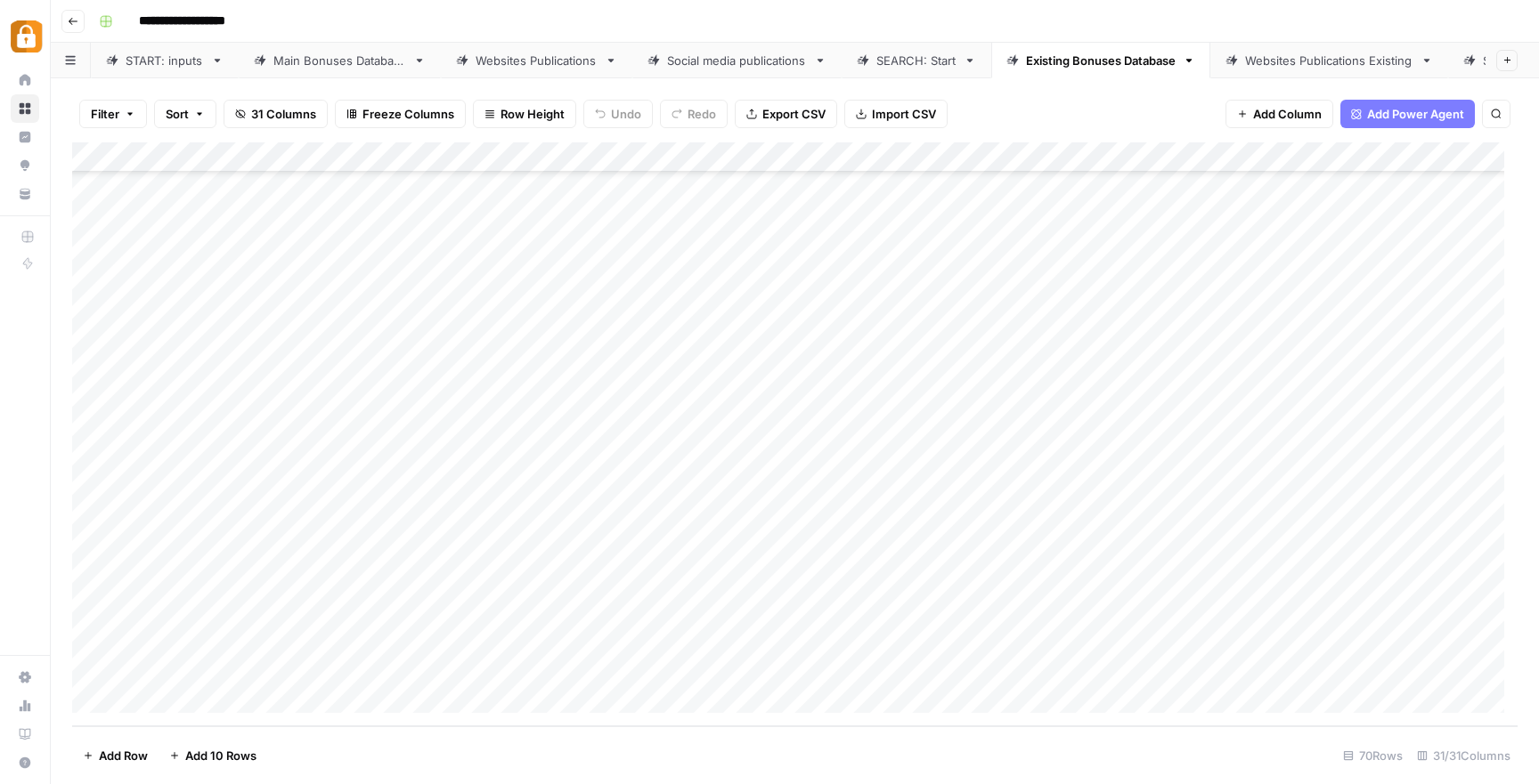
click at [914, 59] on div "SEARCH: Start" at bounding box center [917, 60] width 80 height 18
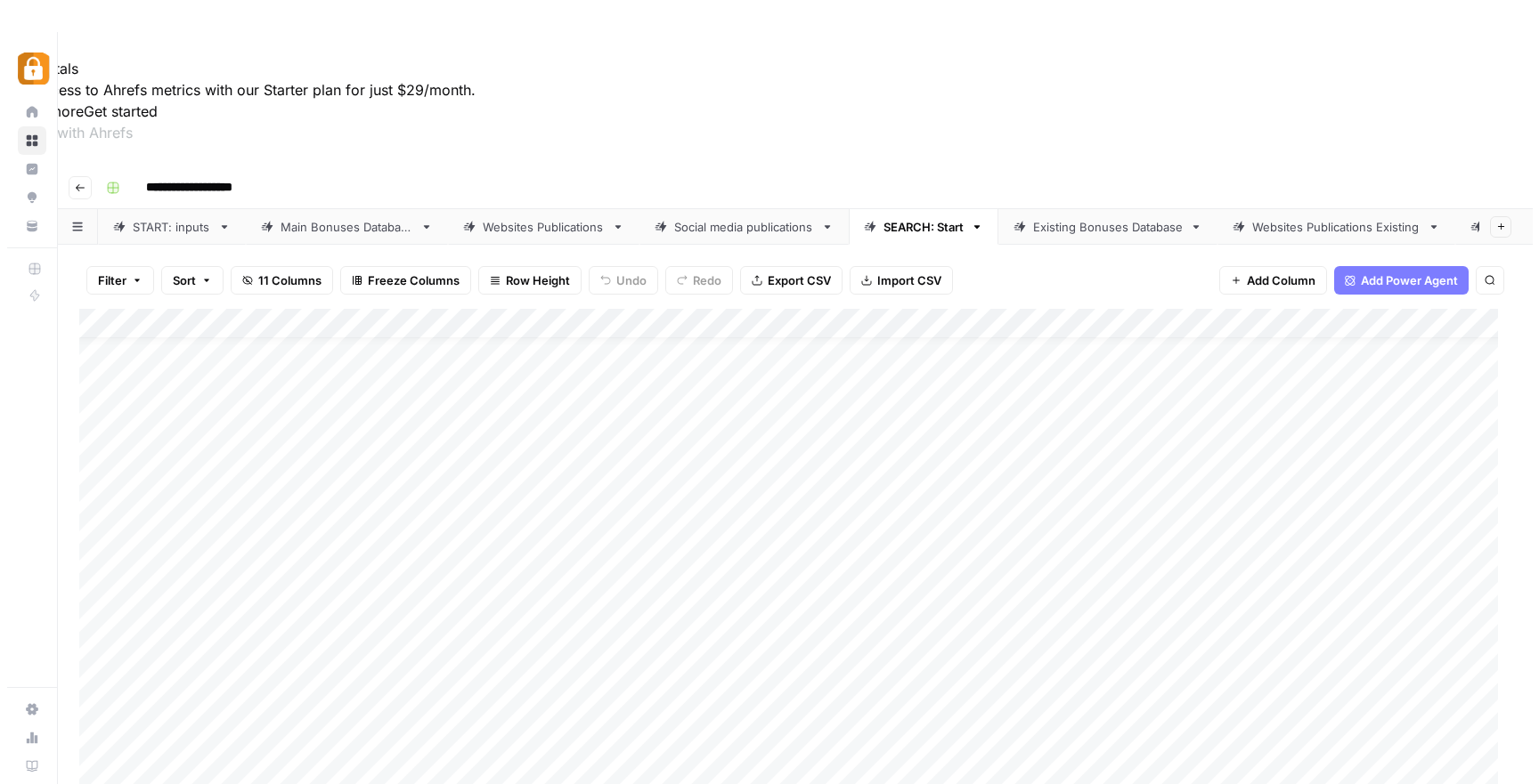
scroll to position [33, 0]
click at [93, 578] on div "Add Column" at bounding box center [788, 601] width 1431 height 584
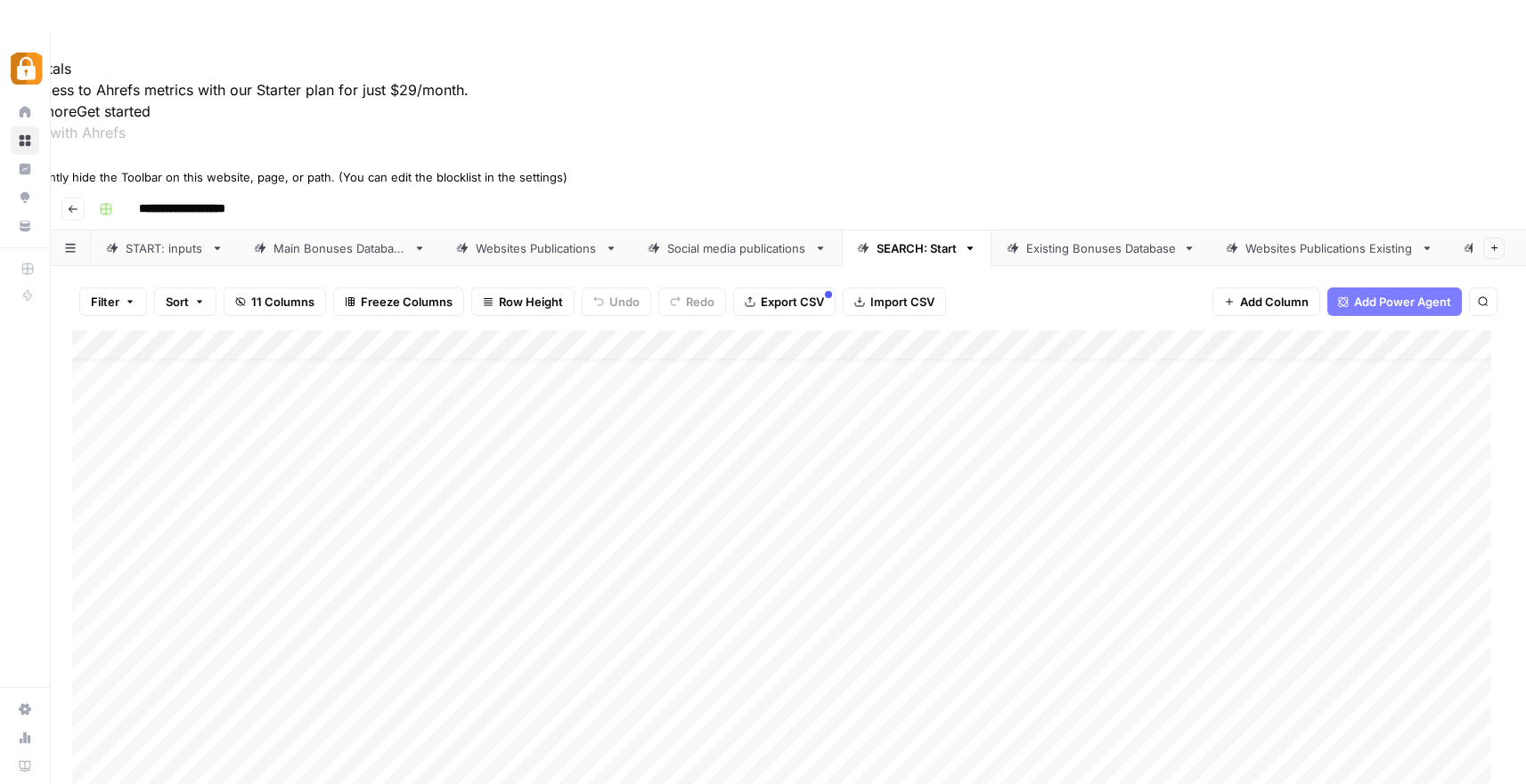
click at [12, 167] on icon at bounding box center [6, 160] width 12 height 12
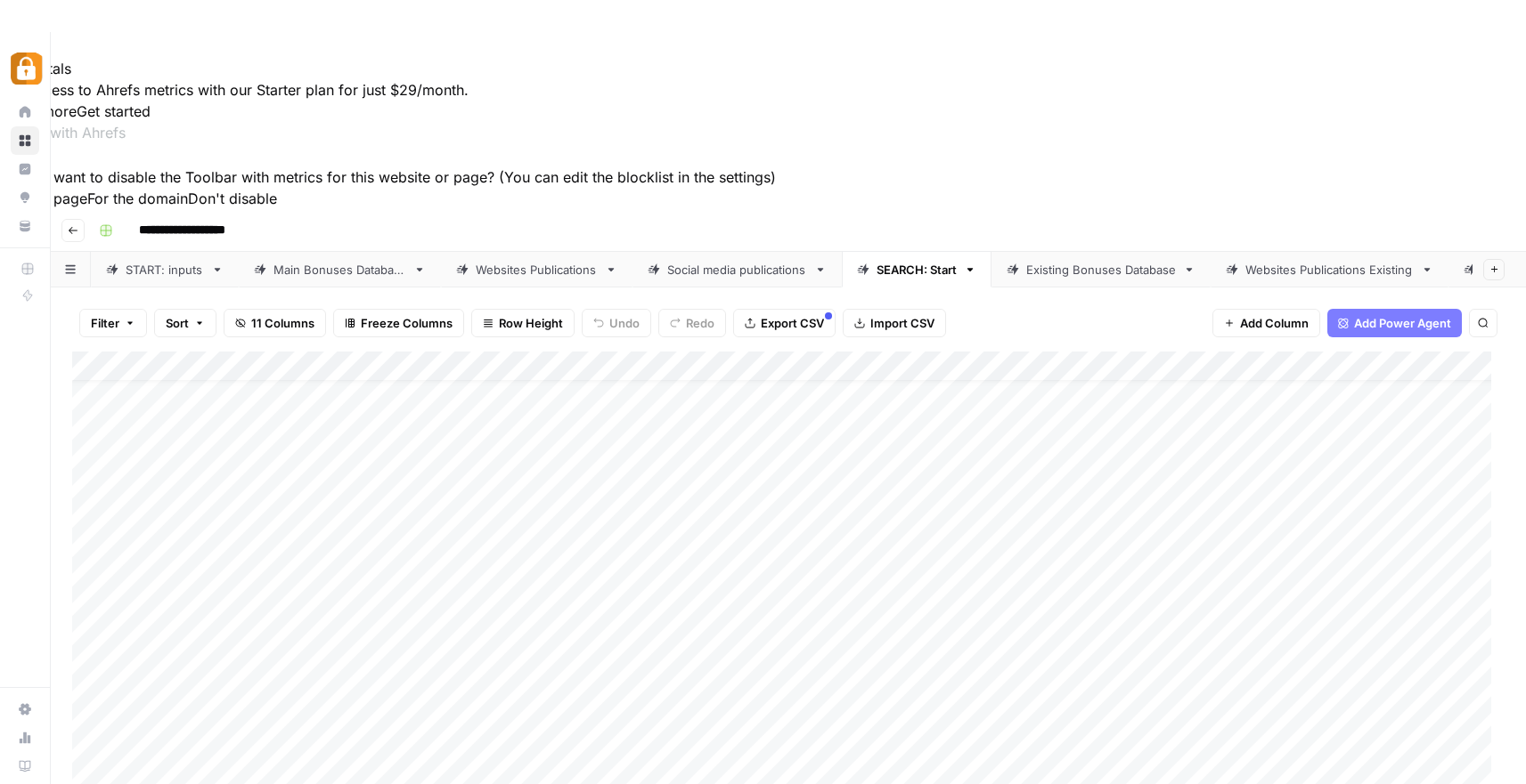
click at [88, 209] on button "For this page" at bounding box center [44, 198] width 88 height 21
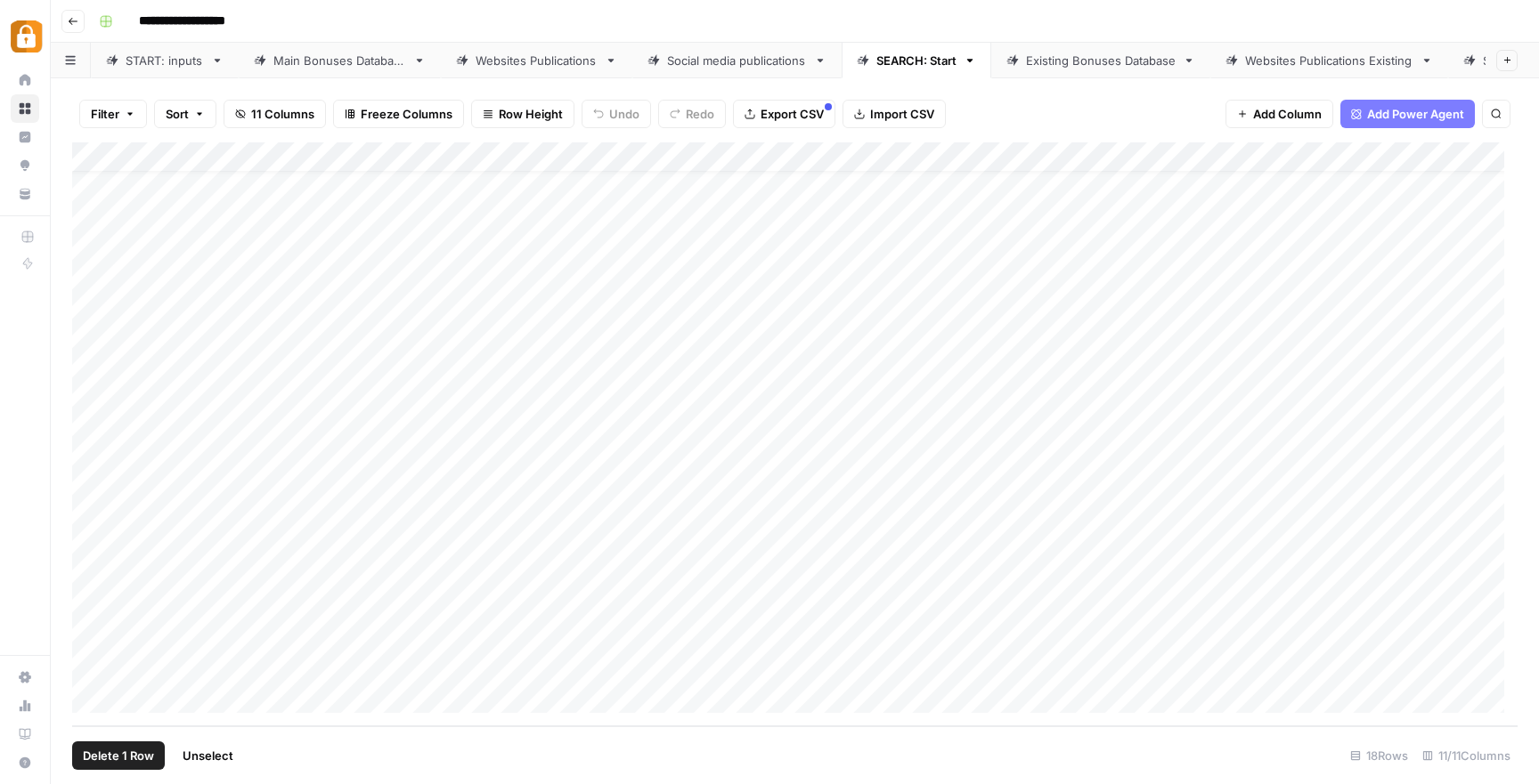
click at [104, 758] on span "Delete 1 Row" at bounding box center [118, 755] width 71 height 18
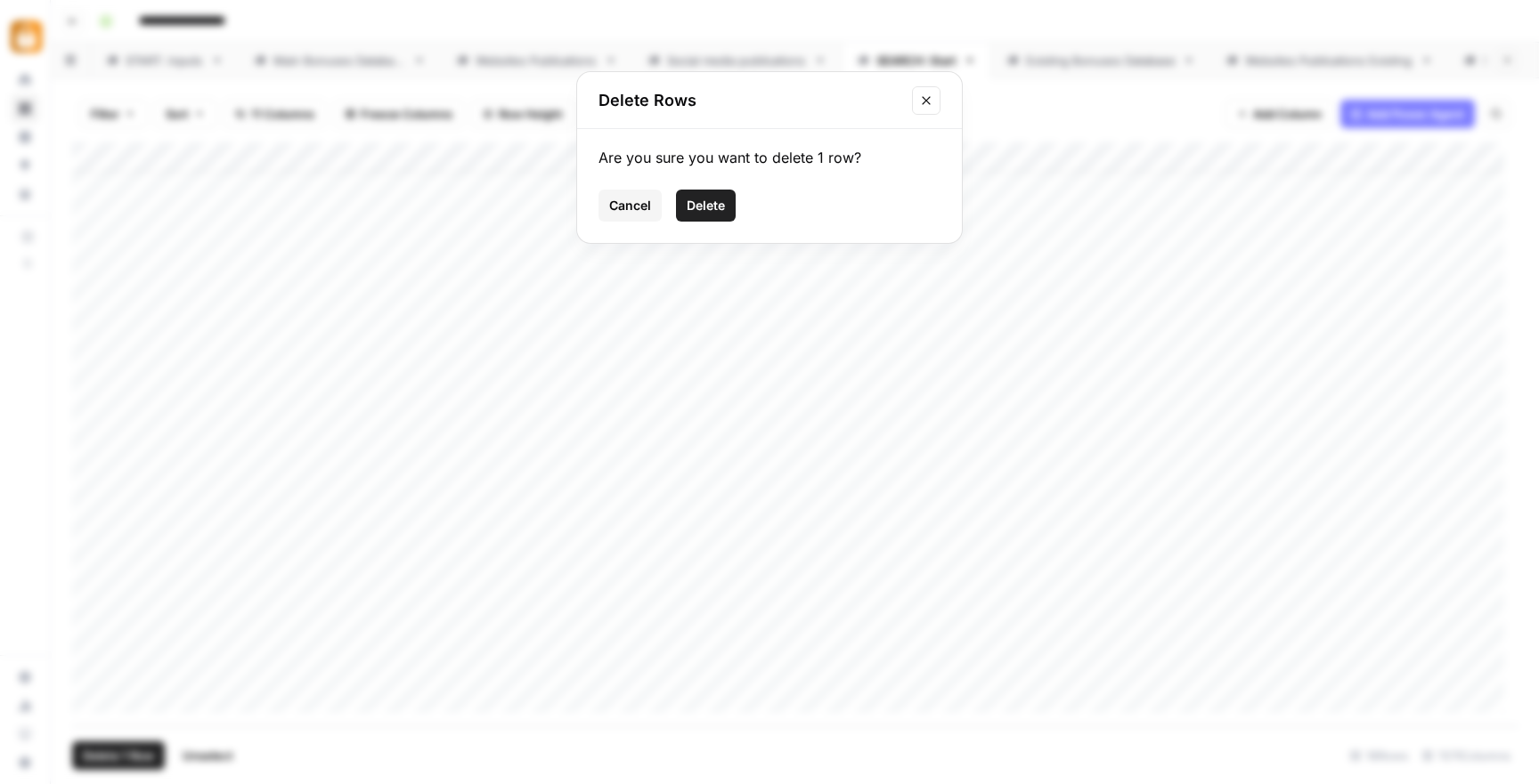
click at [698, 211] on span "Delete" at bounding box center [705, 206] width 38 height 18
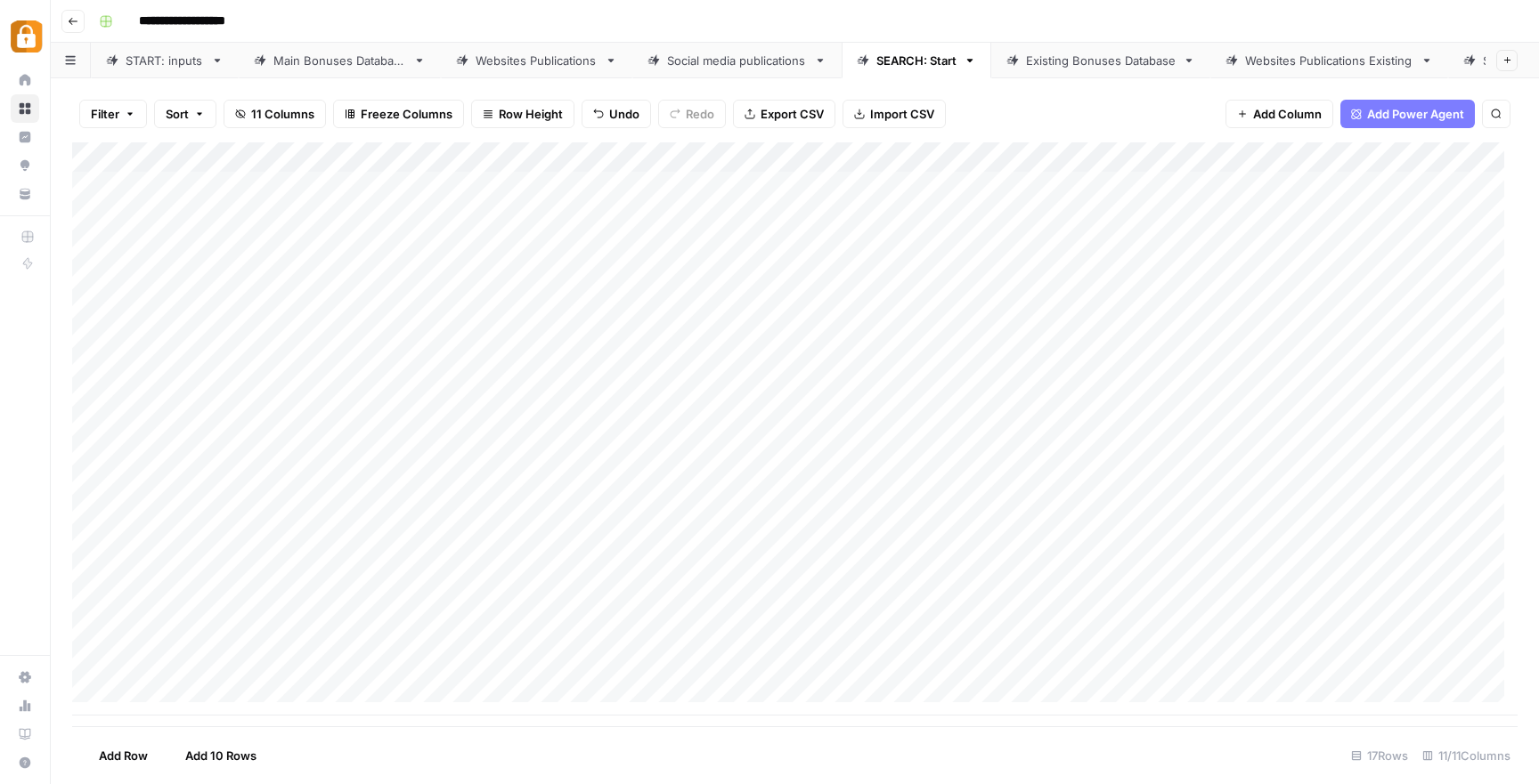
scroll to position [3, 0]
click at [1107, 59] on div "Existing Bonuses Database" at bounding box center [1100, 60] width 149 height 18
click at [94, 488] on div "Add Column" at bounding box center [795, 435] width 1445 height 584
click at [92, 512] on div "Add Column" at bounding box center [795, 435] width 1445 height 584
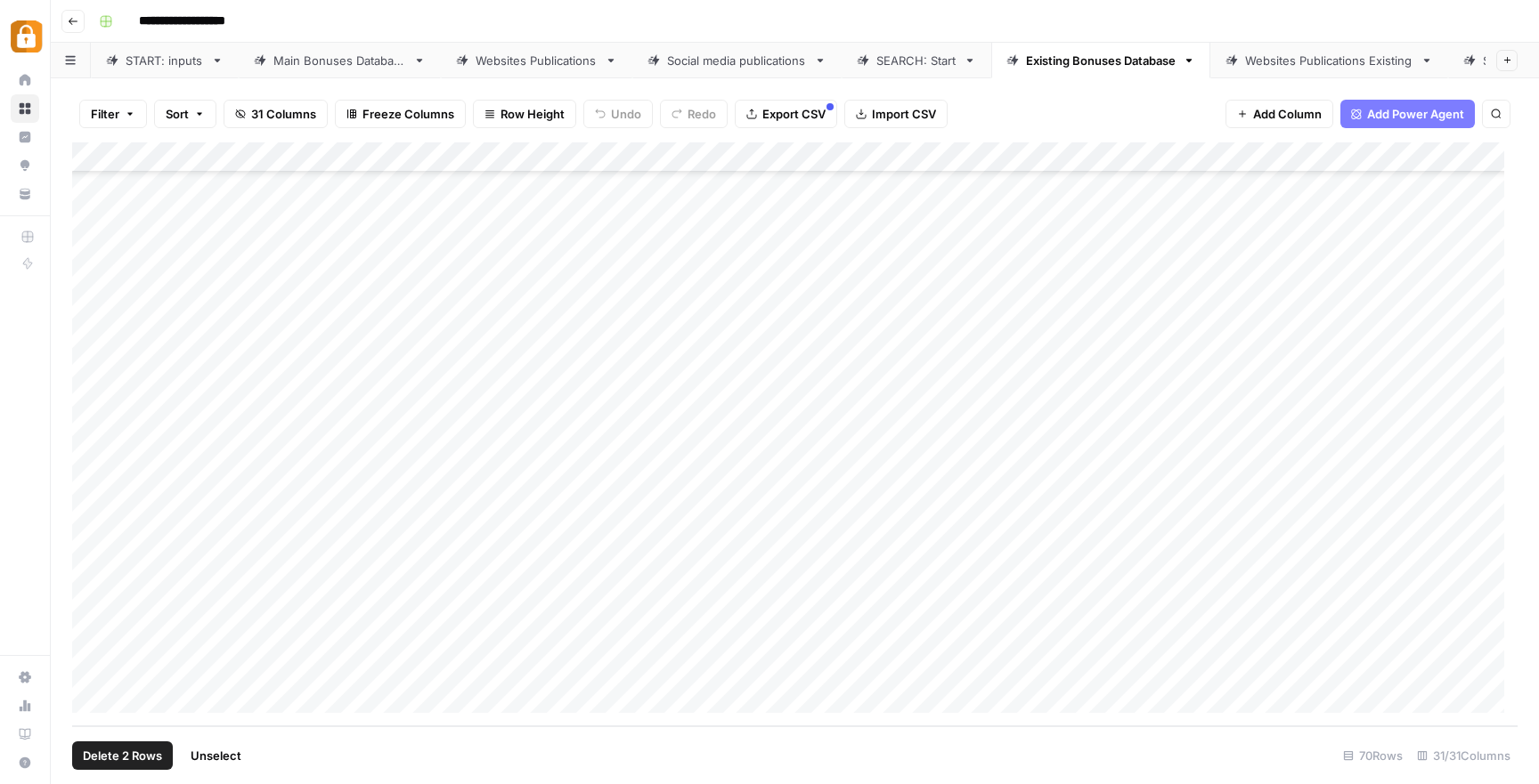
click at [87, 542] on div "Add Column" at bounding box center [795, 435] width 1445 height 584
click at [88, 572] on div "Add Column" at bounding box center [795, 435] width 1445 height 584
click at [94, 606] on div "Add Column" at bounding box center [795, 435] width 1445 height 584
click at [93, 632] on div "Add Column" at bounding box center [795, 435] width 1445 height 584
click at [93, 663] on div "Add Column" at bounding box center [795, 435] width 1445 height 584
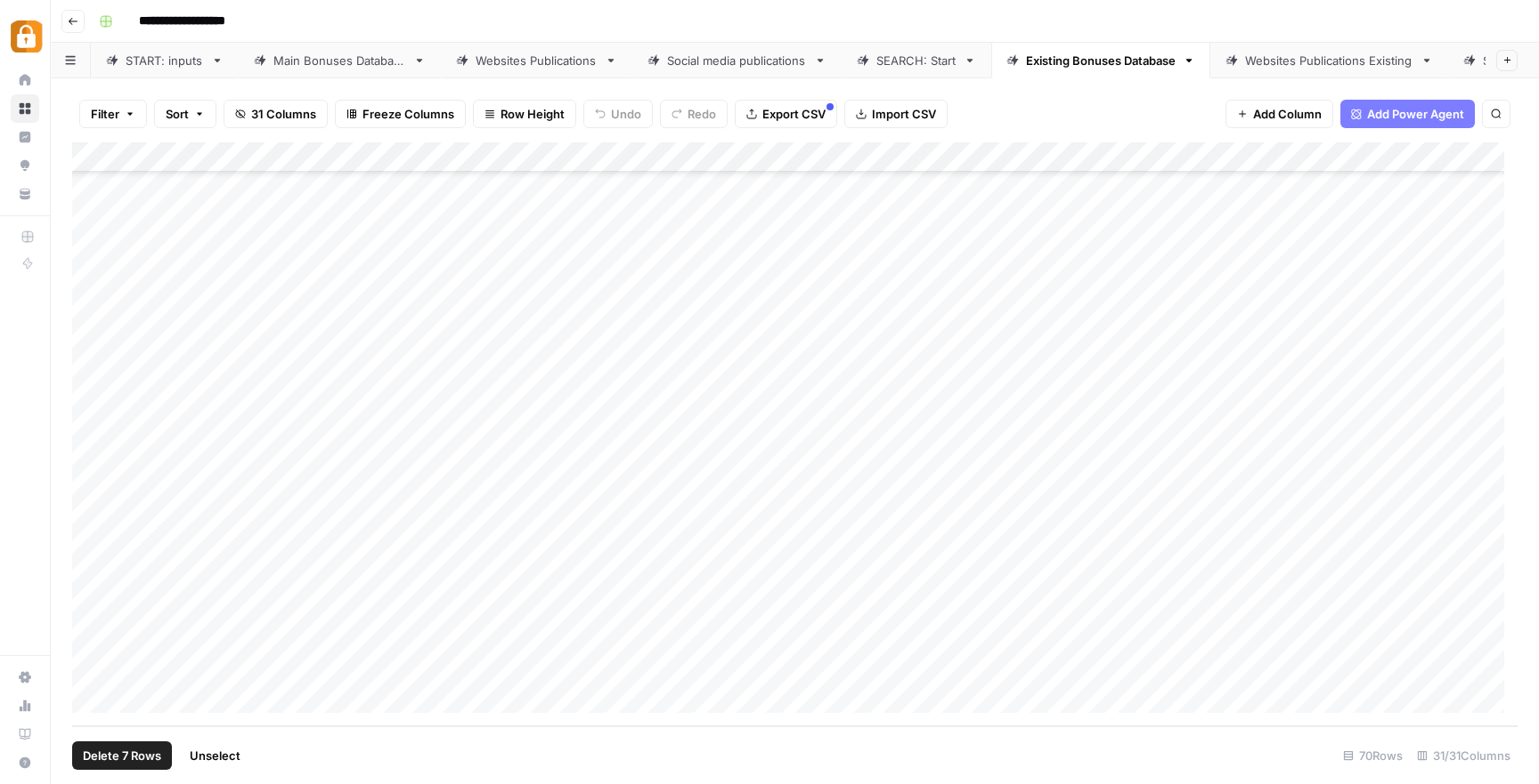
click at [145, 753] on span "Delete 7 Rows" at bounding box center [122, 755] width 78 height 18
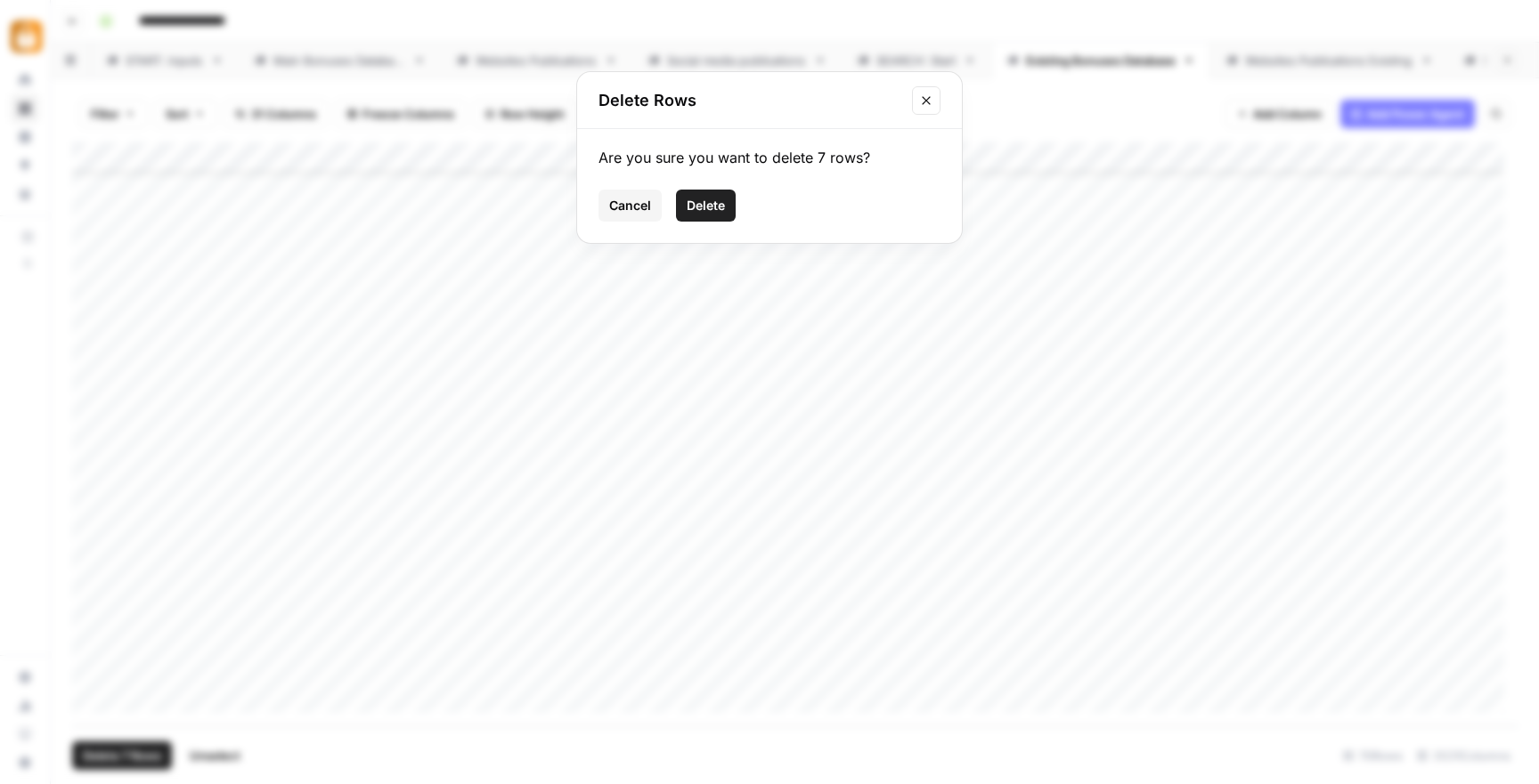
click at [718, 209] on span "Delete" at bounding box center [705, 206] width 38 height 18
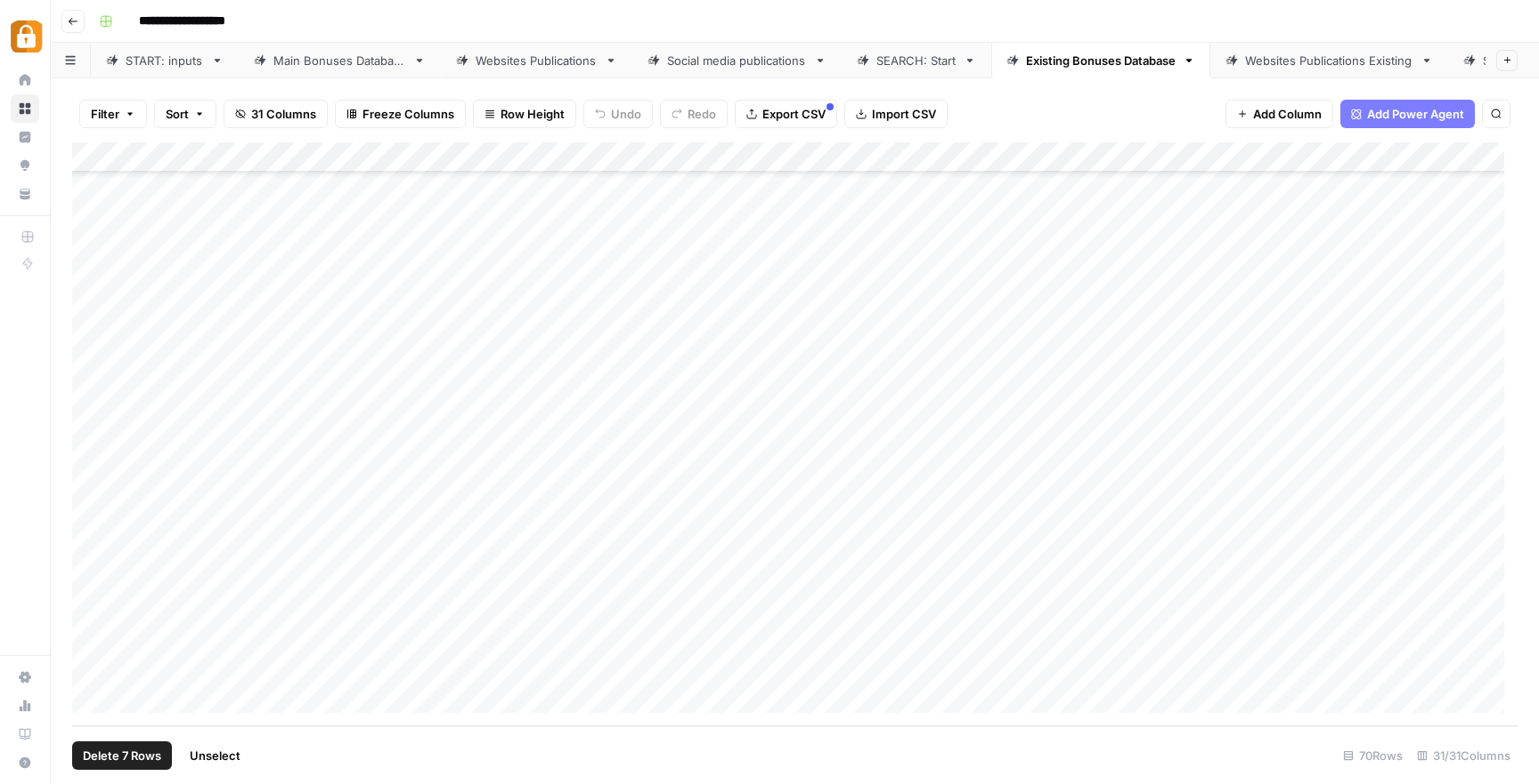
scroll to position [1395, 0]
click at [1320, 51] on div "Websites Publications Existing" at bounding box center [1329, 60] width 168 height 18
click at [939, 57] on div "SEARCH: Start" at bounding box center [917, 60] width 80 height 18
click at [490, 576] on div "Add Column" at bounding box center [795, 429] width 1445 height 574
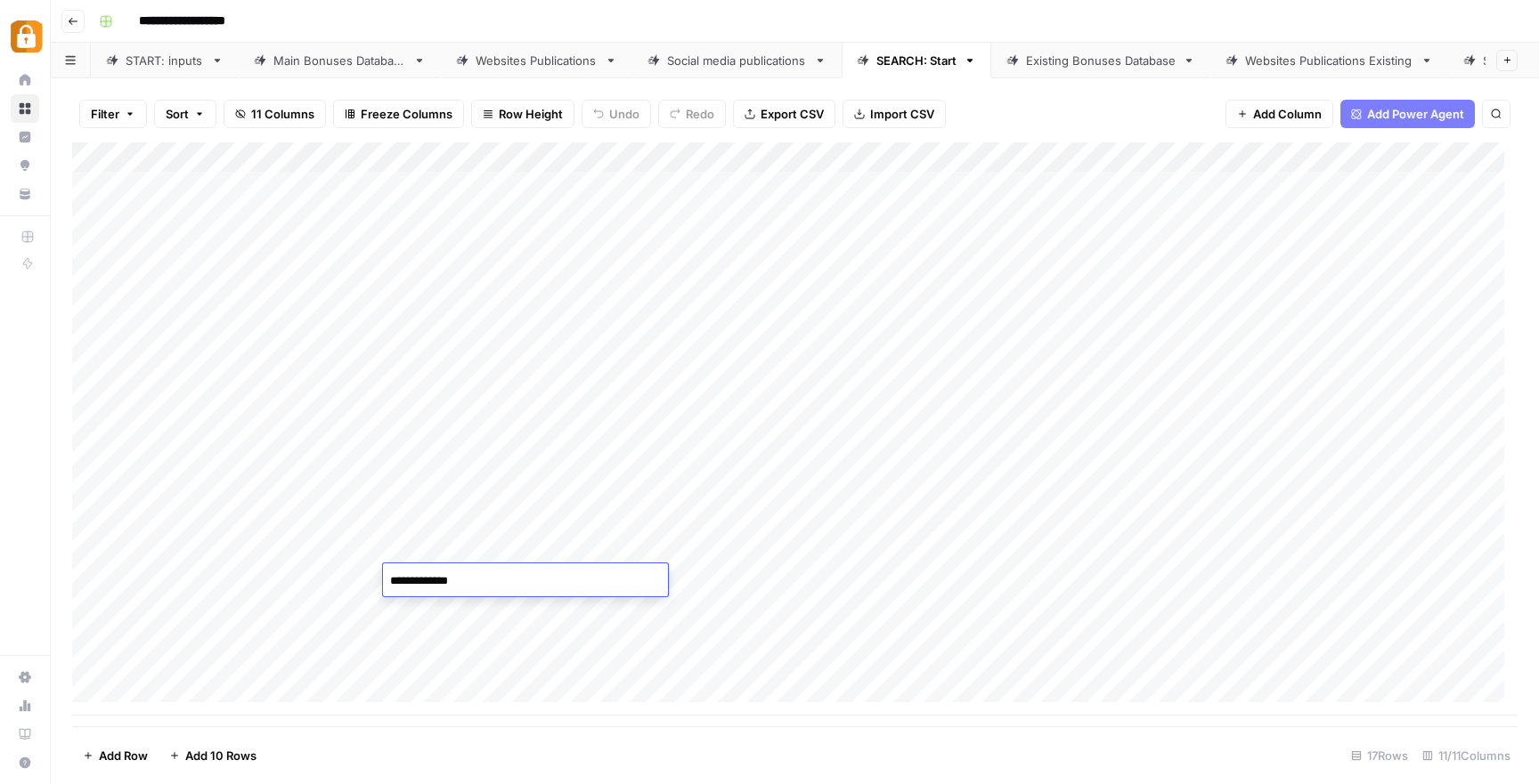
type textarea "**********"
click at [323, 577] on div "Add Column" at bounding box center [795, 429] width 1445 height 574
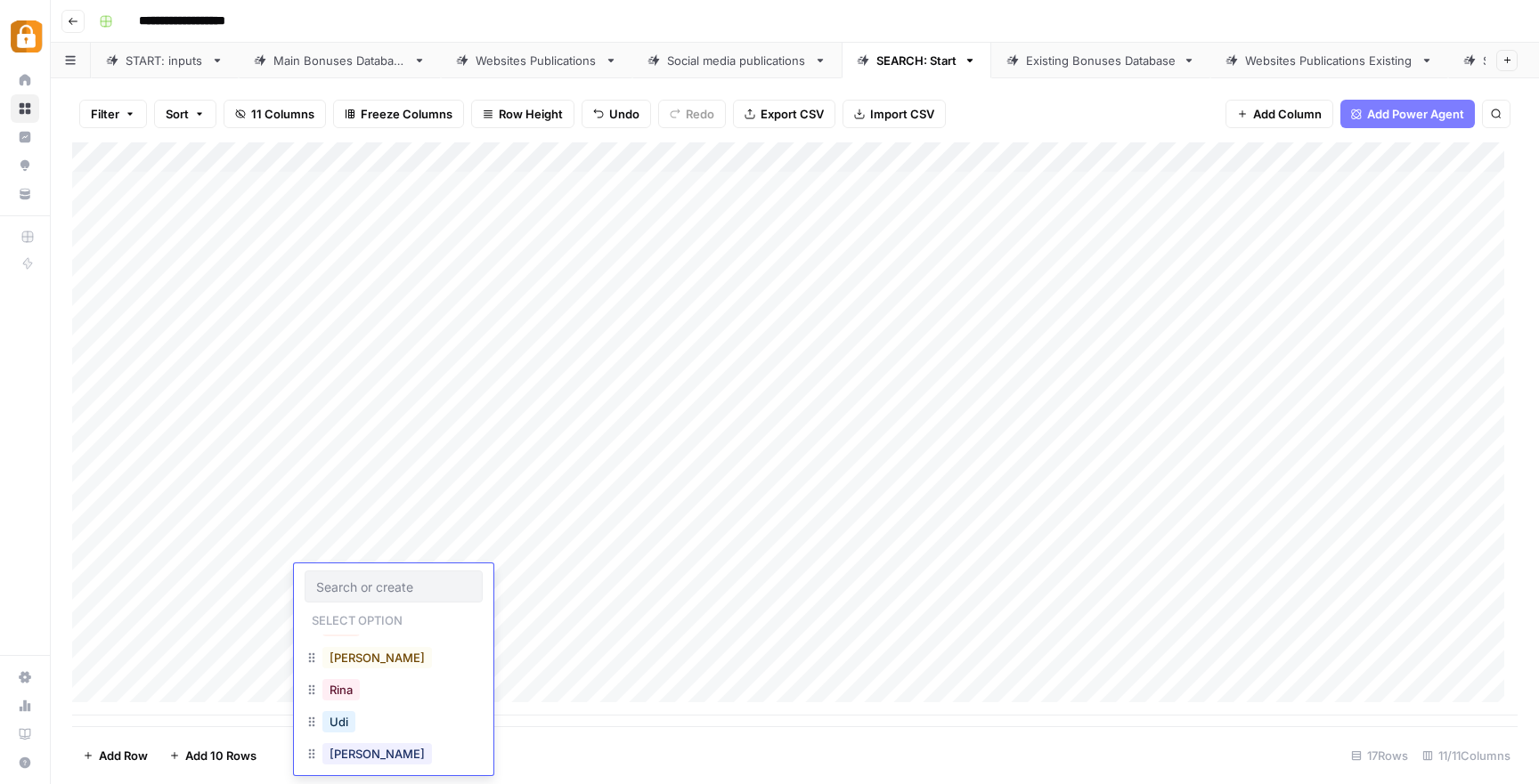
scroll to position [61, 0]
click at [341, 745] on button "[PERSON_NAME]" at bounding box center [377, 749] width 109 height 21
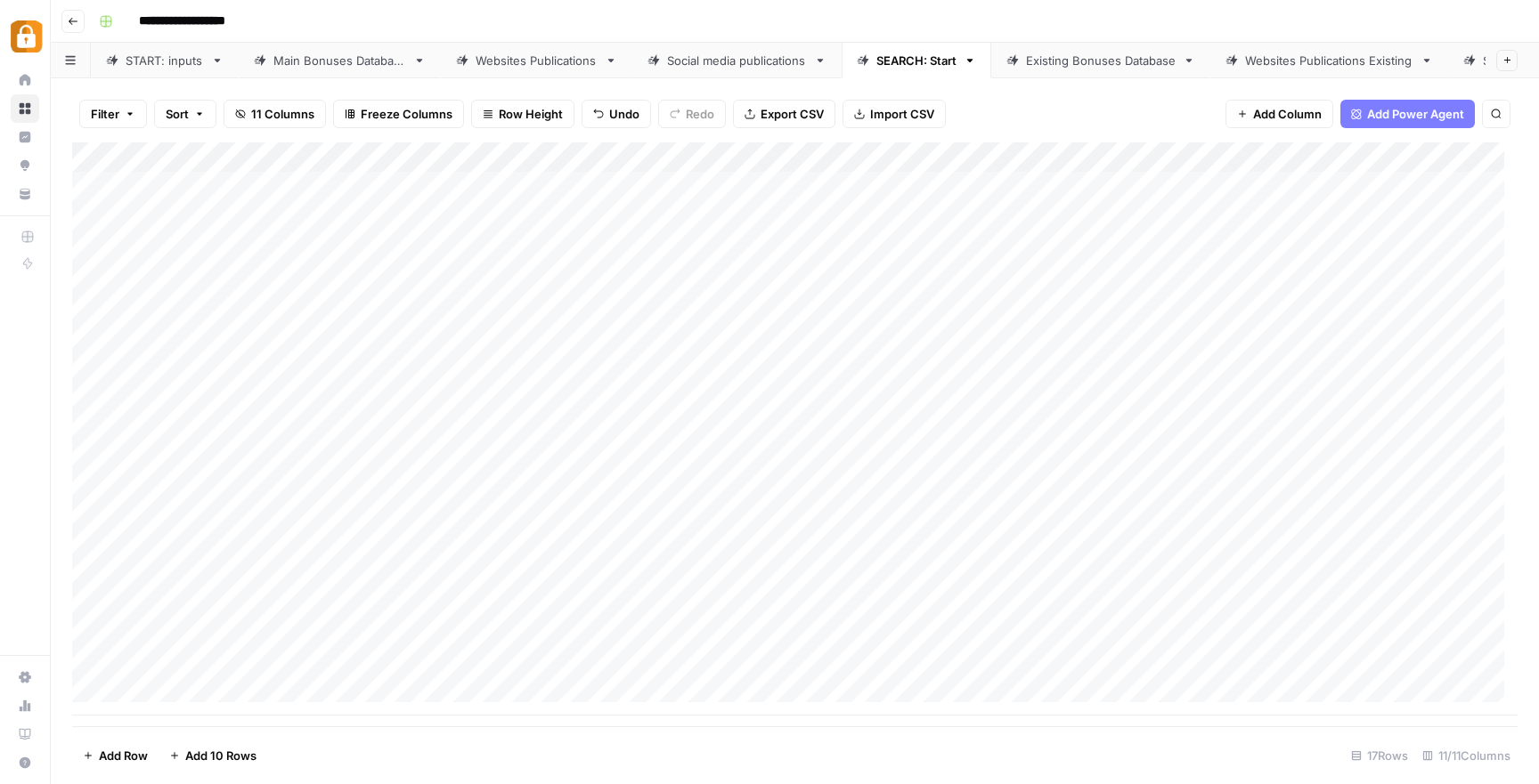
click at [539, 569] on div "Add Column" at bounding box center [795, 429] width 1445 height 574
click at [991, 576] on div "Add Column" at bounding box center [795, 429] width 1445 height 574
click at [1105, 57] on div "Existing Bonuses Database" at bounding box center [1100, 60] width 149 height 18
click at [1312, 51] on div "Websites Publications Existing" at bounding box center [1329, 60] width 168 height 18
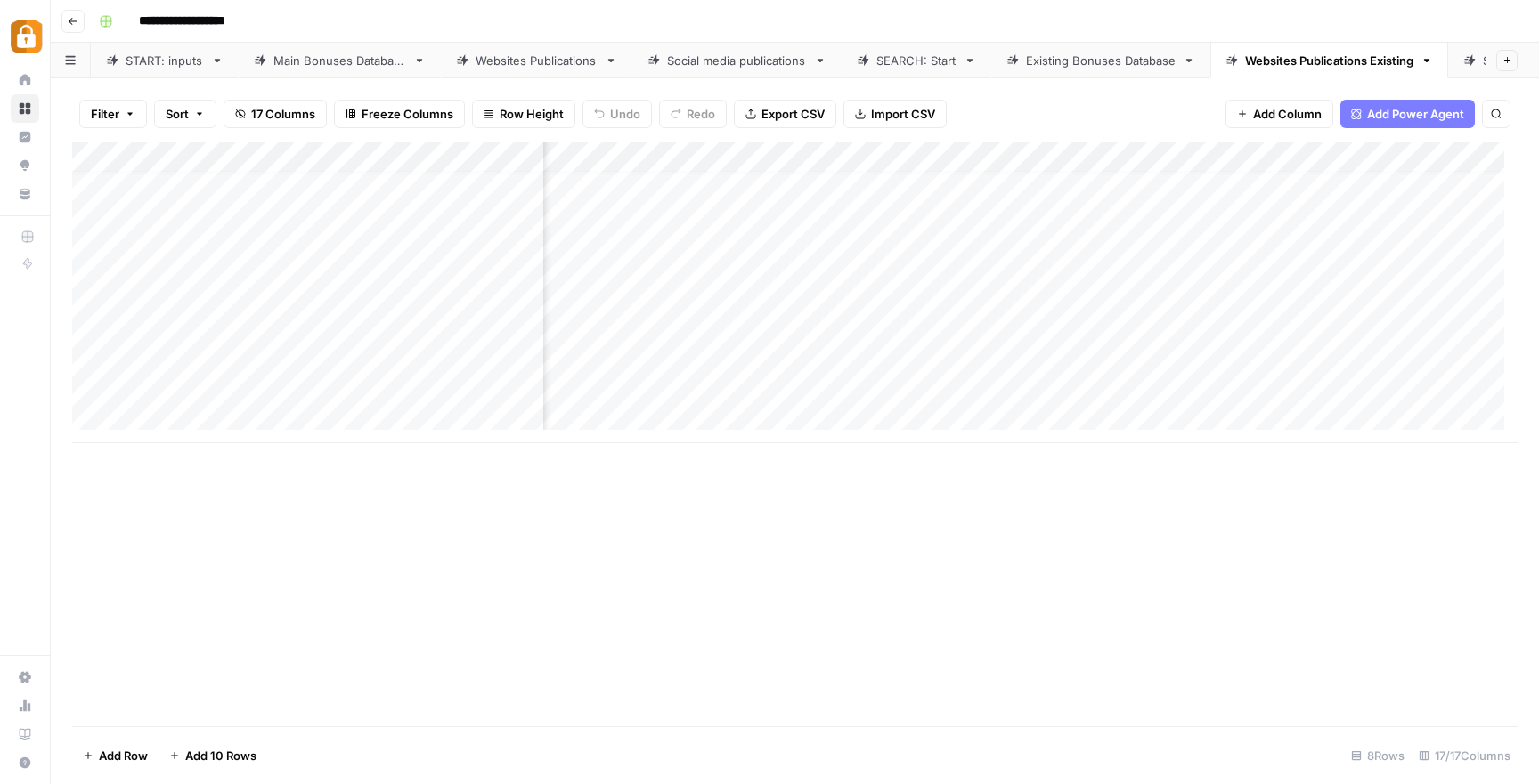
scroll to position [13, 1145]
click at [966, 291] on div "Add Column" at bounding box center [795, 293] width 1445 height 301
click at [973, 314] on div "Add Column" at bounding box center [795, 293] width 1445 height 301
click at [970, 351] on div "Add Column" at bounding box center [795, 293] width 1445 height 301
click at [1278, 292] on div "Add Column" at bounding box center [795, 293] width 1445 height 301
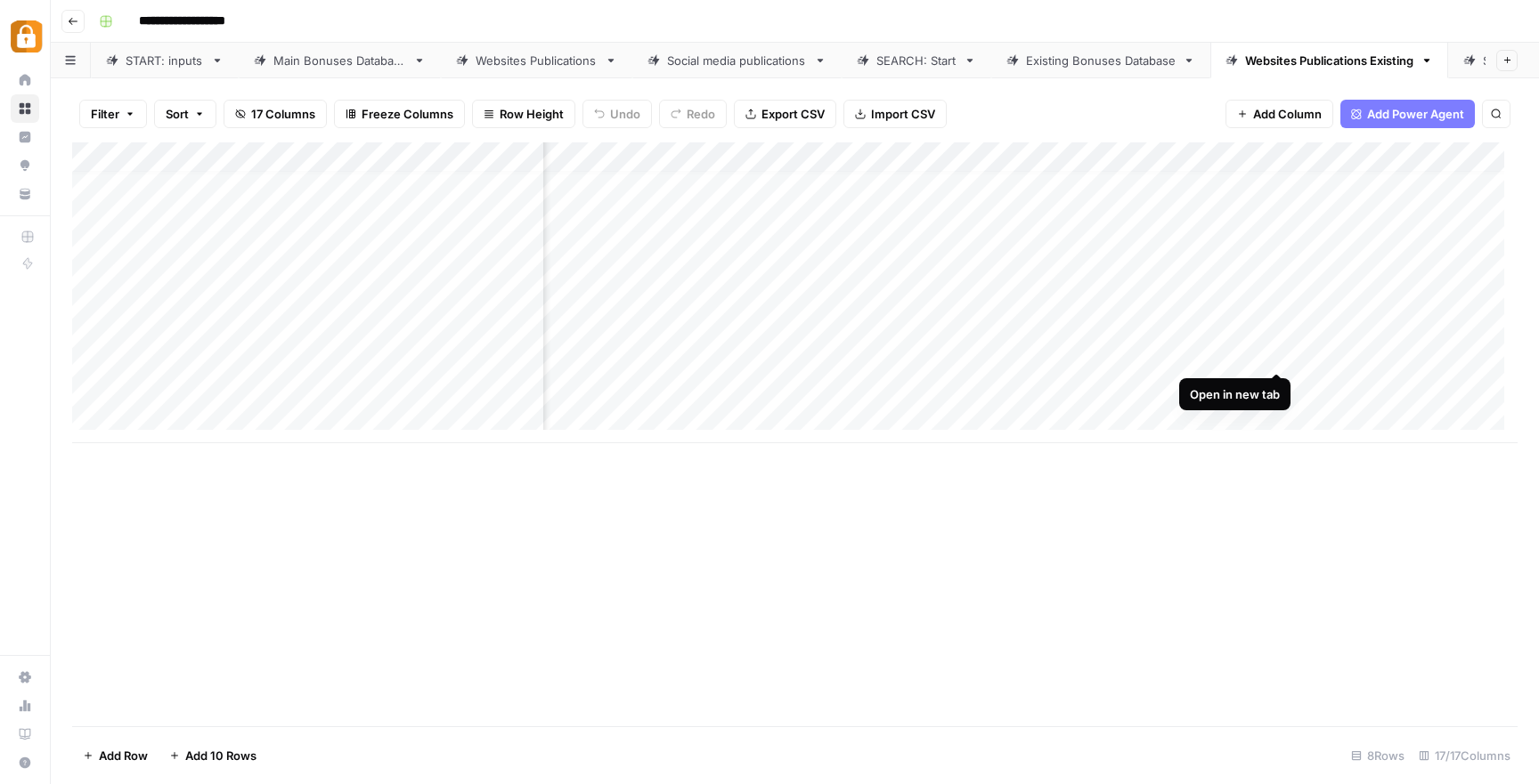
click at [1278, 351] on div "Add Column" at bounding box center [795, 293] width 1445 height 301
click at [974, 322] on div "Add Column" at bounding box center [795, 293] width 1445 height 301
click at [972, 380] on div "Add Column" at bounding box center [795, 293] width 1445 height 301
click at [897, 52] on div "SEARCH: Start" at bounding box center [917, 60] width 80 height 18
click at [1114, 57] on div "Existing Bonuses Database" at bounding box center [1100, 60] width 149 height 18
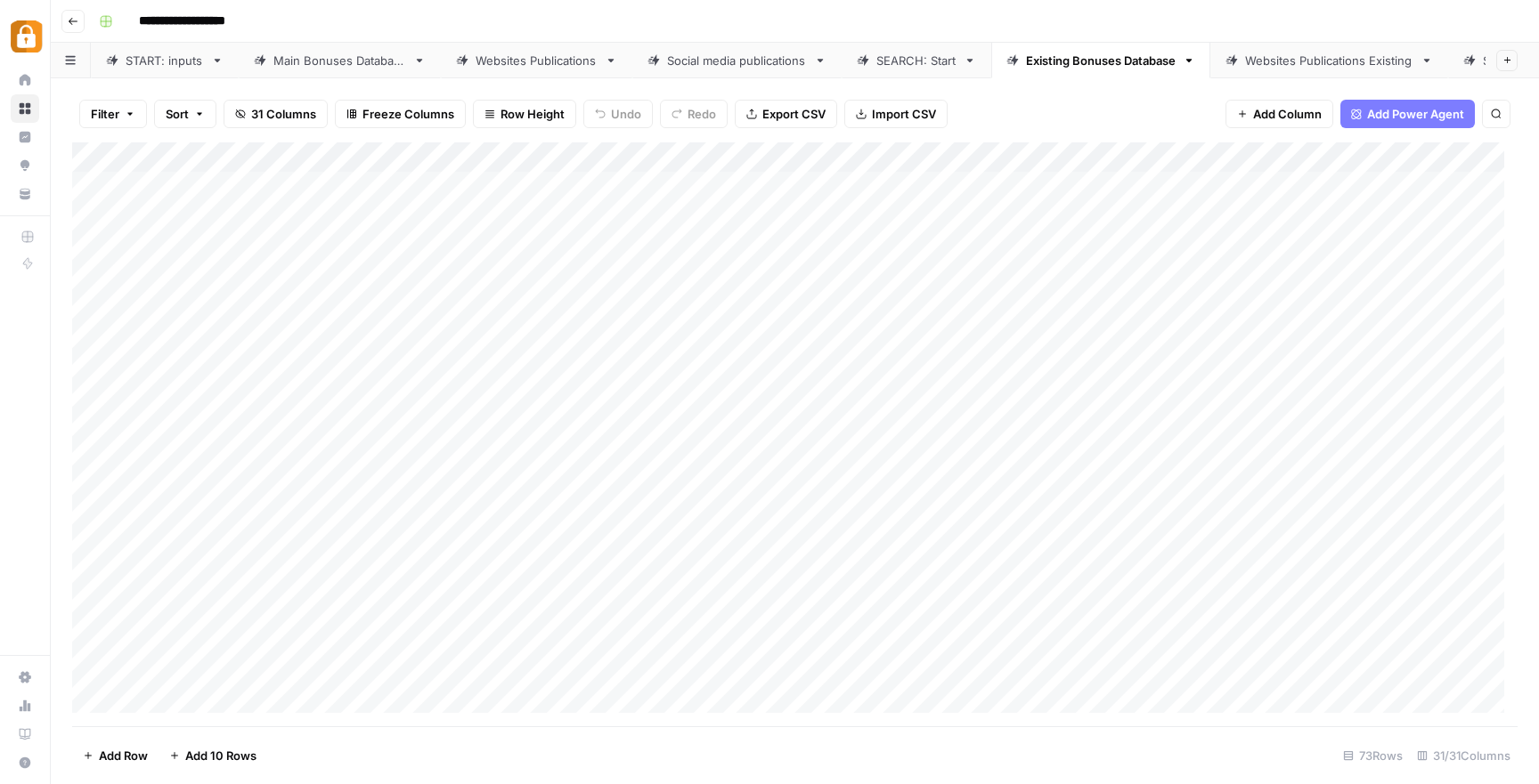
click at [894, 57] on div "SEARCH: Start" at bounding box center [917, 60] width 80 height 18
click at [1091, 53] on div "Existing Bonuses Database" at bounding box center [1100, 60] width 149 height 18
click at [716, 491] on div "Add Column" at bounding box center [795, 435] width 1445 height 584
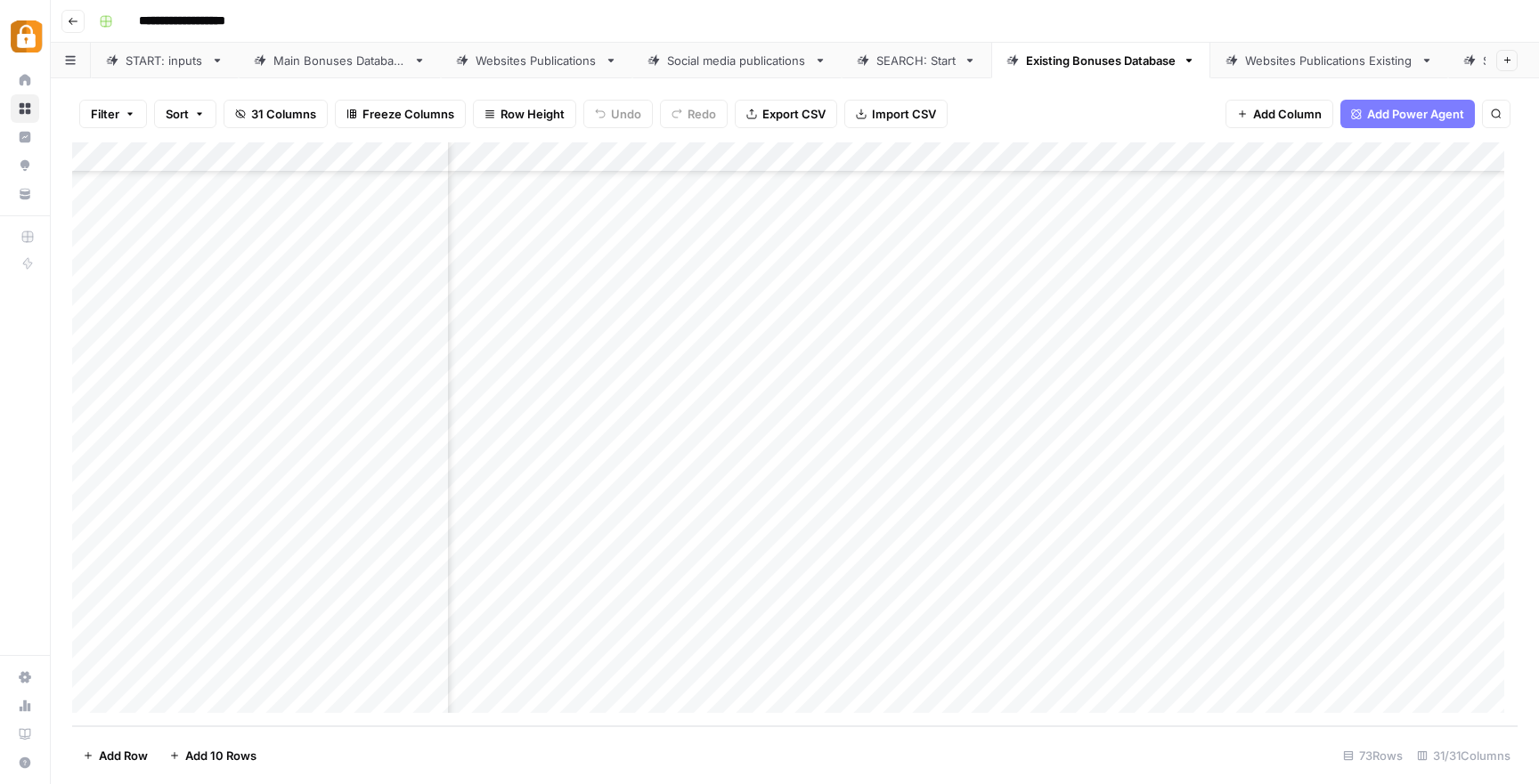
click at [716, 491] on div "Add Column" at bounding box center [795, 435] width 1445 height 584
drag, startPoint x: 716, startPoint y: 487, endPoint x: 546, endPoint y: 485, distance: 170.0
click at [546, 485] on body "**********" at bounding box center [769, 392] width 1539 height 784
type textarea "*******"
click at [887, 477] on div "Add Column" at bounding box center [795, 435] width 1445 height 584
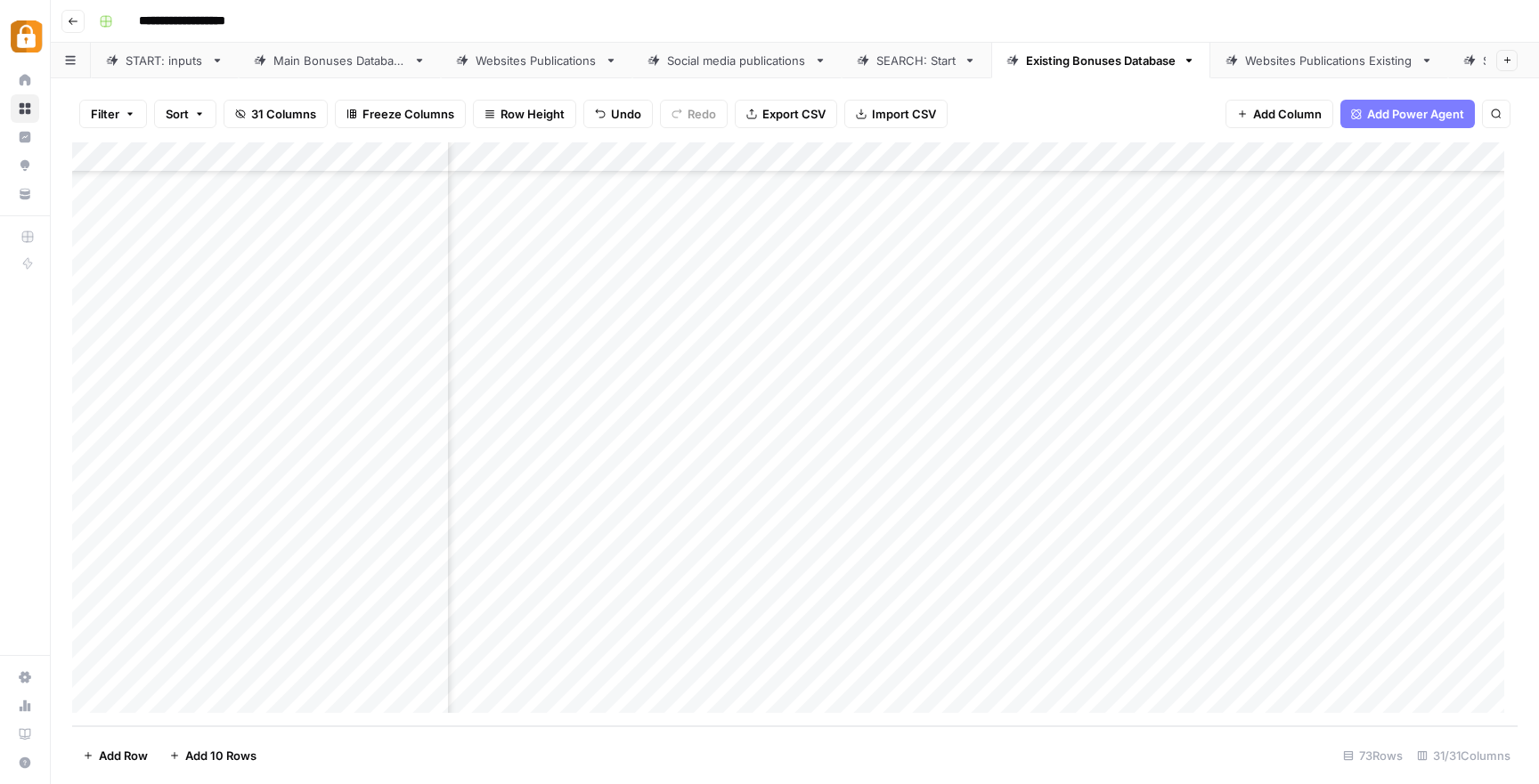
click at [798, 482] on div "Add Column" at bounding box center [795, 435] width 1445 height 584
click at [798, 482] on textarea "****" at bounding box center [916, 488] width 285 height 25
click at [795, 487] on textarea "****" at bounding box center [916, 488] width 285 height 25
type textarea "*"
click at [707, 501] on div "Add Column" at bounding box center [795, 435] width 1445 height 584
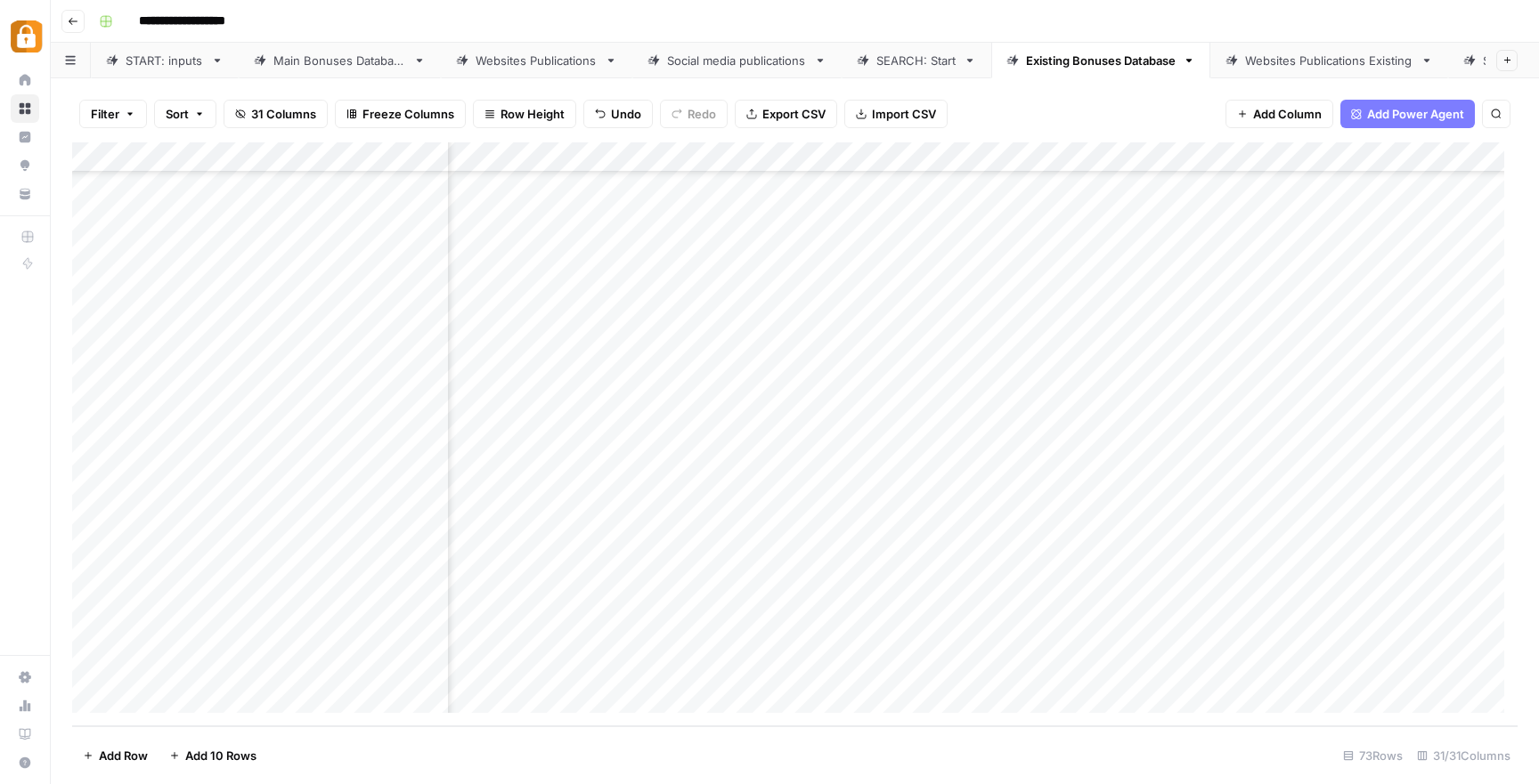
click at [683, 562] on div "Add Column" at bounding box center [795, 435] width 1445 height 584
click at [708, 601] on div "Add Column" at bounding box center [795, 435] width 1445 height 584
click at [711, 635] on div "Add Column" at bounding box center [795, 435] width 1445 height 584
click at [709, 668] on div "Add Column" at bounding box center [795, 435] width 1445 height 584
click at [683, 670] on div "Add Column" at bounding box center [795, 435] width 1445 height 584
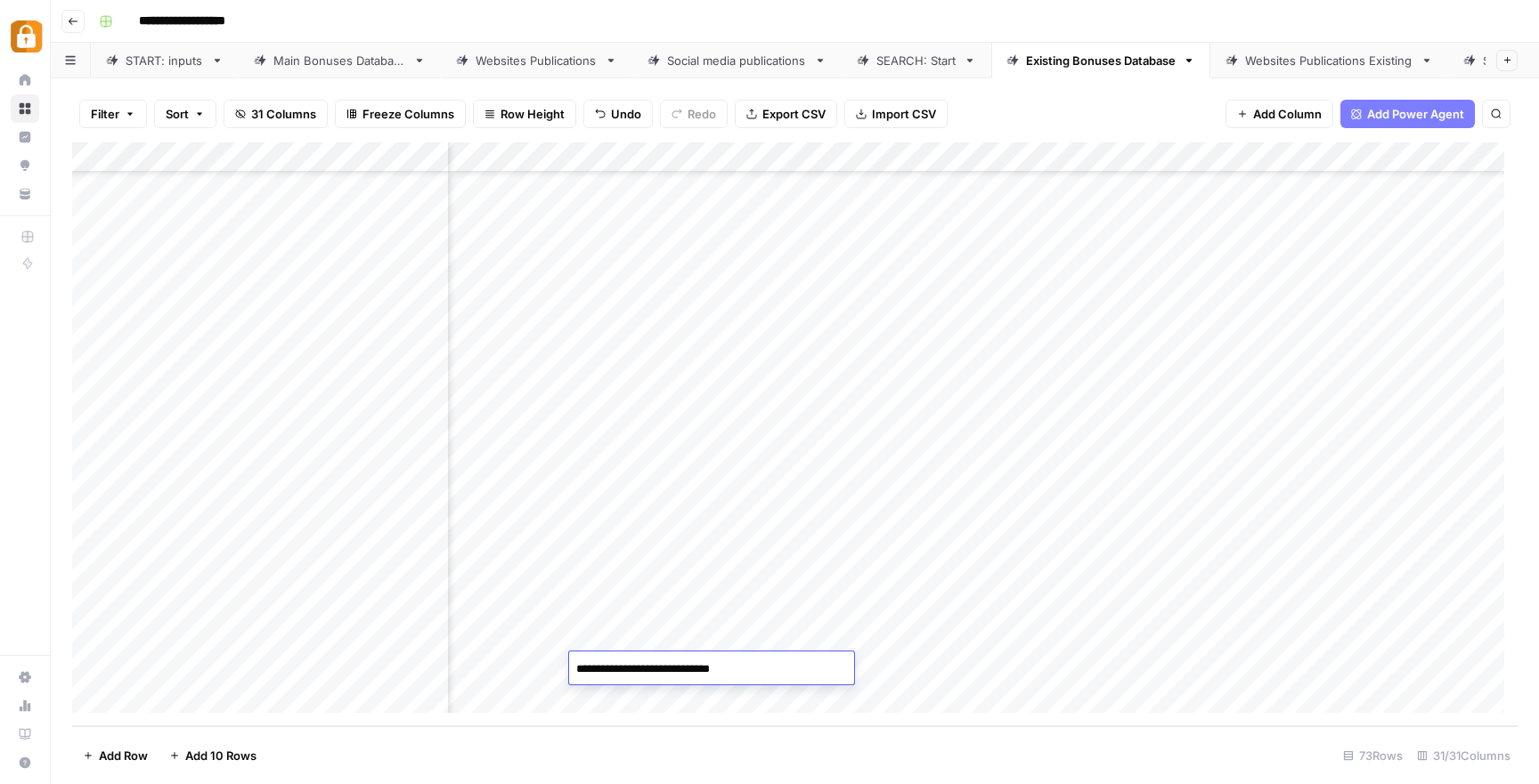
click at [683, 670] on textarea "**********" at bounding box center [711, 669] width 285 height 25
drag, startPoint x: 694, startPoint y: 669, endPoint x: 535, endPoint y: 670, distance: 159.0
click at [535, 670] on body "**********" at bounding box center [769, 392] width 1539 height 784
type textarea "**********"
click at [873, 667] on div "Add Column" at bounding box center [795, 435] width 1445 height 584
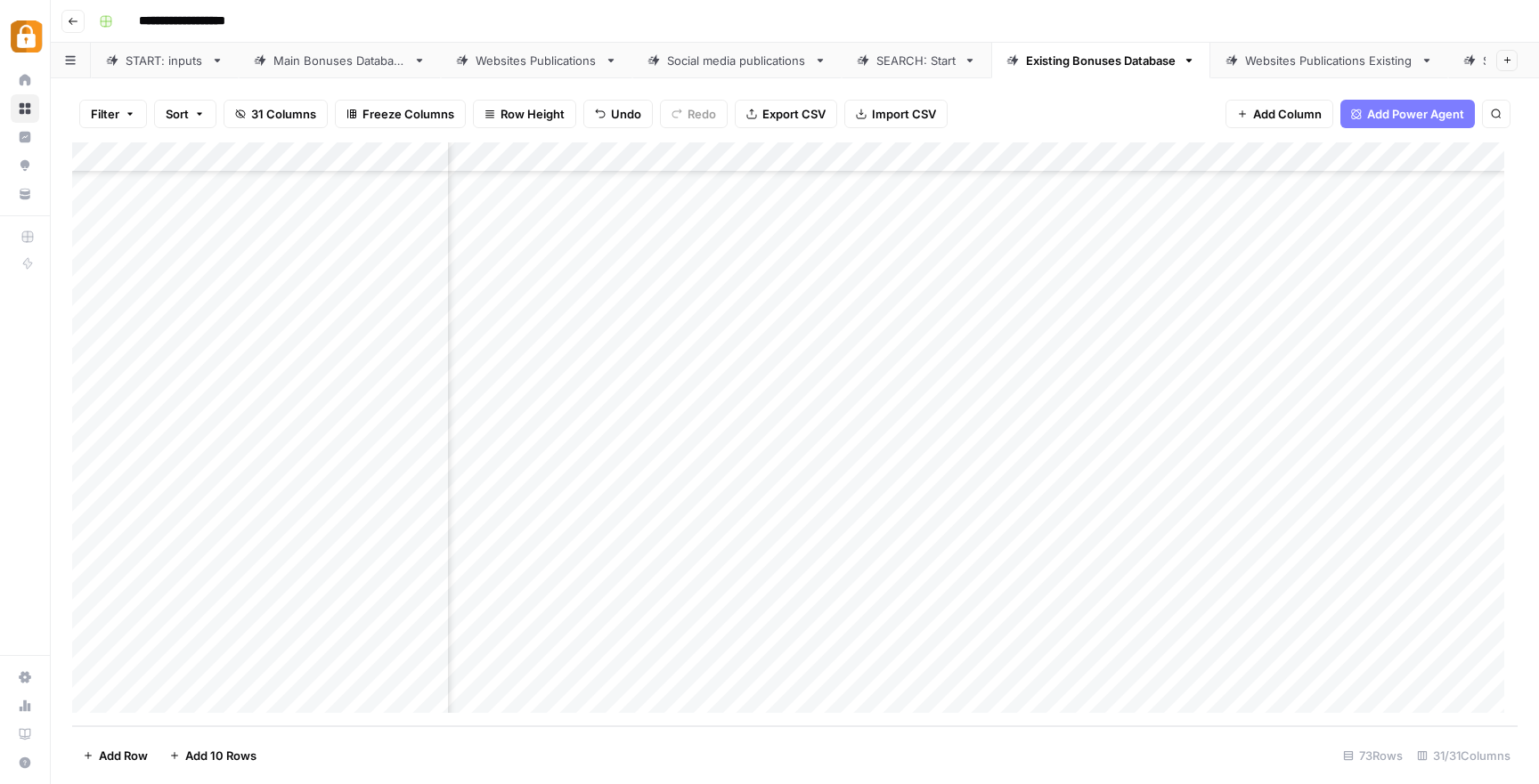
click at [809, 670] on div "Add Column" at bounding box center [795, 435] width 1445 height 584
click at [809, 670] on textarea "*****" at bounding box center [916, 669] width 285 height 25
click at [797, 670] on textarea "*****" at bounding box center [916, 669] width 285 height 25
drag, startPoint x: 799, startPoint y: 671, endPoint x: 777, endPoint y: 673, distance: 22.1
click at [777, 673] on textarea "*****" at bounding box center [916, 669] width 285 height 25
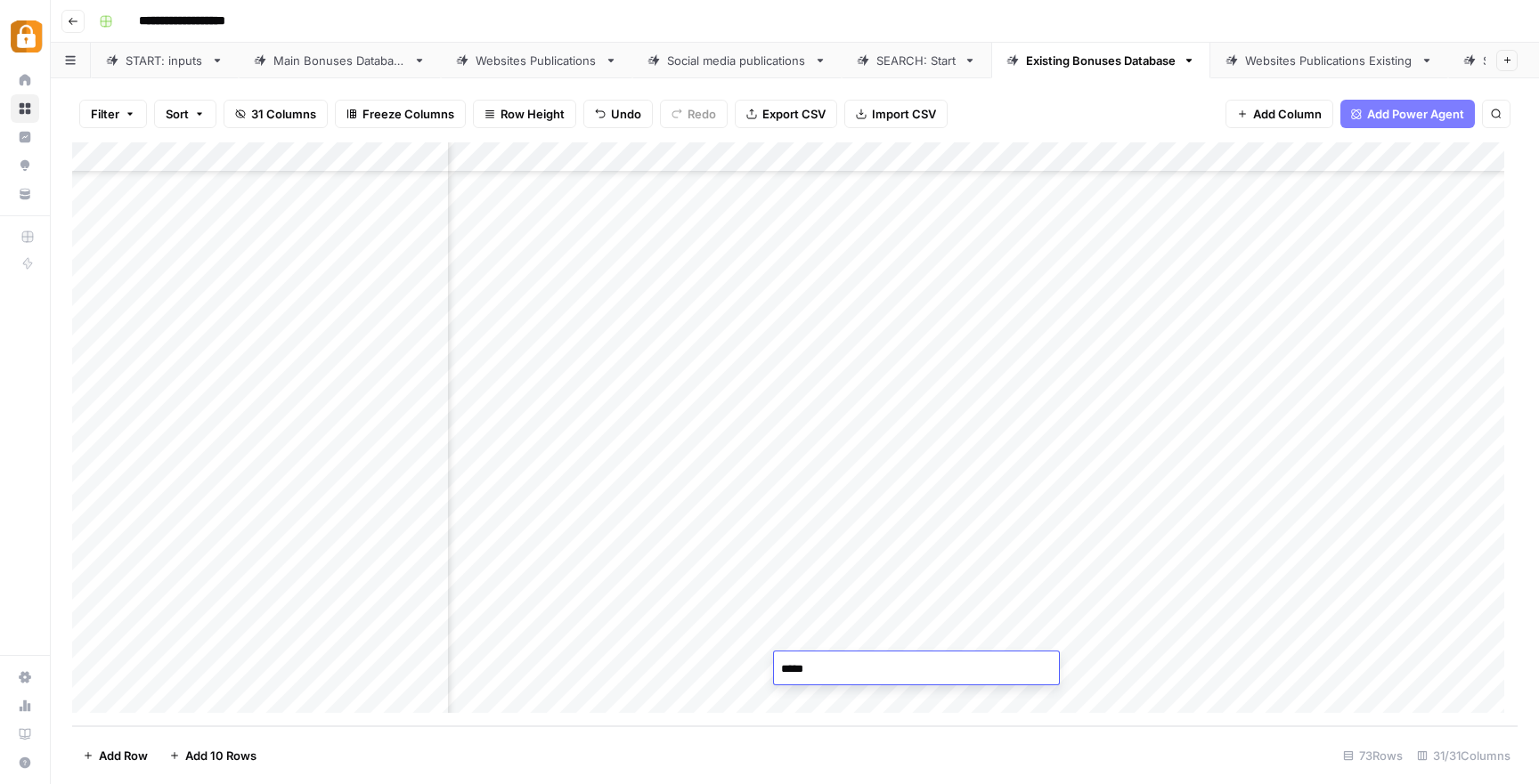
type textarea "**"
click at [863, 631] on div "Add Column" at bounding box center [795, 435] width 1445 height 584
click at [1098, 330] on div "Add Column" at bounding box center [795, 435] width 1445 height 584
click at [1134, 394] on div "Add Column" at bounding box center [795, 435] width 1445 height 584
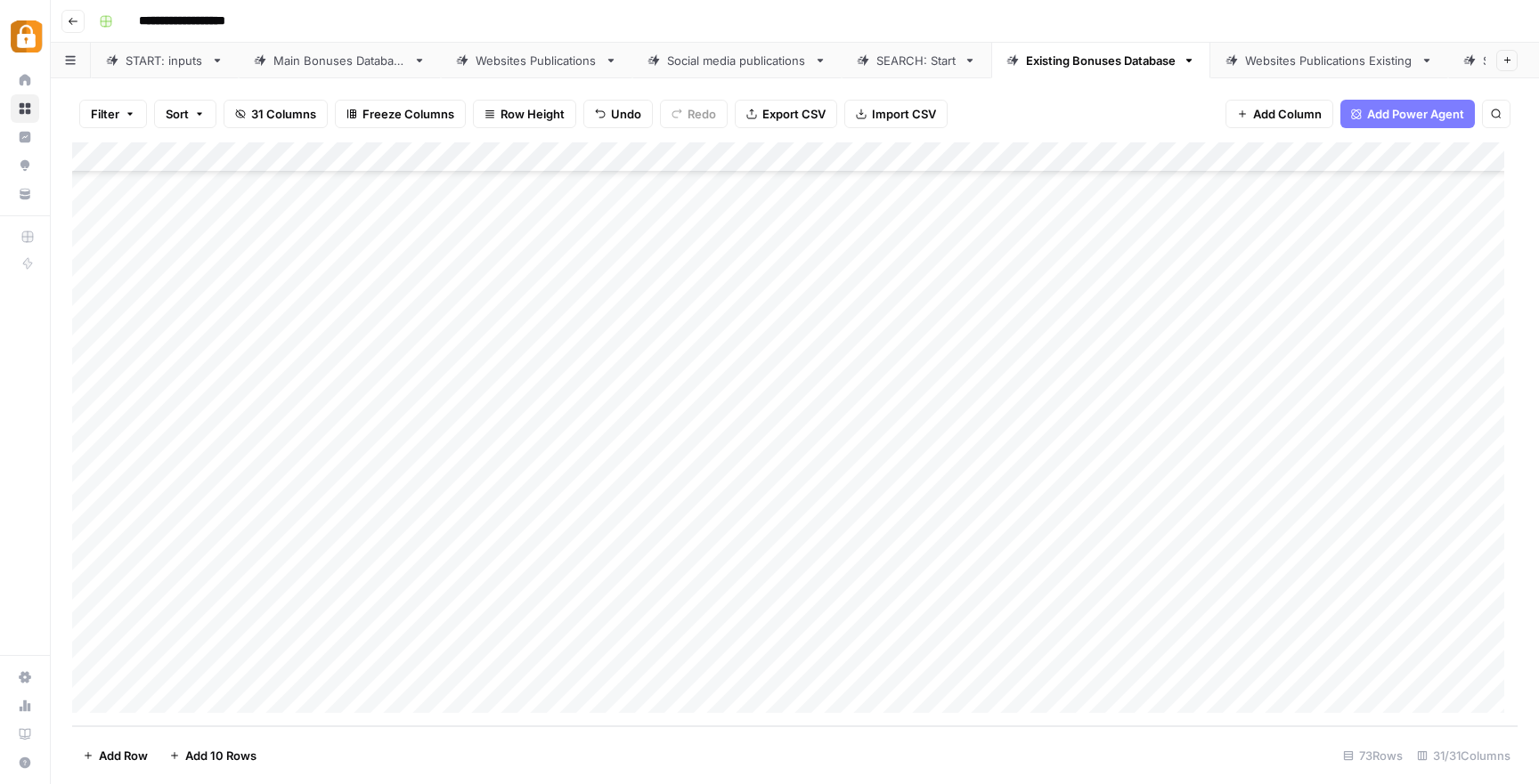
drag, startPoint x: 1192, startPoint y: 408, endPoint x: 1190, endPoint y: 670, distance: 262.0
click at [1190, 670] on div "Add Column" at bounding box center [795, 435] width 1445 height 584
click at [1340, 393] on div "Add Column" at bounding box center [795, 435] width 1445 height 584
click at [1347, 419] on div "Add Column" at bounding box center [795, 435] width 1445 height 584
click at [1333, 450] on div "Add Column" at bounding box center [795, 435] width 1445 height 584
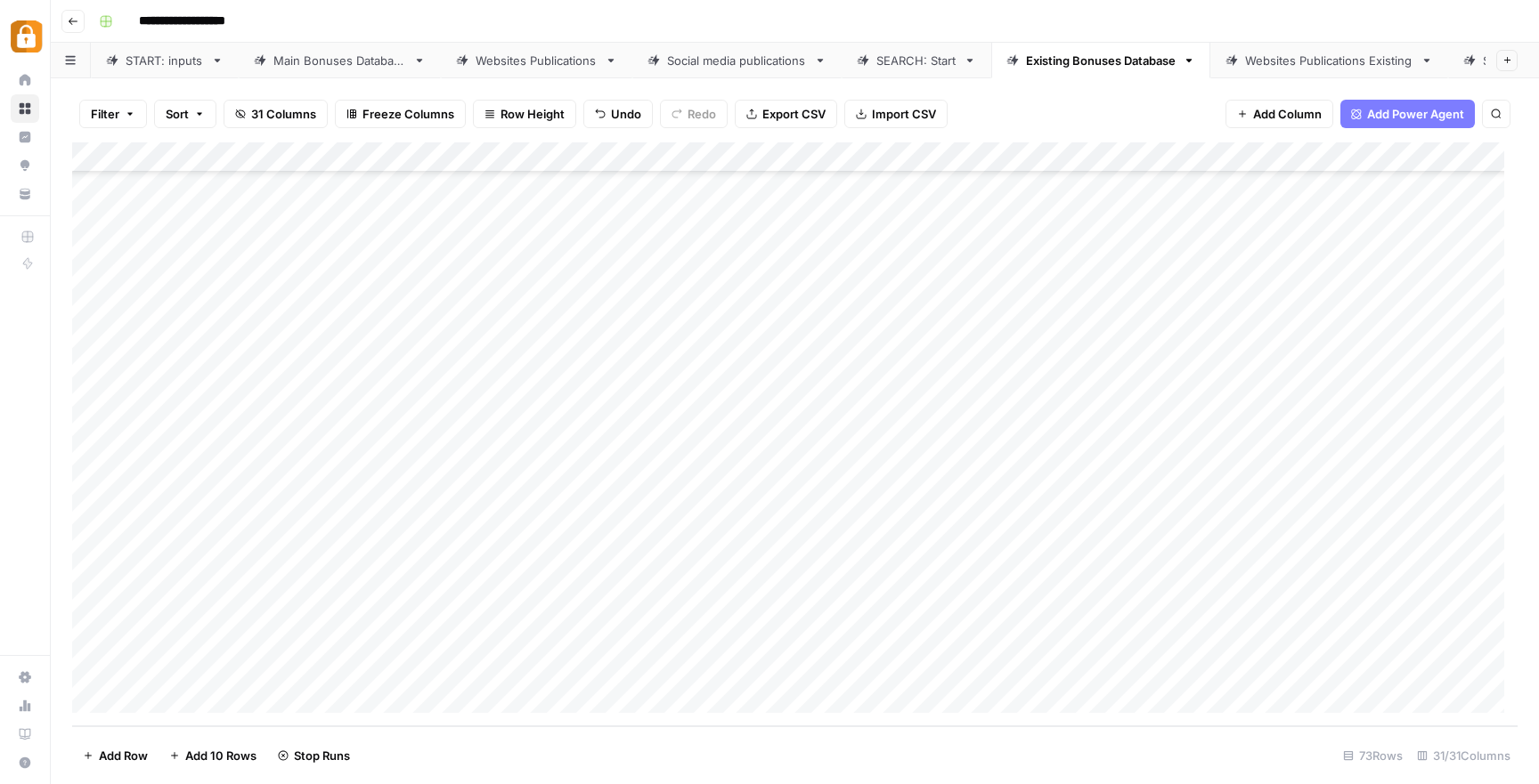
click at [1335, 485] on div "Add Column" at bounding box center [795, 435] width 1445 height 584
click at [1341, 517] on div "Add Column" at bounding box center [795, 435] width 1445 height 584
click at [1345, 544] on div "Add Column" at bounding box center [795, 435] width 1445 height 584
click at [1346, 576] on div "Add Column" at bounding box center [795, 435] width 1445 height 584
click at [1339, 604] on div "Add Column" at bounding box center [795, 435] width 1445 height 584
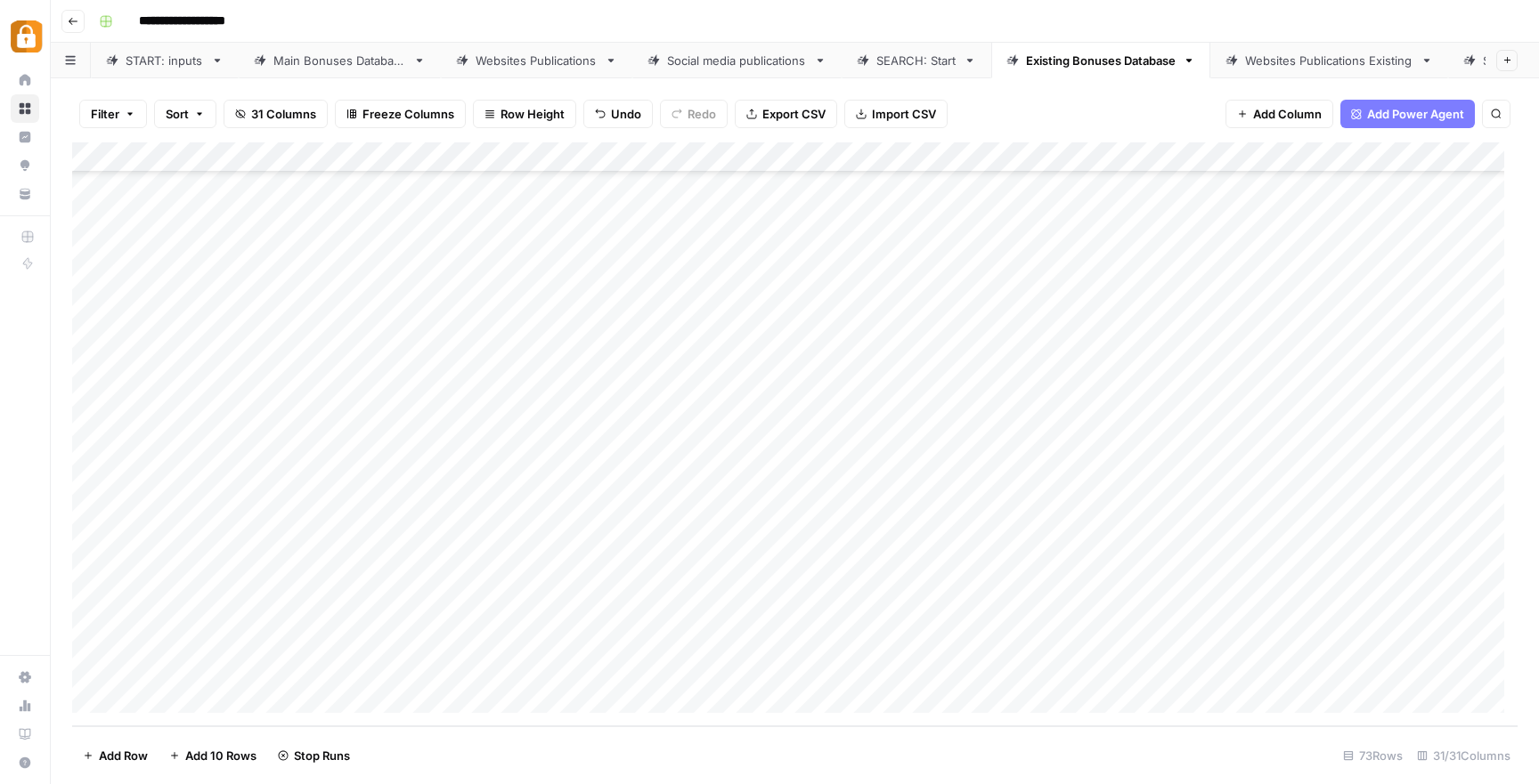
click at [1348, 635] on div "Add Column" at bounding box center [795, 435] width 1445 height 584
click at [1341, 661] on div "Add Column" at bounding box center [795, 435] width 1445 height 584
click at [1070, 482] on div "Add Column" at bounding box center [795, 435] width 1445 height 584
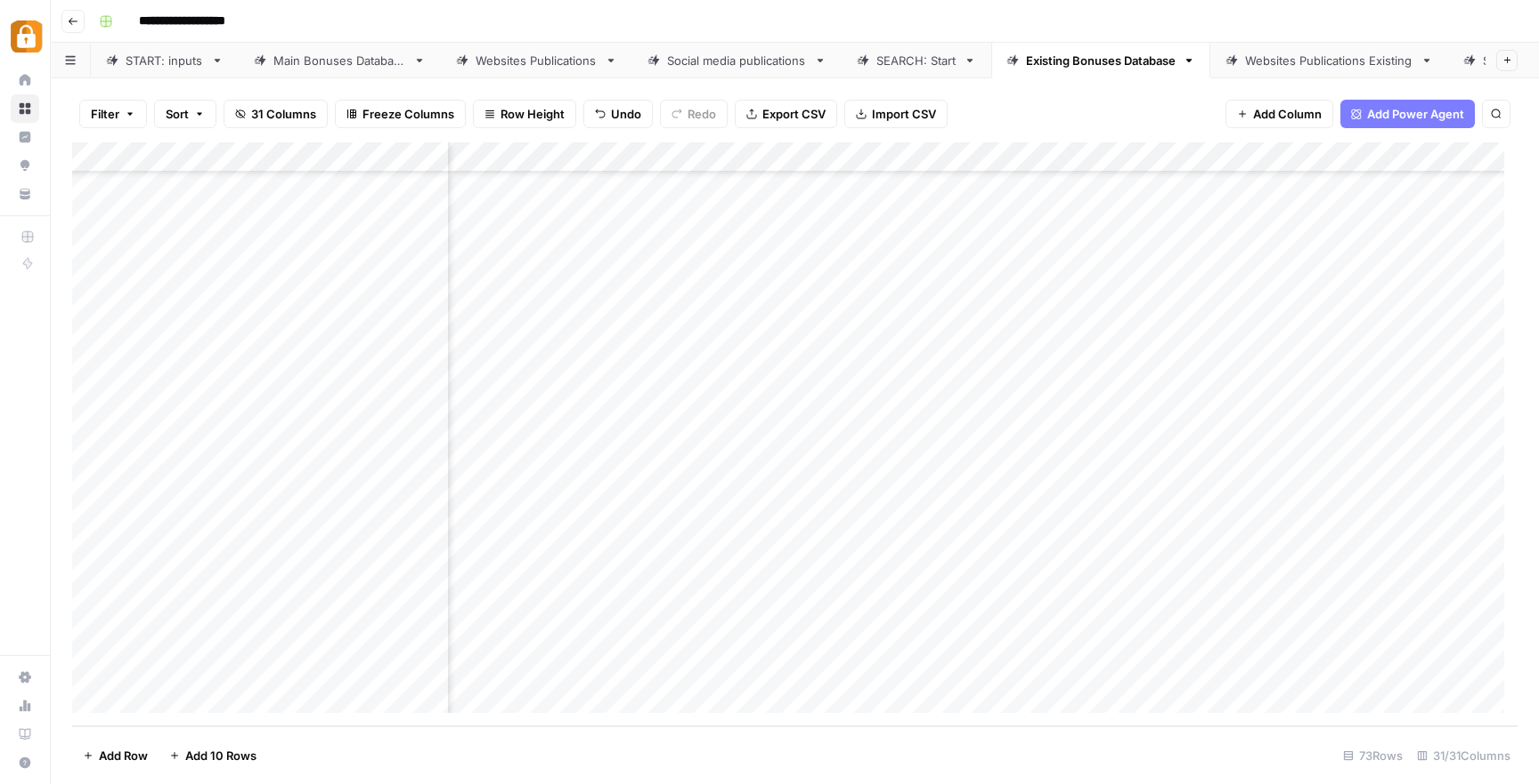
click at [880, 507] on div "Add Column" at bounding box center [795, 435] width 1445 height 584
click at [1035, 546] on div "Add Column" at bounding box center [795, 435] width 1445 height 584
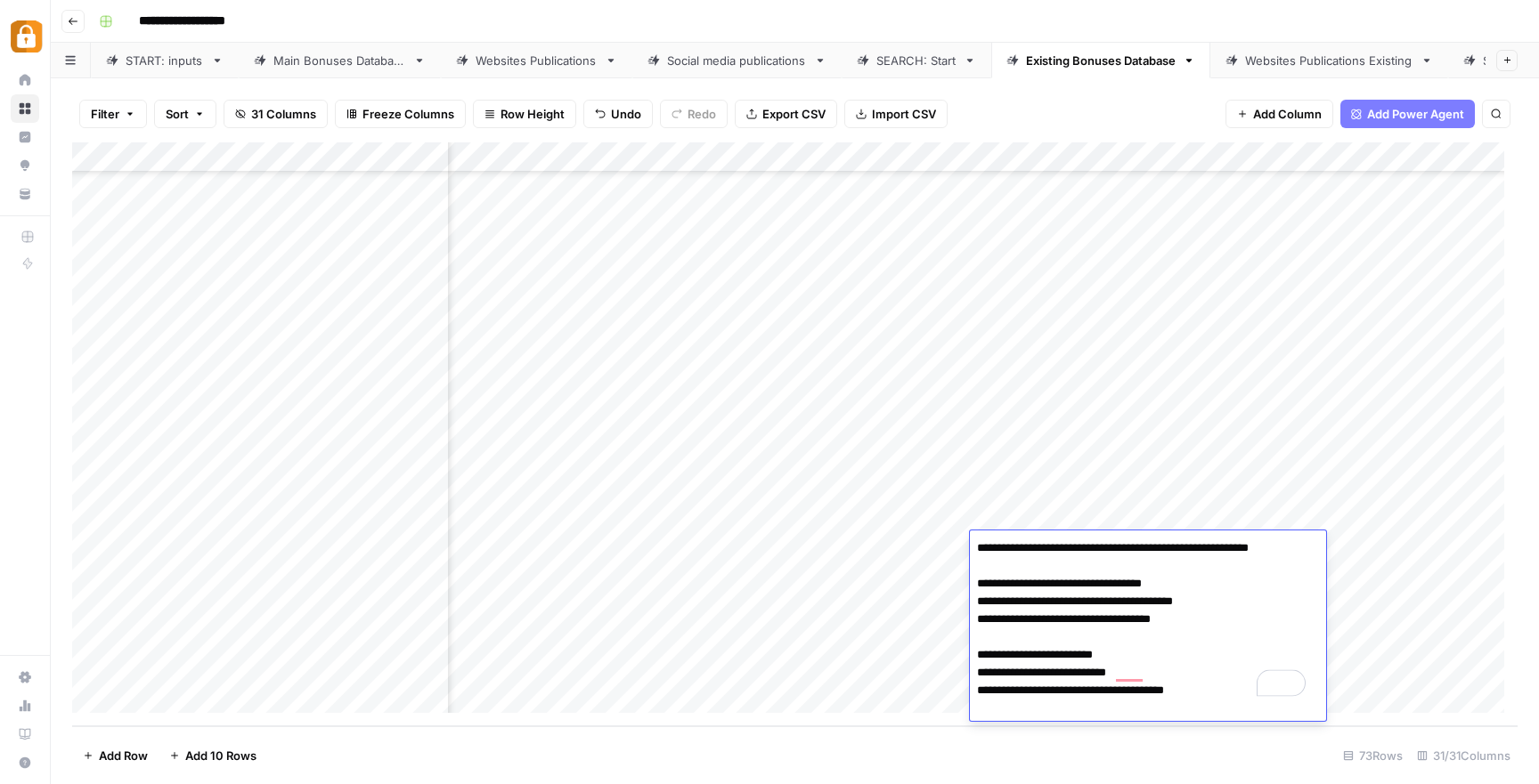
click at [889, 536] on div "Add Column" at bounding box center [795, 435] width 1445 height 584
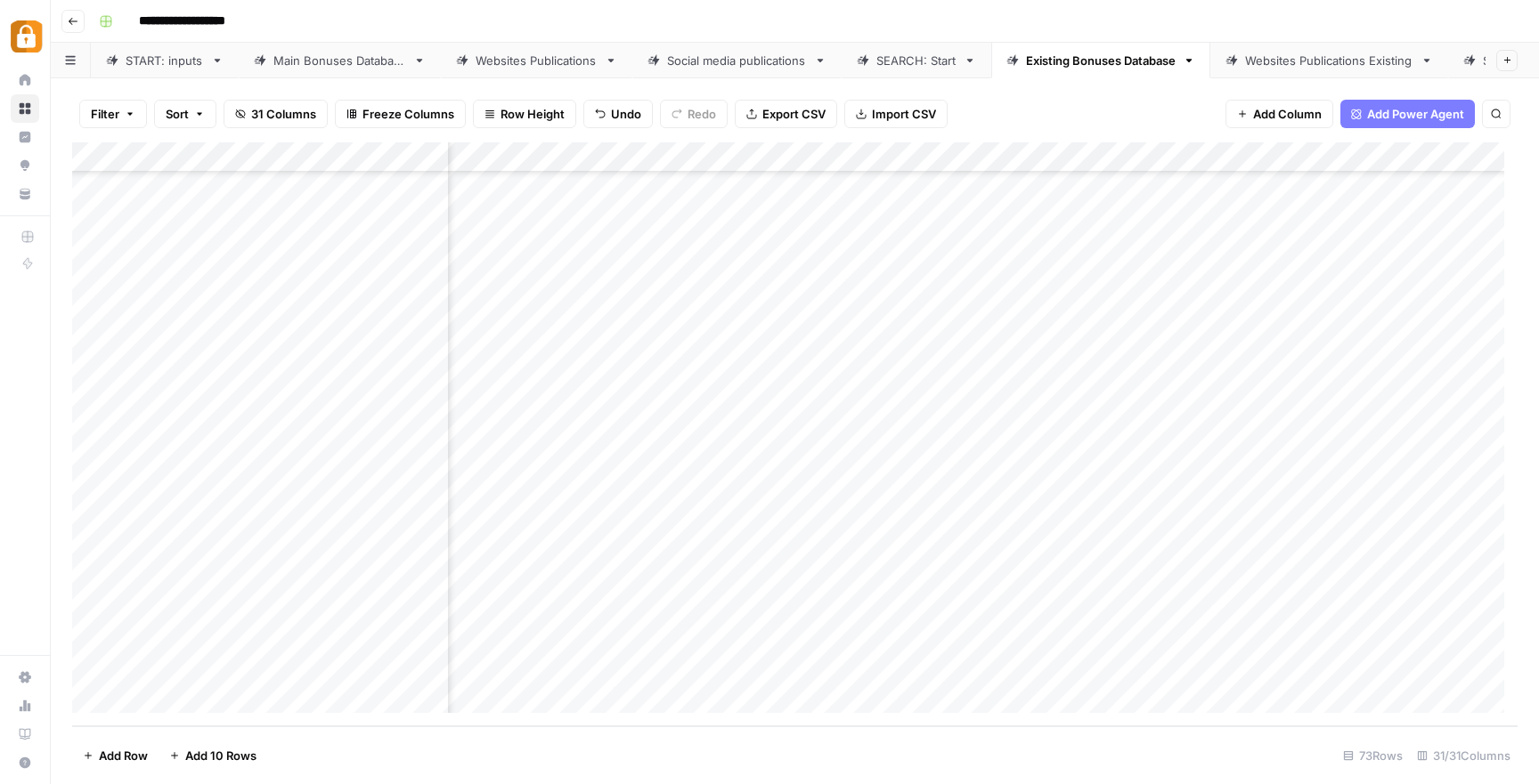
scroll to position [1697, 551]
click at [1321, 52] on div "Websites Publications Existing" at bounding box center [1329, 60] width 168 height 18
click at [1184, 409] on div "Add Column" at bounding box center [795, 353] width 1445 height 421
click at [1184, 446] on div "Add Column" at bounding box center [795, 353] width 1445 height 421
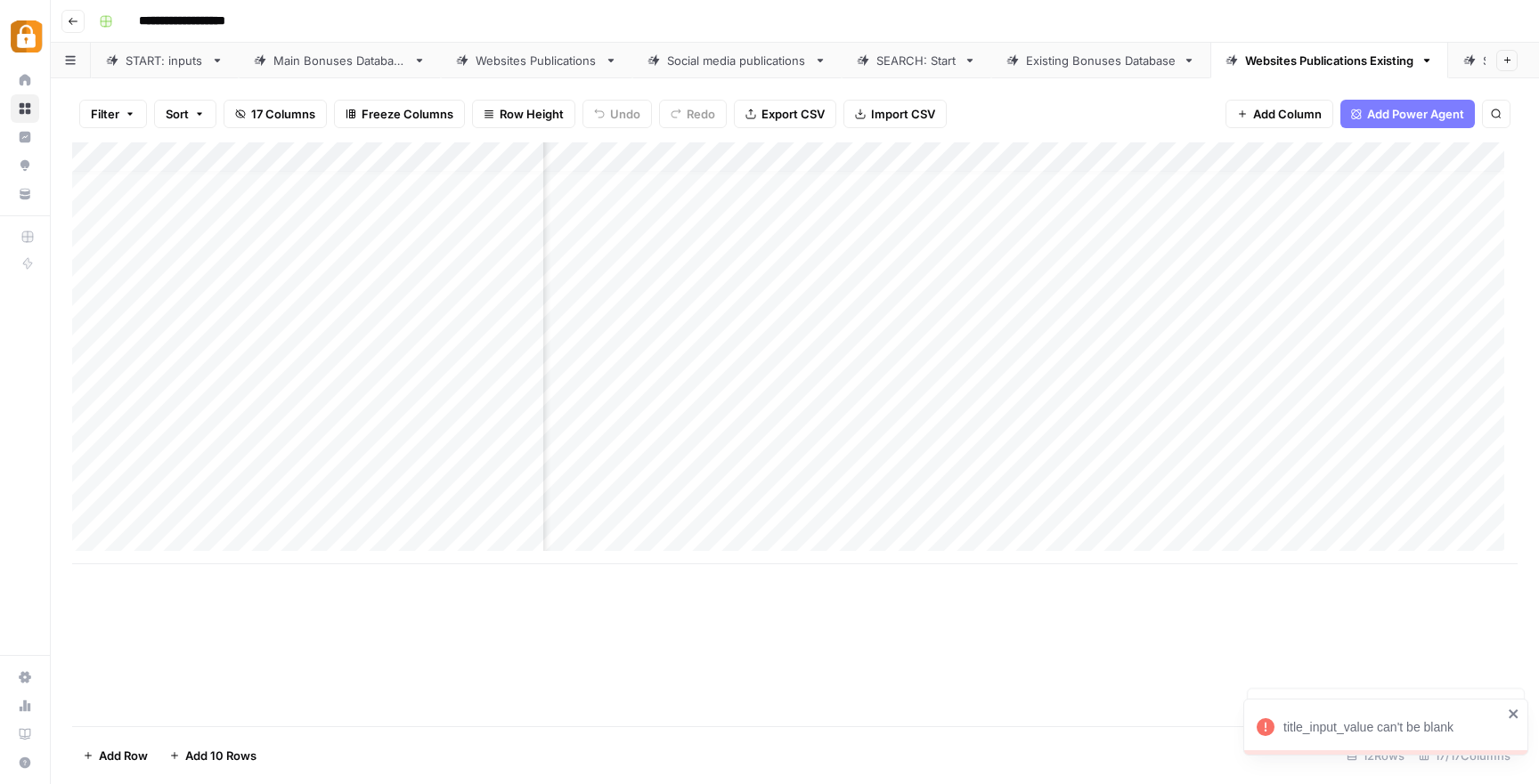
scroll to position [13, 0]
click at [483, 411] on div "Add Column" at bounding box center [795, 353] width 1445 height 421
click at [479, 465] on div "Add Column" at bounding box center [795, 353] width 1445 height 421
click at [476, 474] on textarea "**********" at bounding box center [564, 477] width 285 height 25
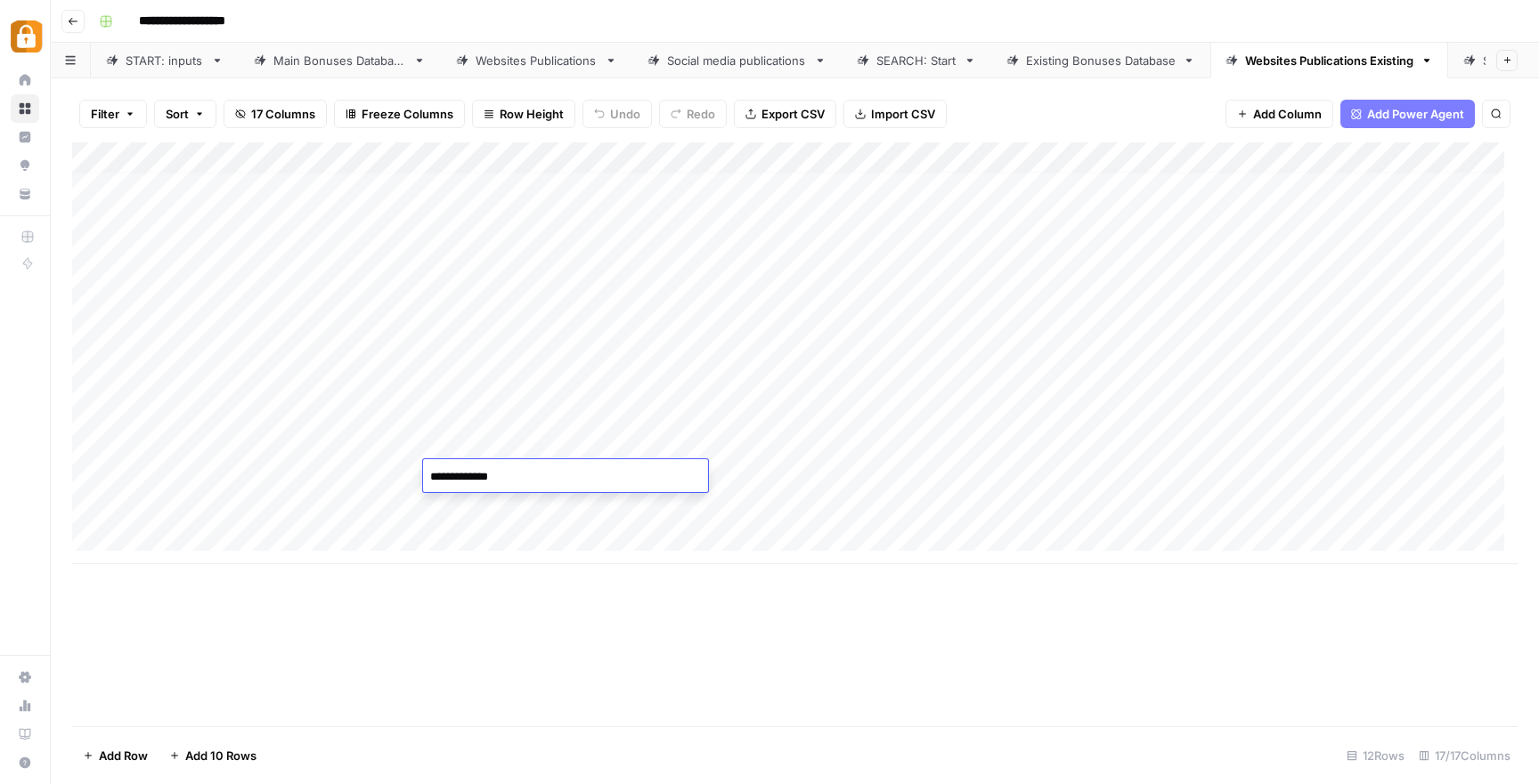
type textarea "**********"
click at [483, 509] on div "Add Column" at bounding box center [795, 353] width 1445 height 421
click at [475, 505] on textarea "**********" at bounding box center [564, 507] width 285 height 25
type textarea "**********"
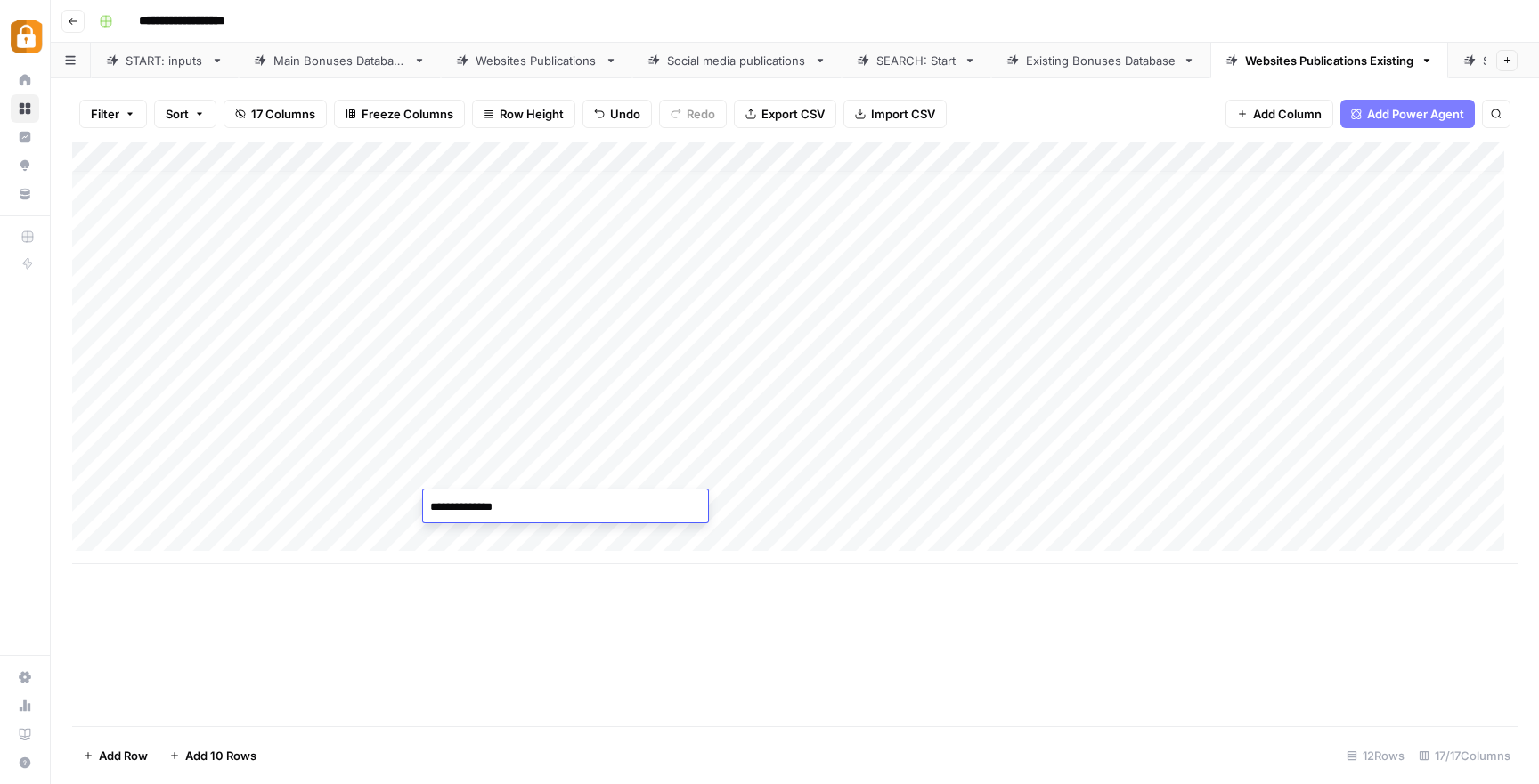
click at [682, 465] on div "Add Column" at bounding box center [795, 353] width 1445 height 421
click at [1016, 412] on div "Add Column" at bounding box center [795, 353] width 1445 height 421
click at [1022, 438] on div "Add Column" at bounding box center [795, 353] width 1445 height 421
click at [1016, 470] on div "Add Column" at bounding box center [795, 353] width 1445 height 421
click at [1016, 503] on div "Add Column" at bounding box center [795, 353] width 1445 height 421
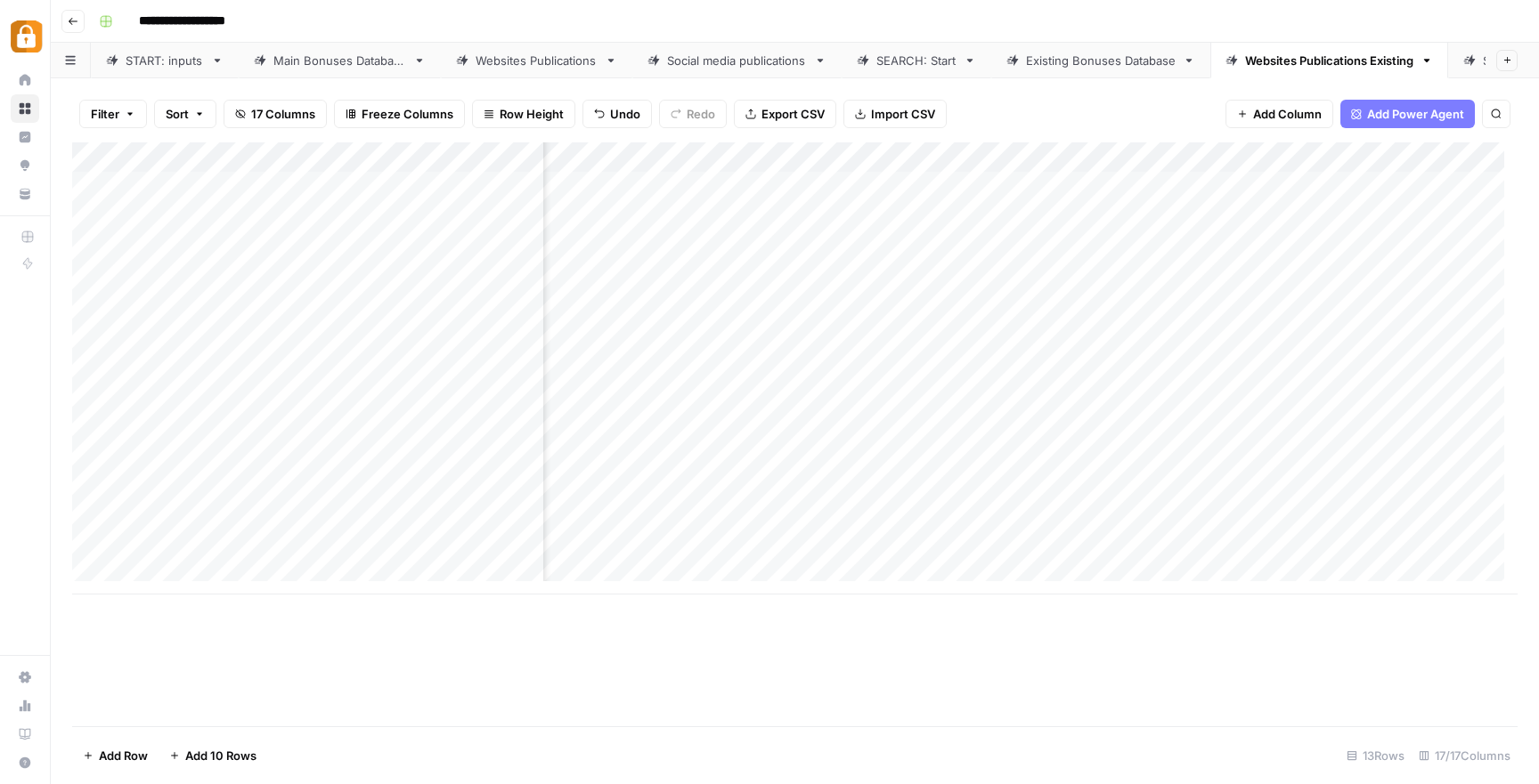
scroll to position [0, 1160]
click at [957, 425] on div "Add Column" at bounding box center [795, 368] width 1445 height 452
click at [962, 452] on div "Add Column" at bounding box center [795, 368] width 1445 height 452
click at [956, 490] on div "Add Column" at bounding box center [795, 368] width 1445 height 452
click at [965, 519] on div "Add Column" at bounding box center [795, 368] width 1445 height 452
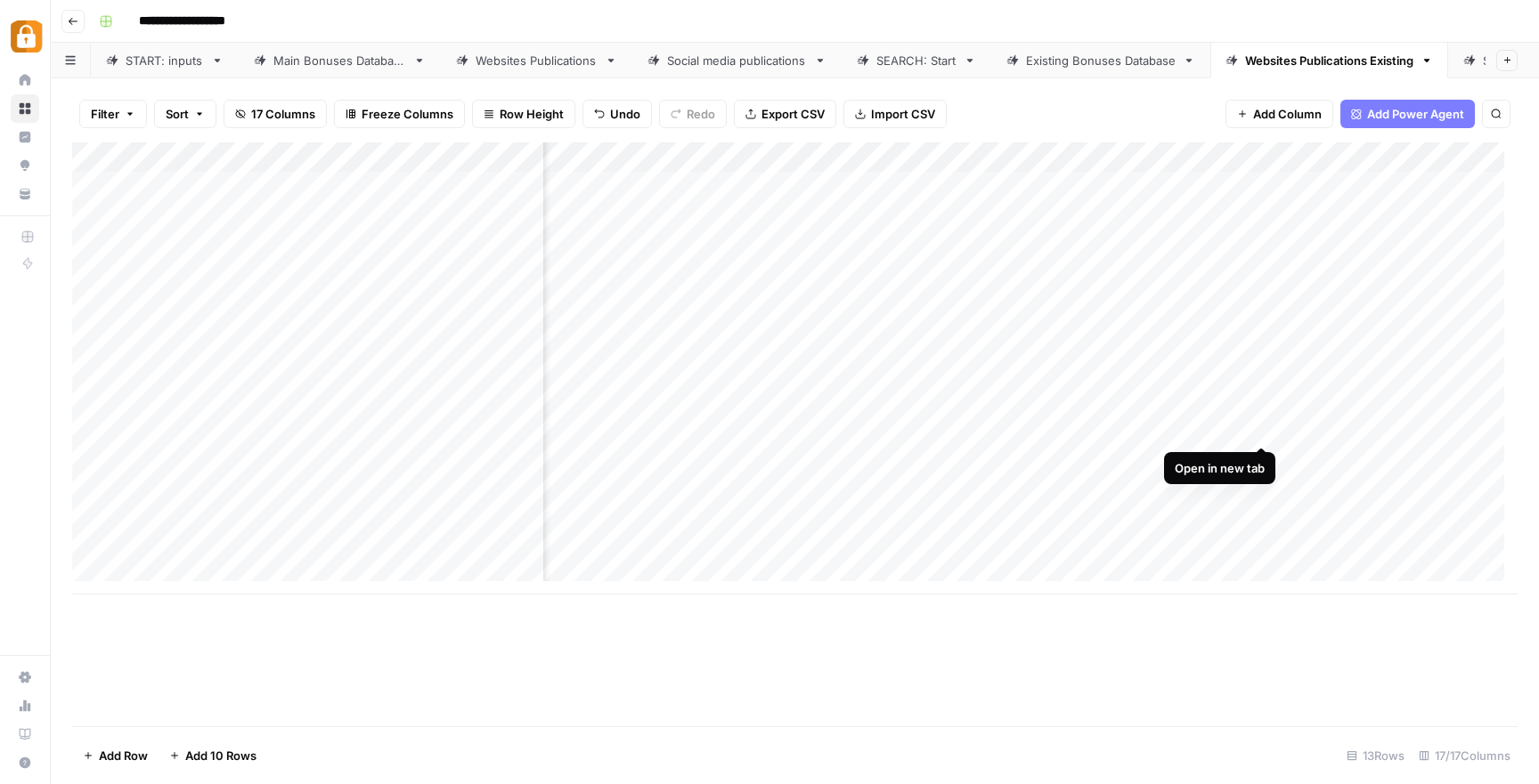
click at [1255, 421] on div "Add Column" at bounding box center [795, 368] width 1445 height 452
click at [957, 487] on div "Add Column" at bounding box center [795, 368] width 1445 height 452
click at [1214, 515] on div "Add Column" at bounding box center [795, 368] width 1445 height 452
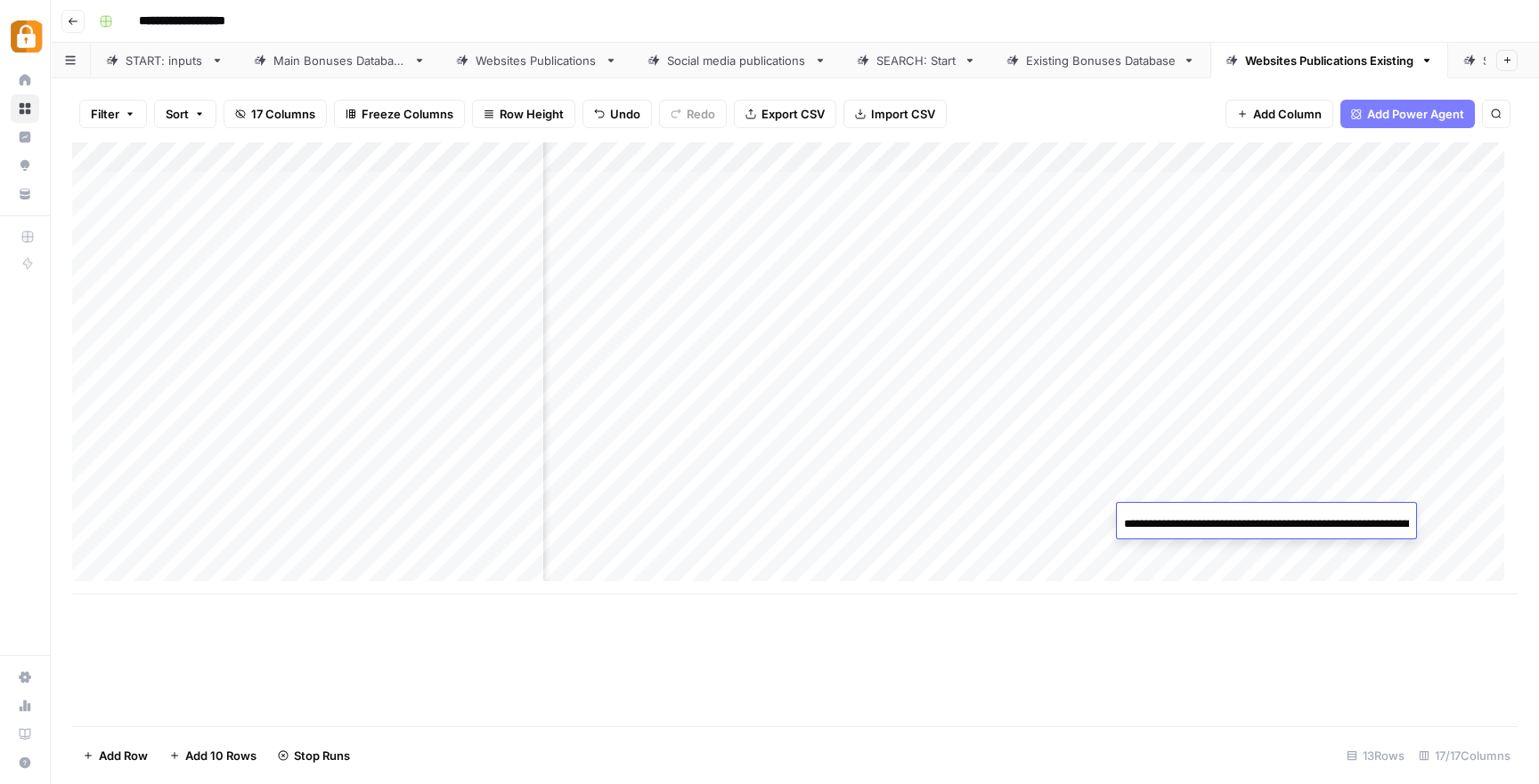
scroll to position [0, 442]
click at [1069, 519] on div "Add Column" at bounding box center [795, 368] width 1445 height 452
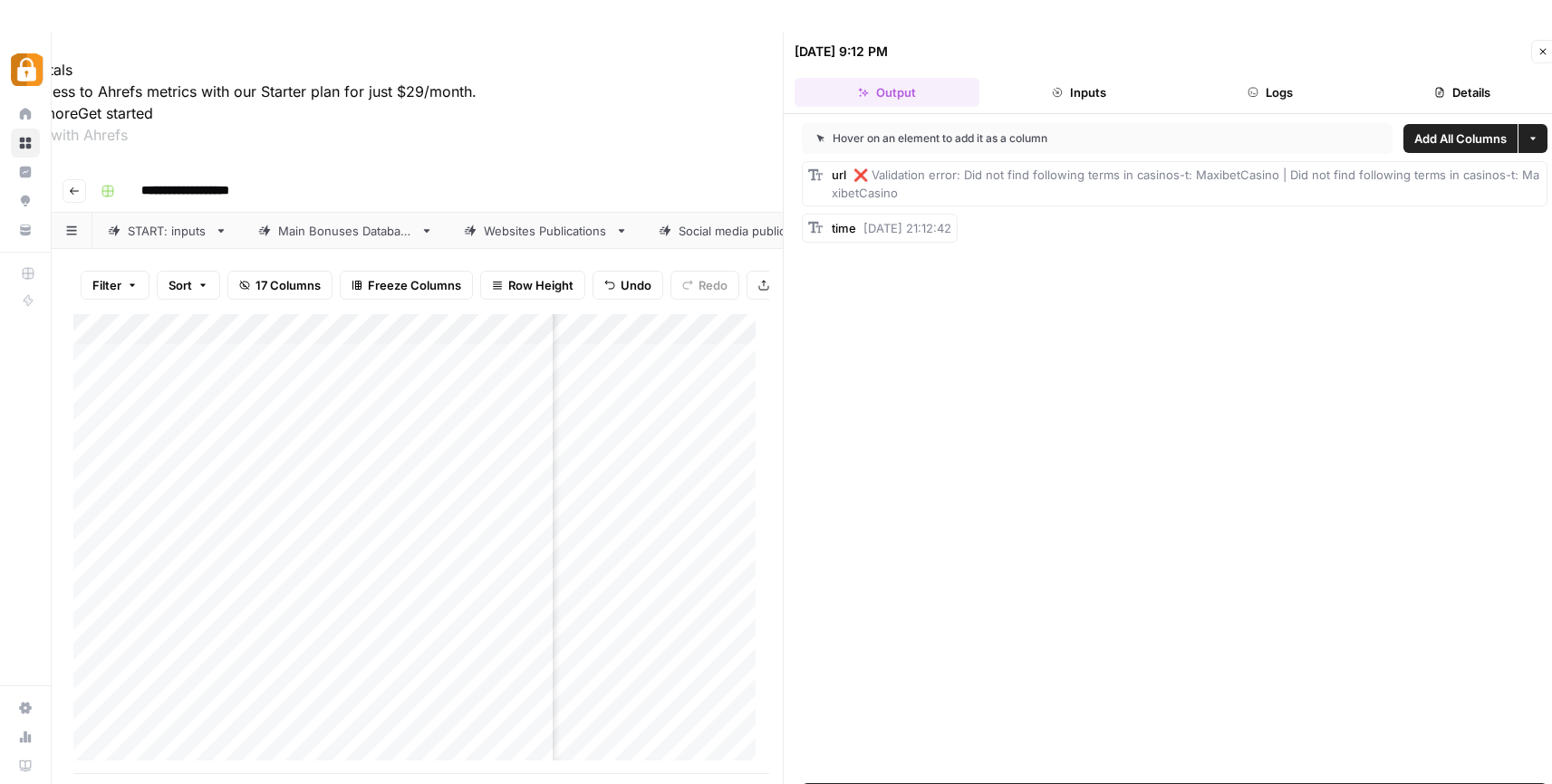
click at [1543, 59] on button "Close" at bounding box center [1542, 51] width 23 height 23
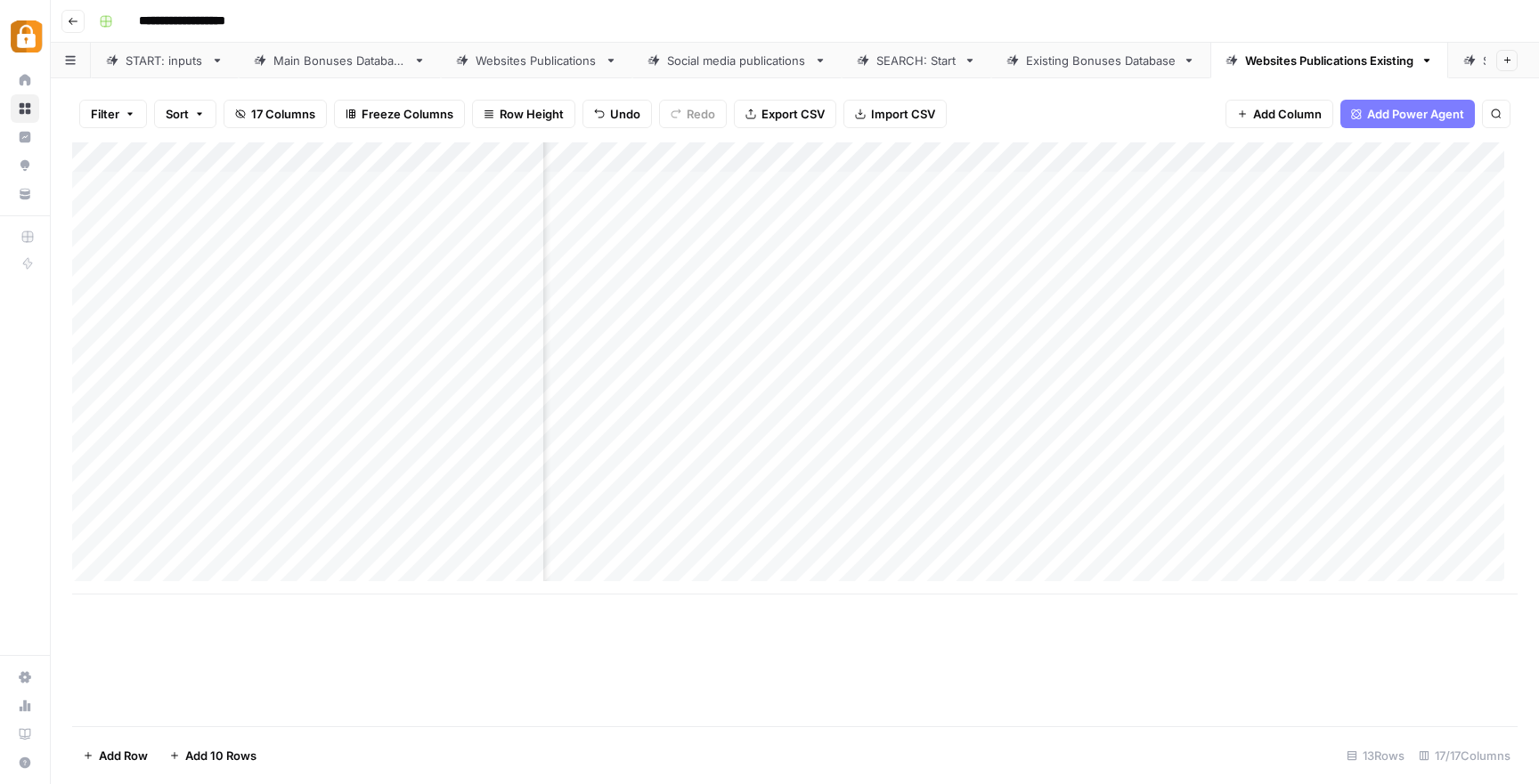
click at [513, 451] on div "Add Column" at bounding box center [795, 368] width 1445 height 452
click at [519, 490] on div "Add Column" at bounding box center [795, 368] width 1445 height 452
click at [512, 518] on div "Add Column" at bounding box center [795, 368] width 1445 height 452
click at [1099, 483] on div "Add Column" at bounding box center [795, 368] width 1445 height 452
click at [1101, 519] on div "Add Column" at bounding box center [795, 368] width 1445 height 452
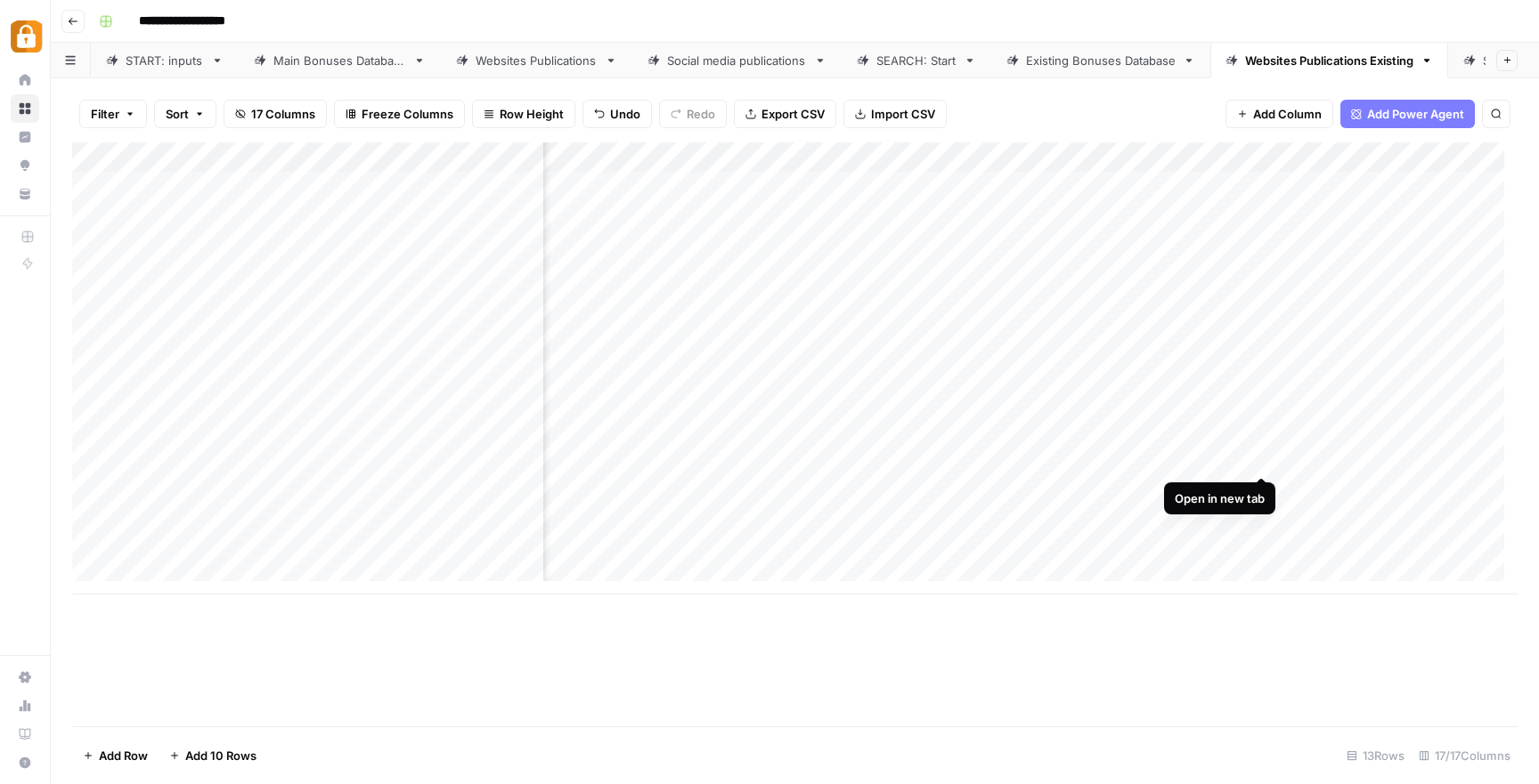
click at [1264, 456] on div "Add Column" at bounding box center [795, 368] width 1445 height 452
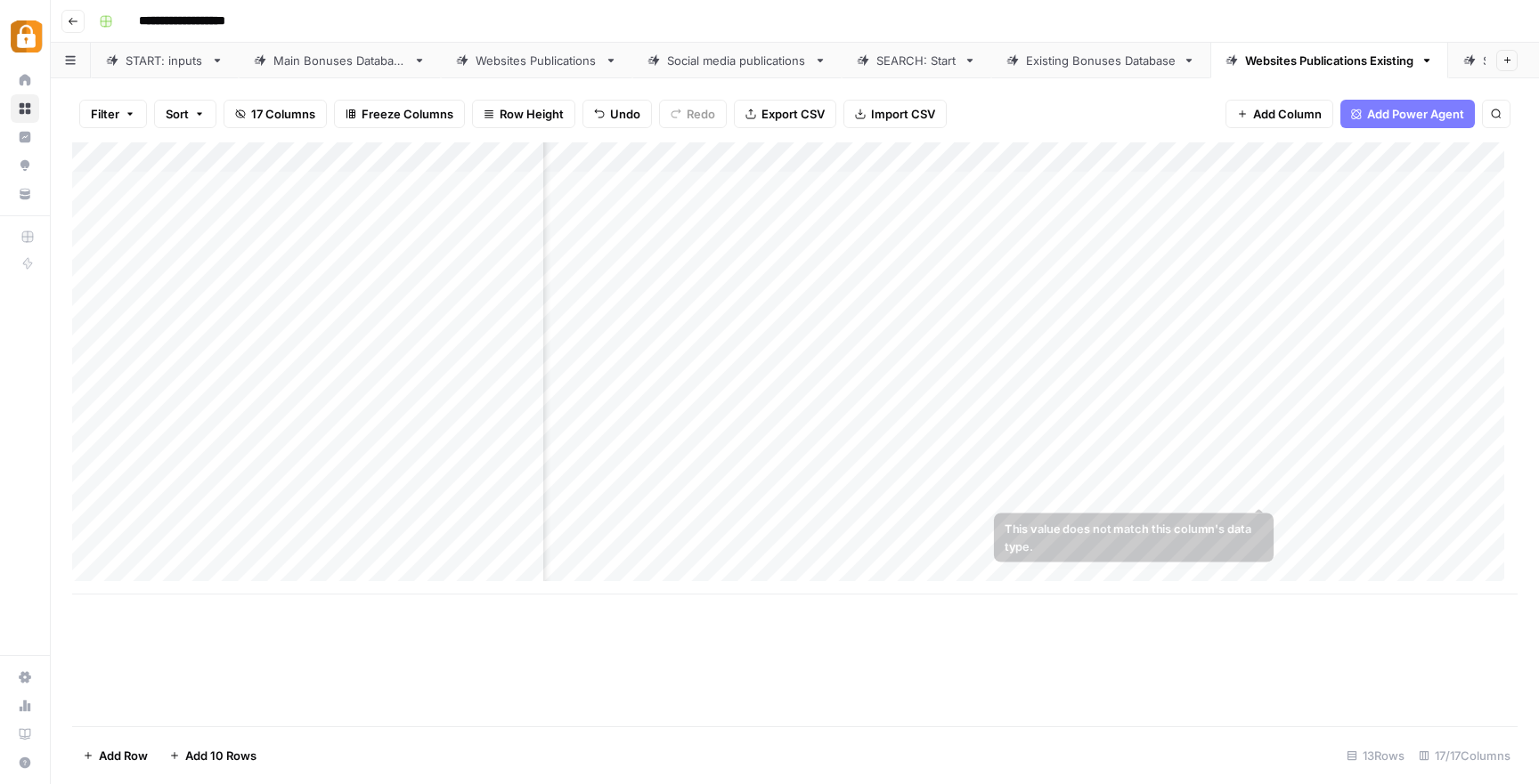
click at [1212, 490] on div "Add Column" at bounding box center [795, 368] width 1445 height 452
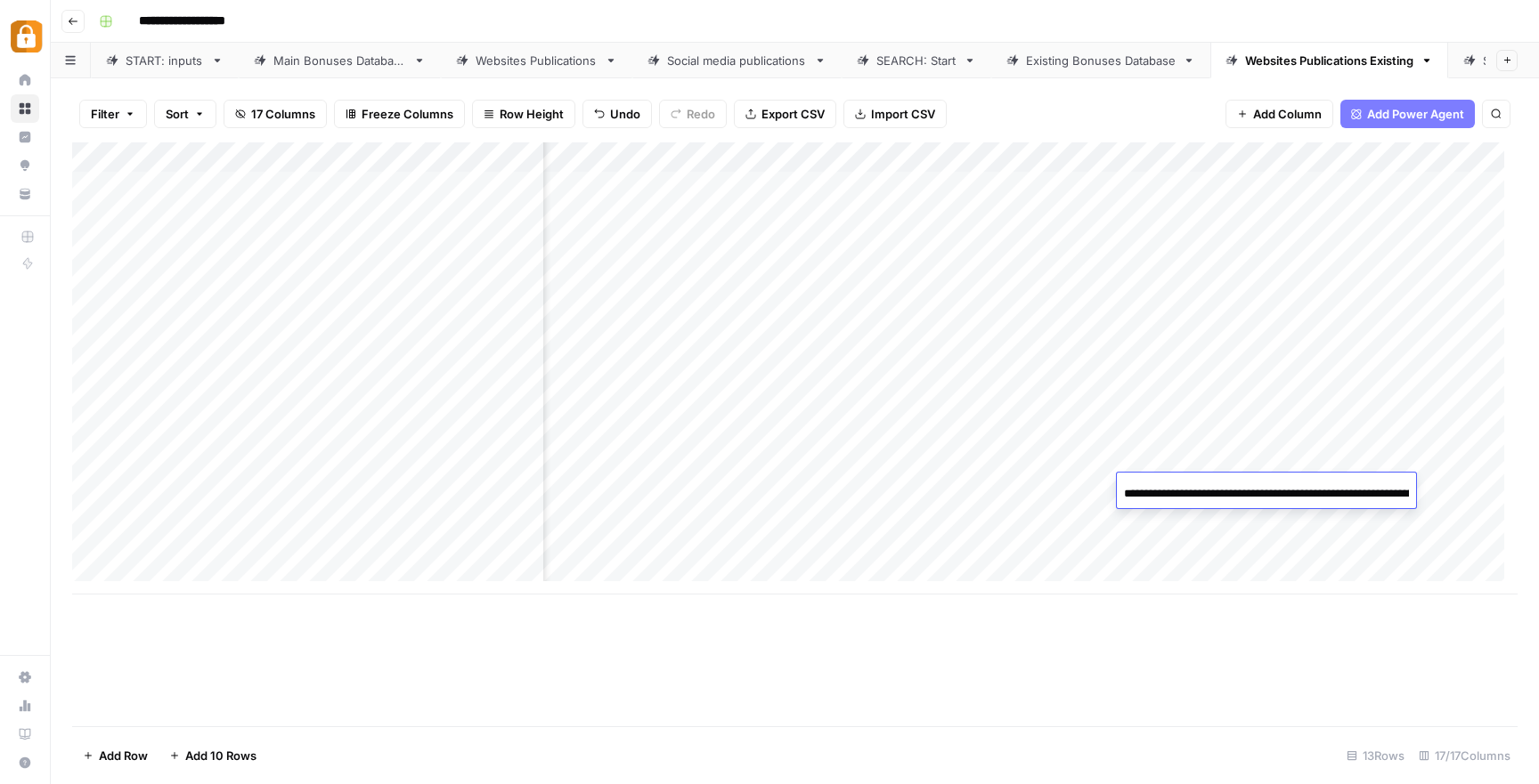
scroll to position [0, 442]
click at [477, 486] on div "Add Column" at bounding box center [795, 368] width 1445 height 452
click at [474, 462] on div "Add Column" at bounding box center [795, 368] width 1445 height 452
click at [1103, 53] on div "Existing Bonuses Database" at bounding box center [1100, 60] width 149 height 18
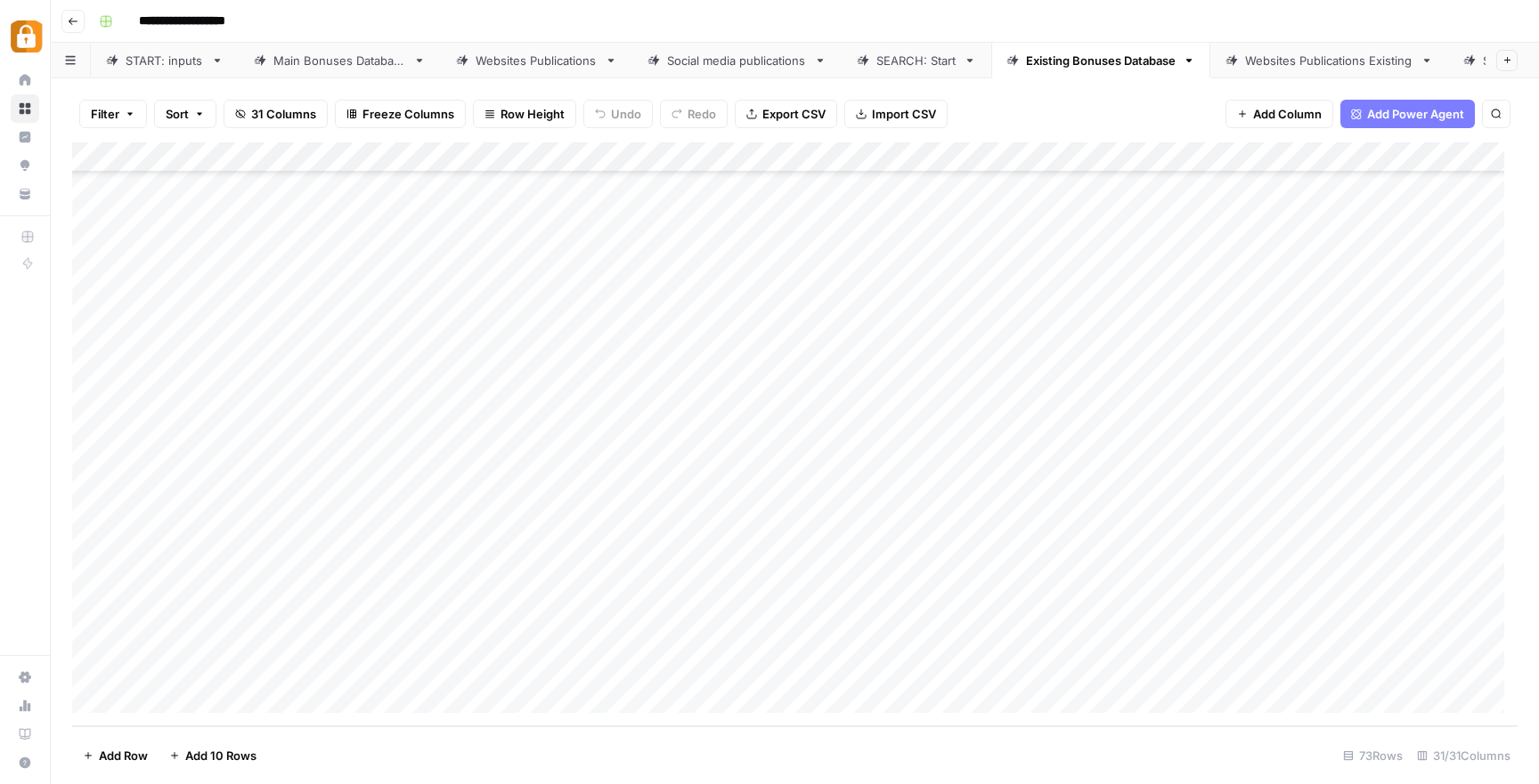
click at [545, 452] on div "Add Column" at bounding box center [795, 435] width 1445 height 584
click at [529, 484] on div "Add Column" at bounding box center [795, 435] width 1445 height 584
click at [528, 515] on div "Add Column" at bounding box center [795, 435] width 1445 height 584
click at [527, 546] on div "Add Column" at bounding box center [795, 435] width 1445 height 584
click at [525, 572] on div "Add Column" at bounding box center [795, 435] width 1445 height 584
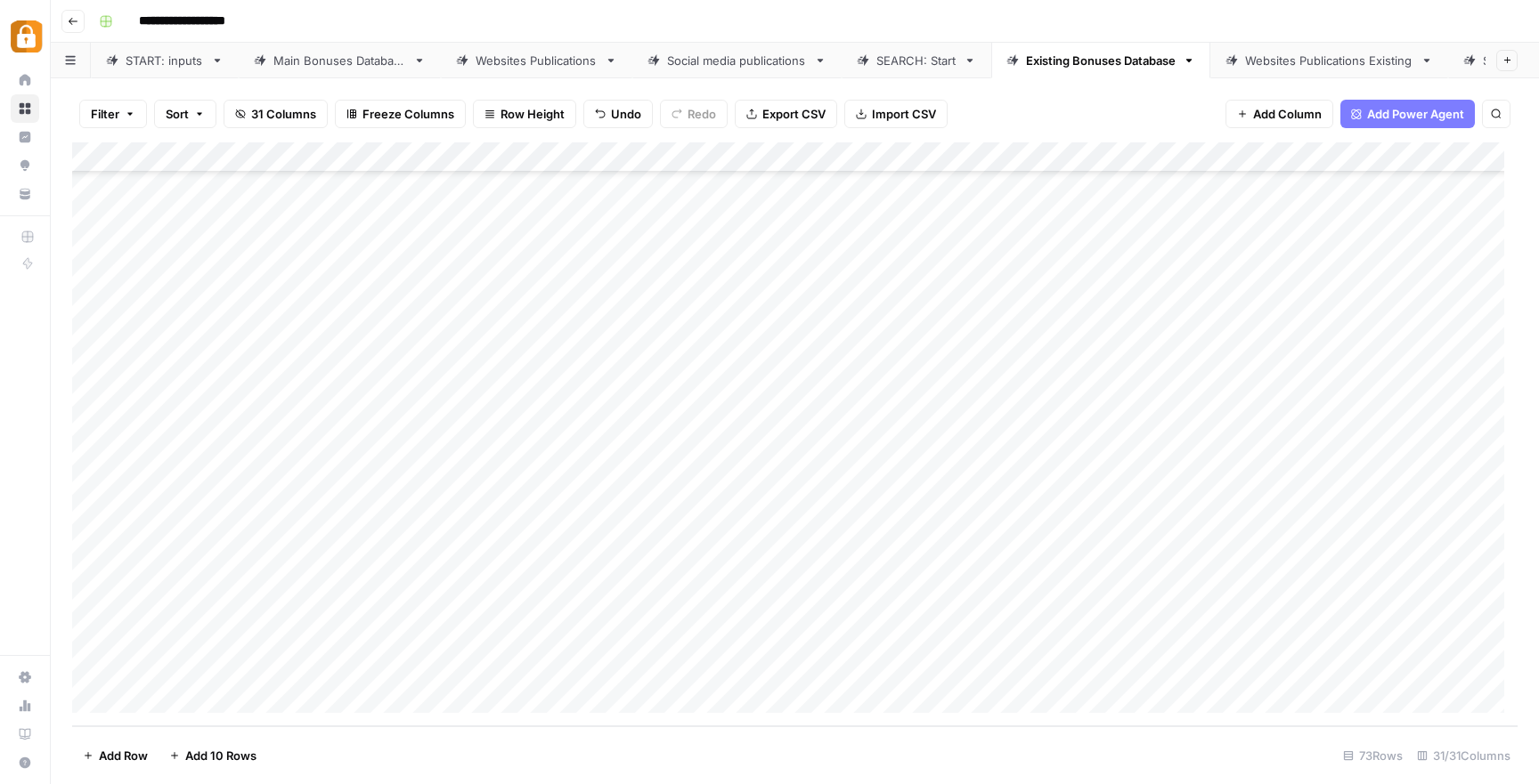
click at [531, 602] on div "Add Column" at bounding box center [795, 435] width 1445 height 584
click at [526, 637] on div "Add Column" at bounding box center [795, 435] width 1445 height 584
click at [526, 666] on div "Add Column" at bounding box center [795, 435] width 1445 height 584
click at [798, 481] on div "Add Column" at bounding box center [795, 435] width 1445 height 584
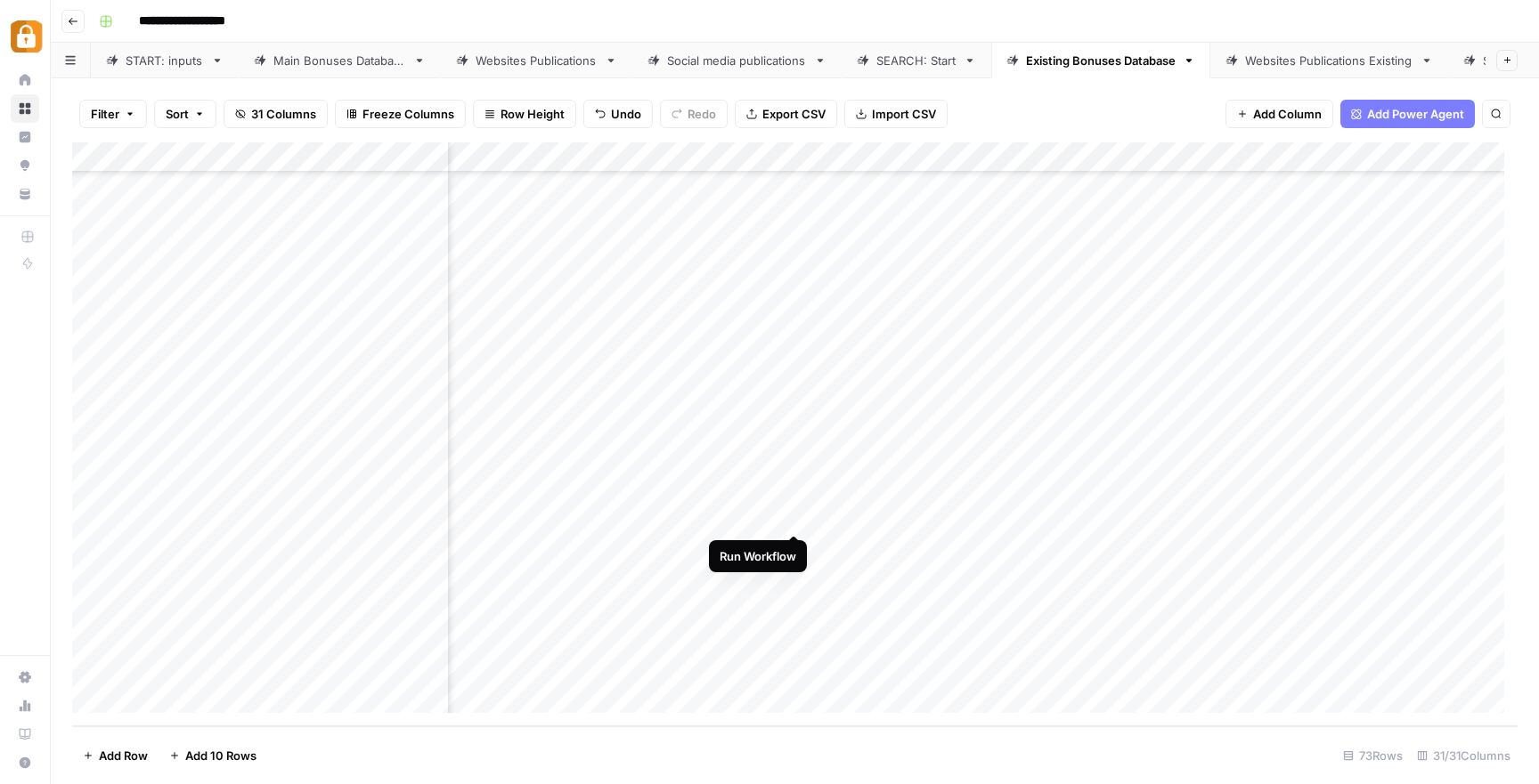
click at [795, 518] on div "Add Column" at bounding box center [795, 435] width 1445 height 584
click at [796, 575] on div "Add Column" at bounding box center [795, 435] width 1445 height 584
click at [793, 605] on div "Add Column" at bounding box center [795, 435] width 1445 height 584
click at [795, 637] on div "Add Column" at bounding box center [795, 435] width 1445 height 584
click at [795, 665] on div "Add Column" at bounding box center [795, 435] width 1445 height 584
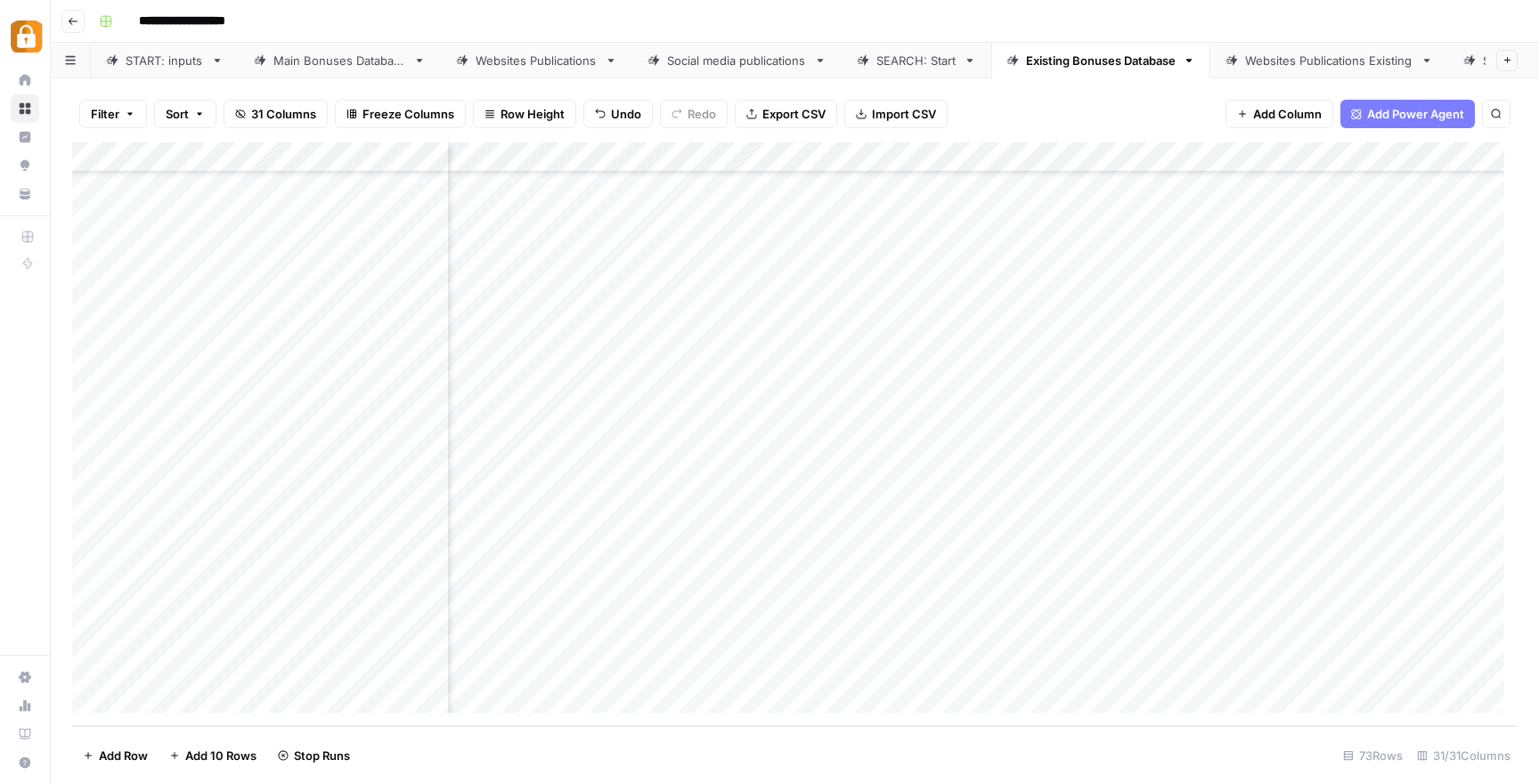
click at [1280, 52] on div "Websites Publications Existing" at bounding box center [1329, 60] width 168 height 18
click at [1075, 477] on div "Add Column" at bounding box center [795, 368] width 1445 height 452
click at [1076, 500] on div "Add Column" at bounding box center [795, 368] width 1445 height 452
click at [682, 480] on div "Add Column" at bounding box center [795, 368] width 1445 height 452
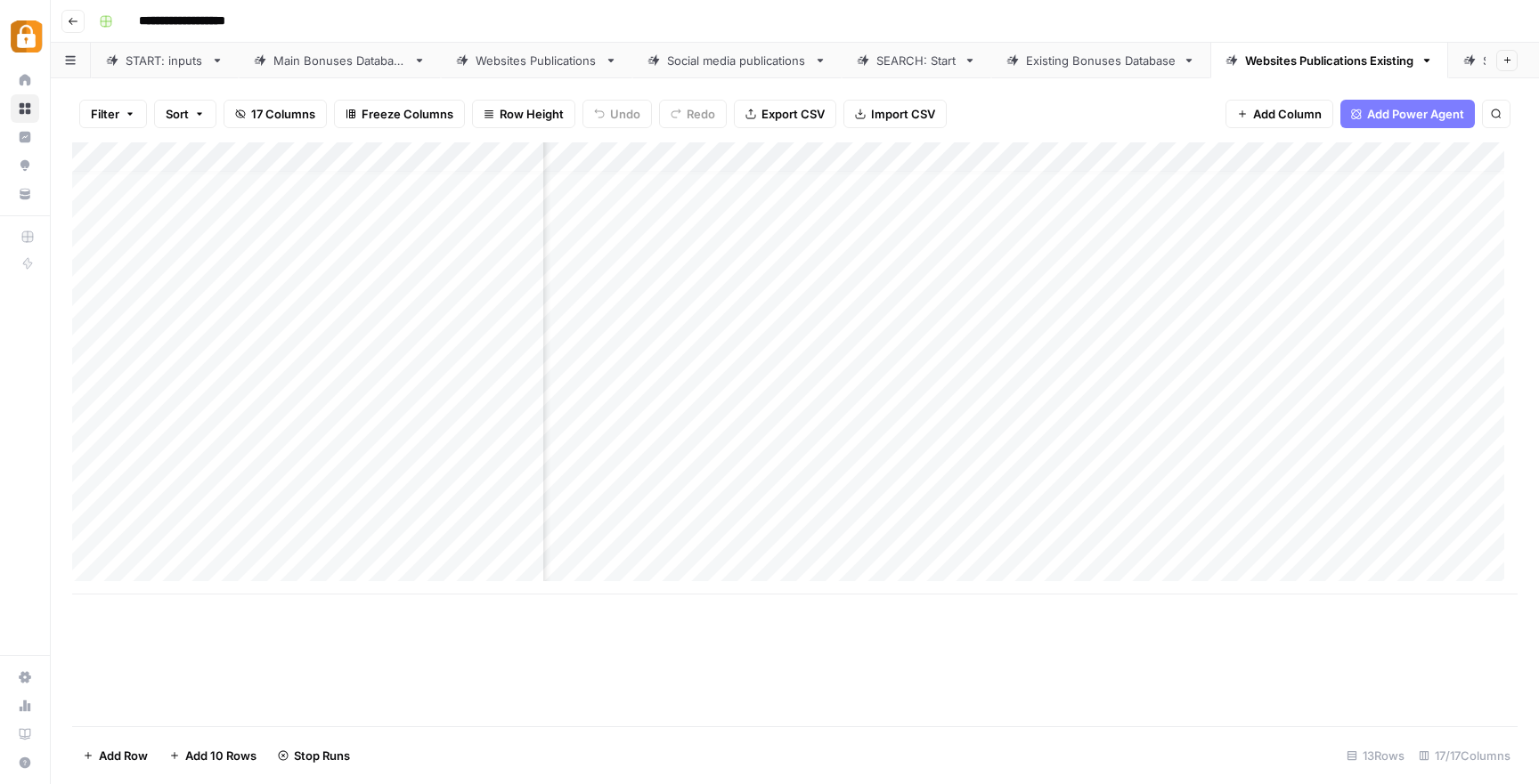
click at [682, 480] on div "Add Column" at bounding box center [795, 368] width 1445 height 452
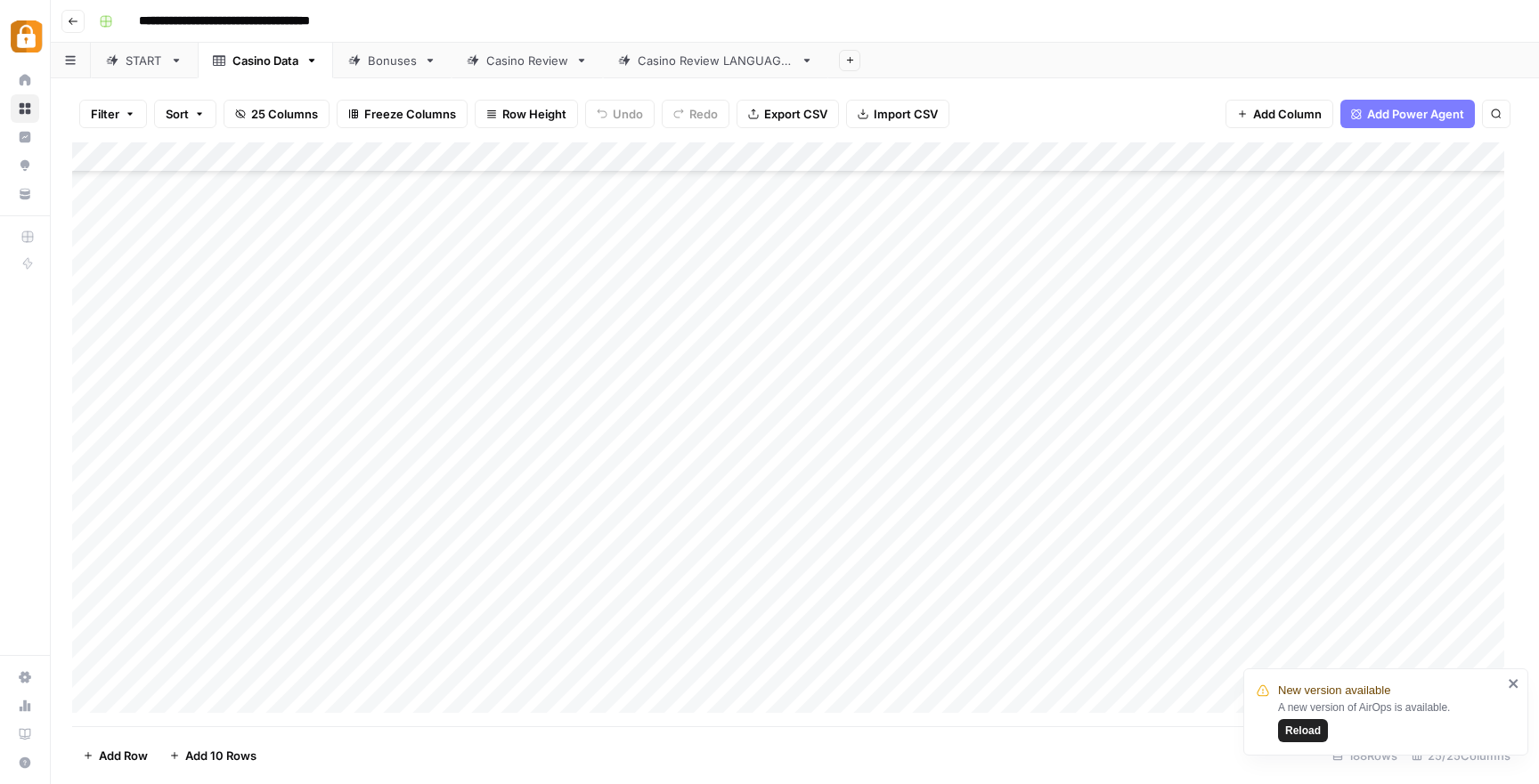
scroll to position [1765, 0]
click at [1312, 730] on span "Reload" at bounding box center [1302, 731] width 35 height 16
click at [128, 63] on div "START" at bounding box center [144, 60] width 37 height 18
click at [239, 573] on div "Add Column" at bounding box center [795, 435] width 1445 height 584
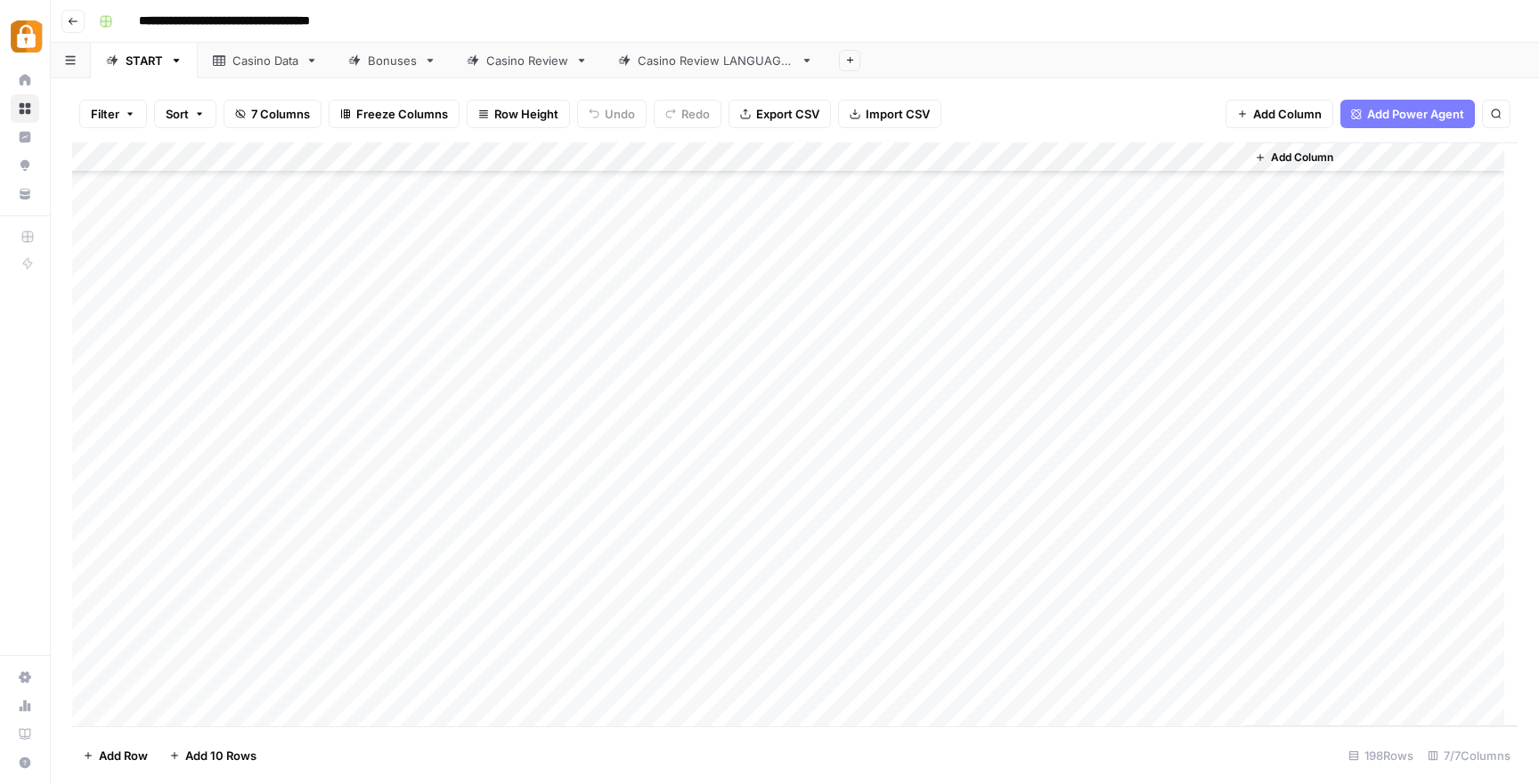
click at [236, 570] on div "Add Column" at bounding box center [795, 435] width 1445 height 584
click at [251, 513] on div "Add Column" at bounding box center [795, 435] width 1445 height 584
click at [254, 555] on div "Add Column" at bounding box center [795, 435] width 1445 height 584
click at [256, 63] on div "Casino Data" at bounding box center [265, 60] width 66 height 18
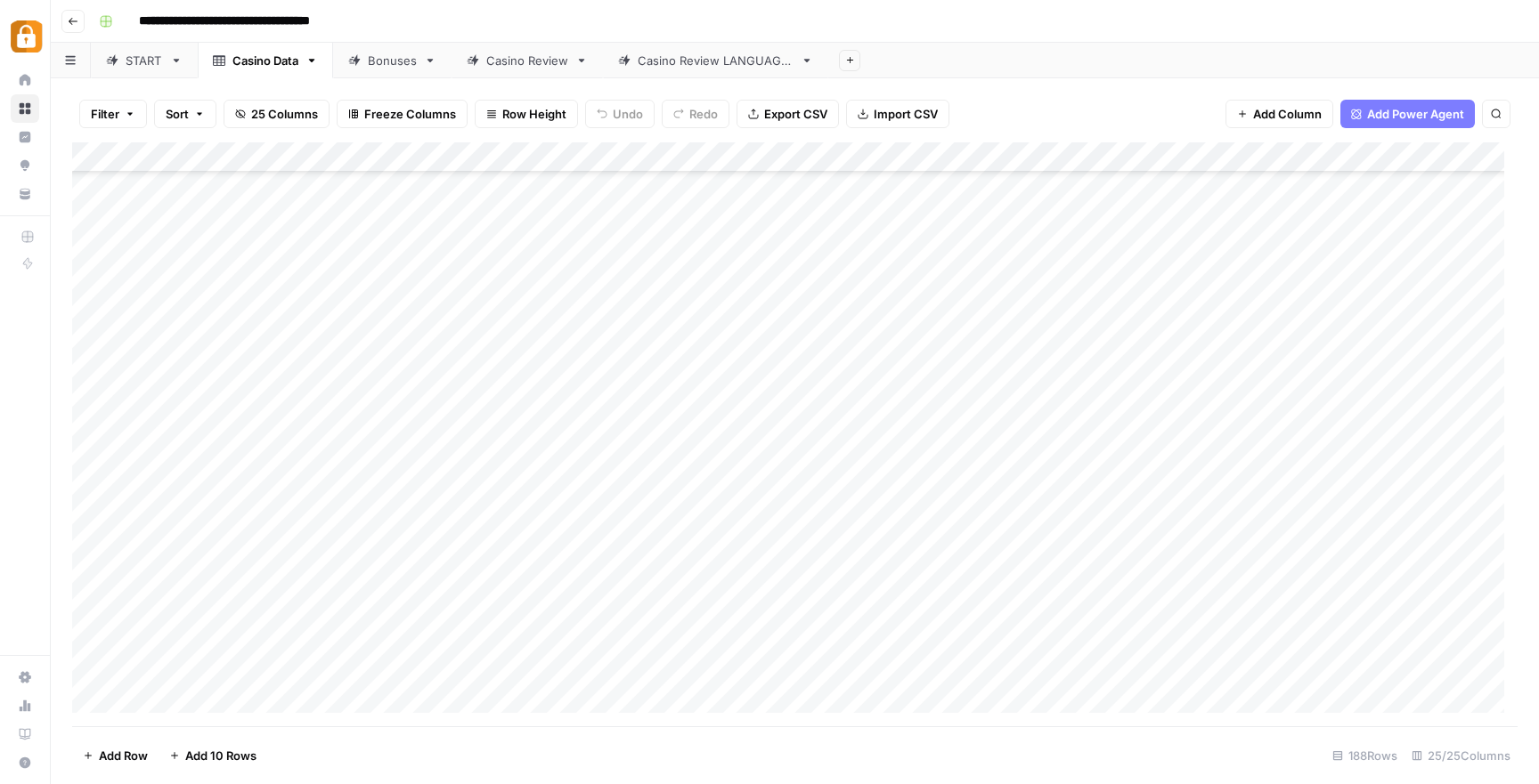
scroll to position [5007, 0]
click at [238, 290] on div "Add Column" at bounding box center [795, 435] width 1445 height 584
click at [521, 60] on div "Casino Review" at bounding box center [527, 60] width 82 height 18
click at [382, 367] on div "Add Column" at bounding box center [795, 435] width 1445 height 584
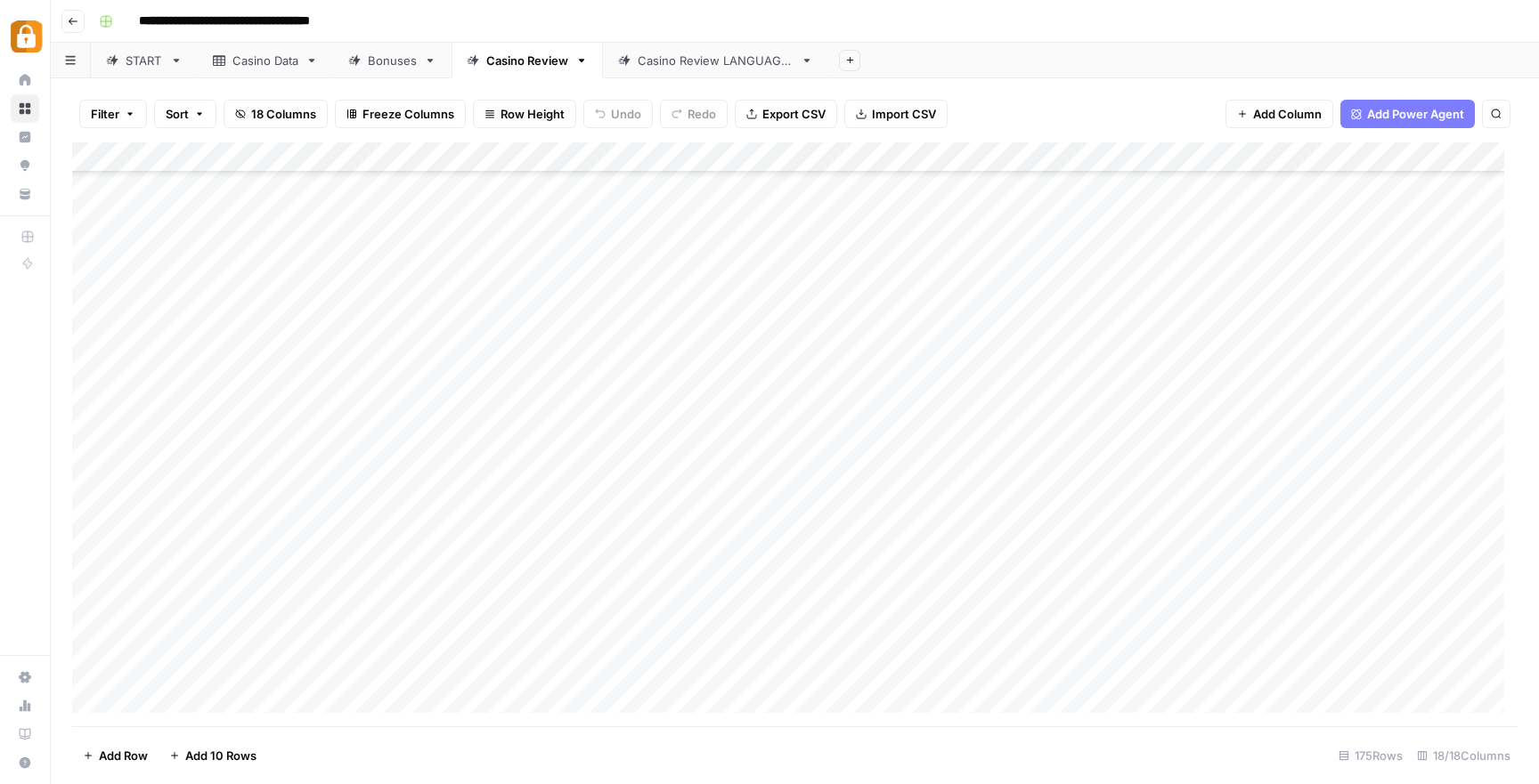
click at [366, 348] on div "Add Column" at bounding box center [795, 435] width 1445 height 584
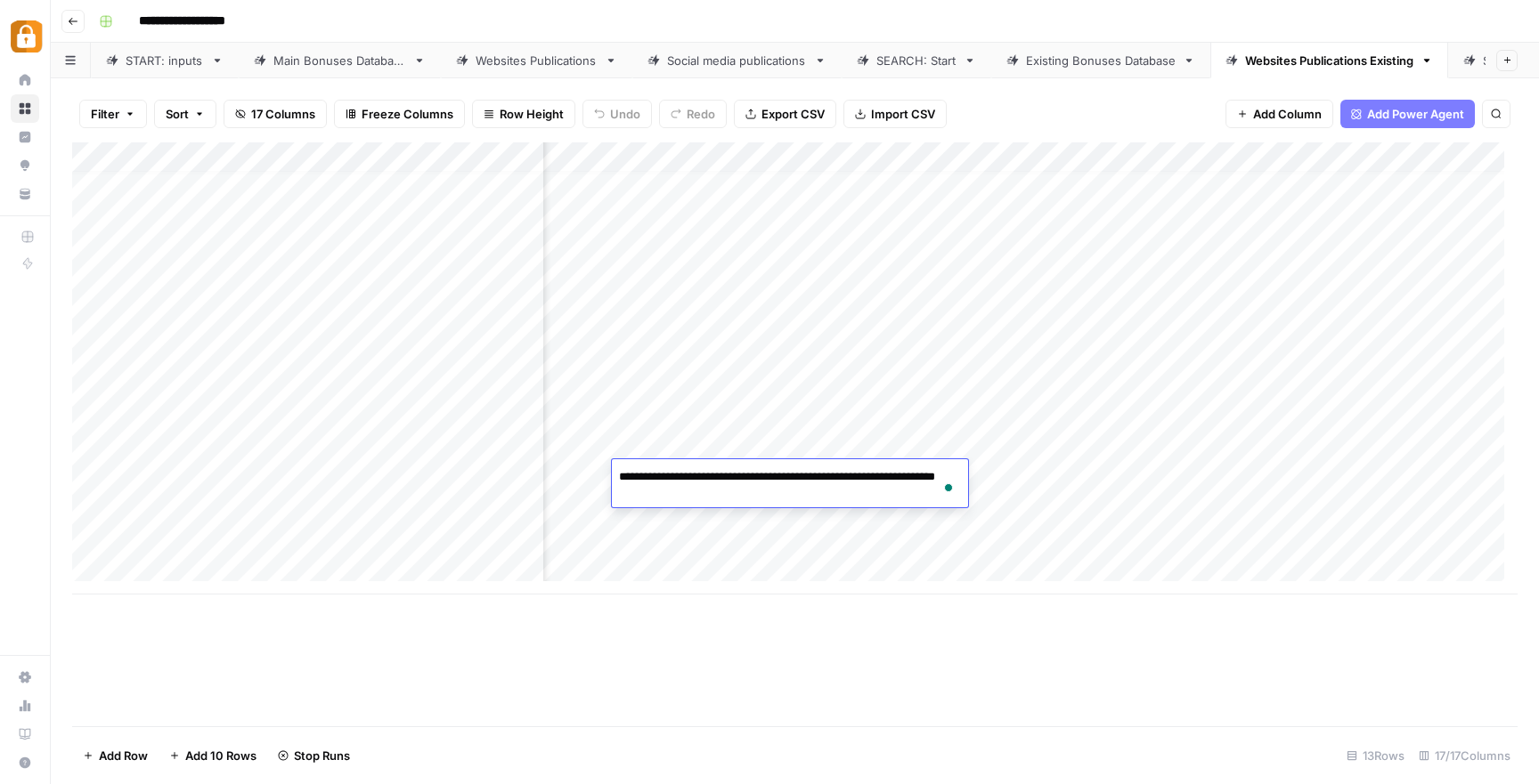
scroll to position [13, 1185]
click at [1400, 475] on div "Add Column" at bounding box center [795, 368] width 1445 height 452
click at [698, 504] on div "Add Column" at bounding box center [795, 368] width 1445 height 452
click at [1298, 503] on div "Add Column" at bounding box center [795, 368] width 1445 height 452
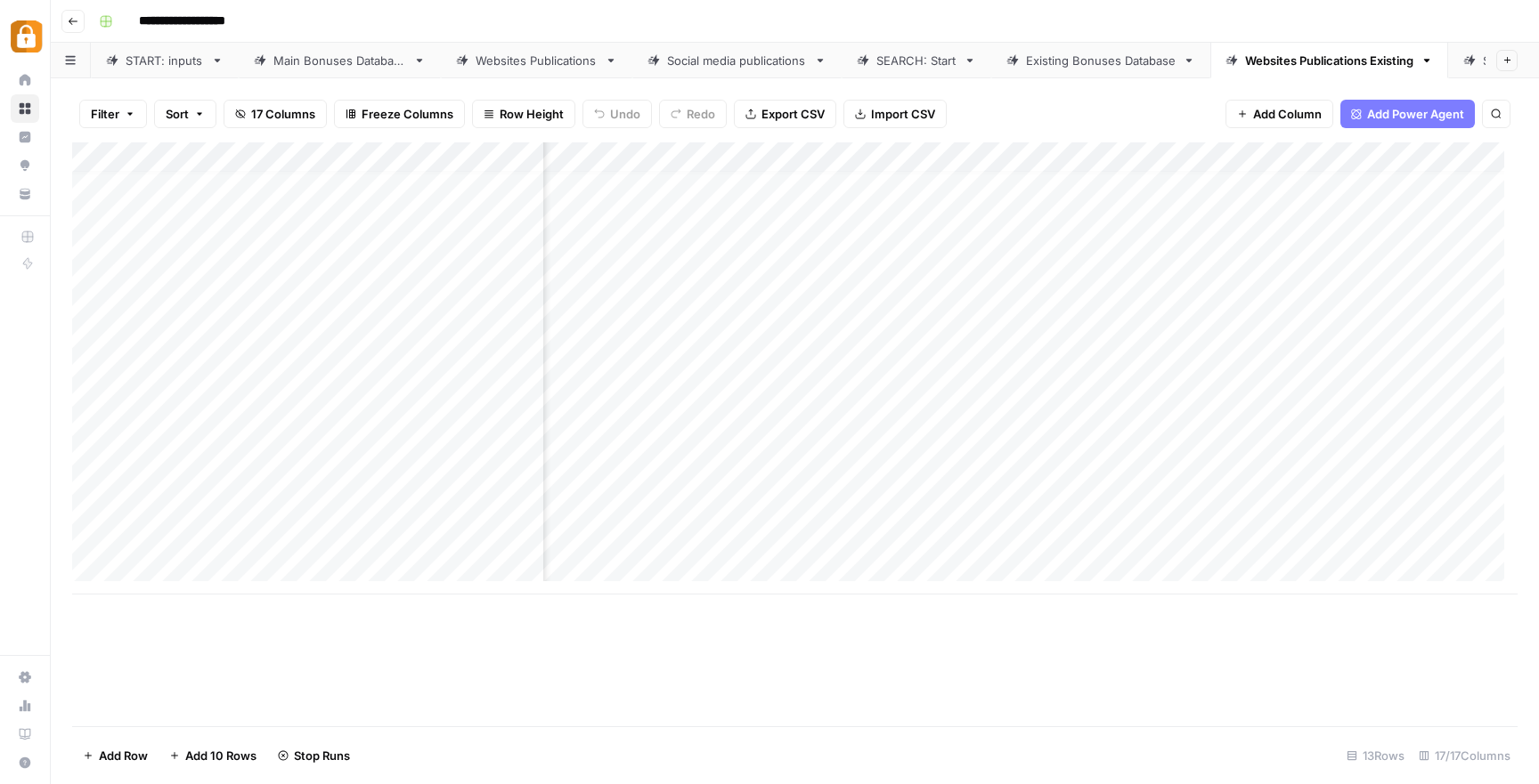
click at [1091, 56] on div "Existing Bonuses Database" at bounding box center [1100, 60] width 149 height 18
click at [1301, 51] on div "Websites Publications Existing" at bounding box center [1329, 60] width 168 height 18
click at [1262, 489] on div "Add Column" at bounding box center [795, 368] width 1445 height 452
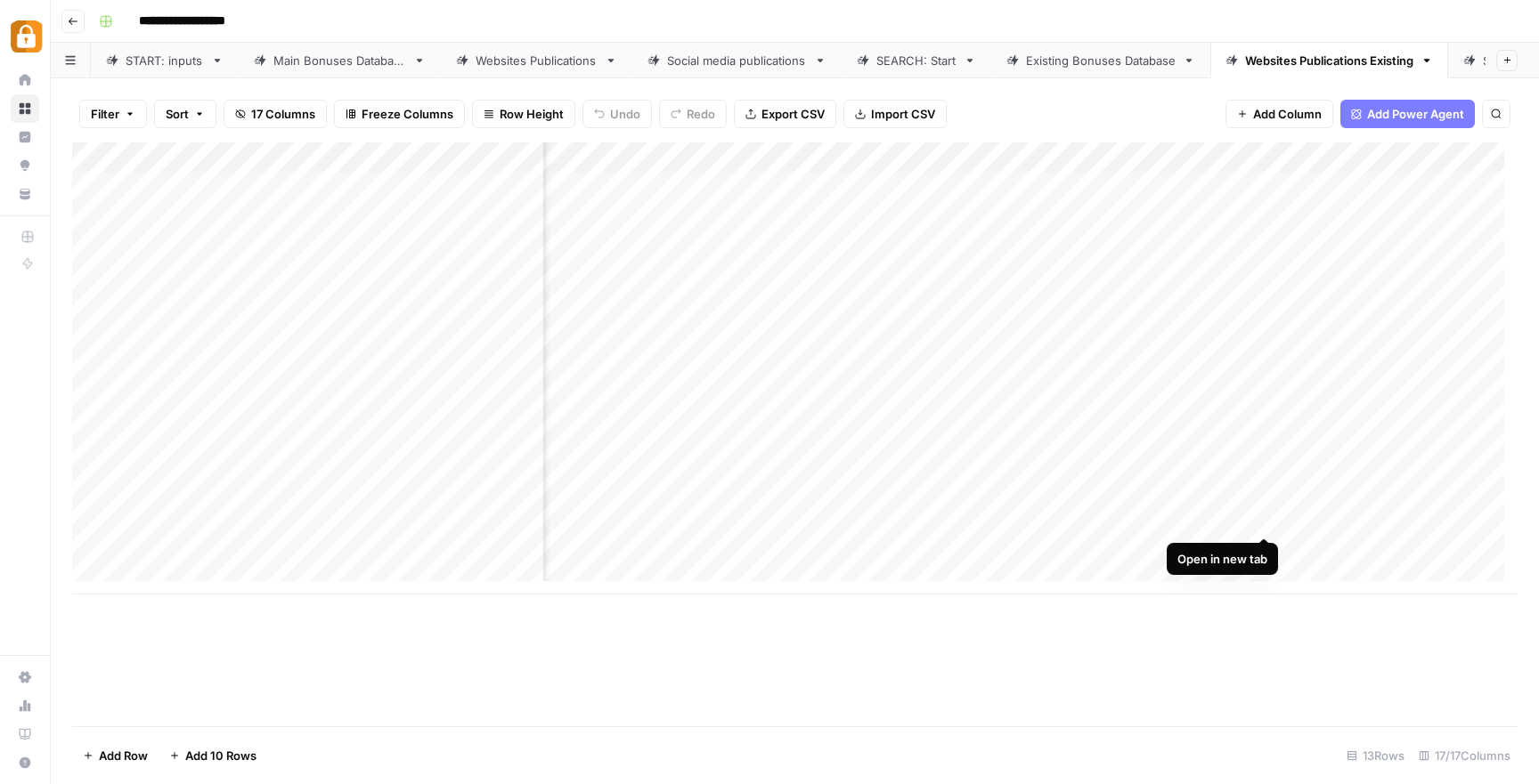
click at [1264, 513] on div "Add Column" at bounding box center [795, 368] width 1445 height 452
click at [1105, 60] on div "Existing Bonuses Database" at bounding box center [1100, 60] width 149 height 18
click at [906, 51] on div "SEARCH: Start" at bounding box center [917, 60] width 80 height 18
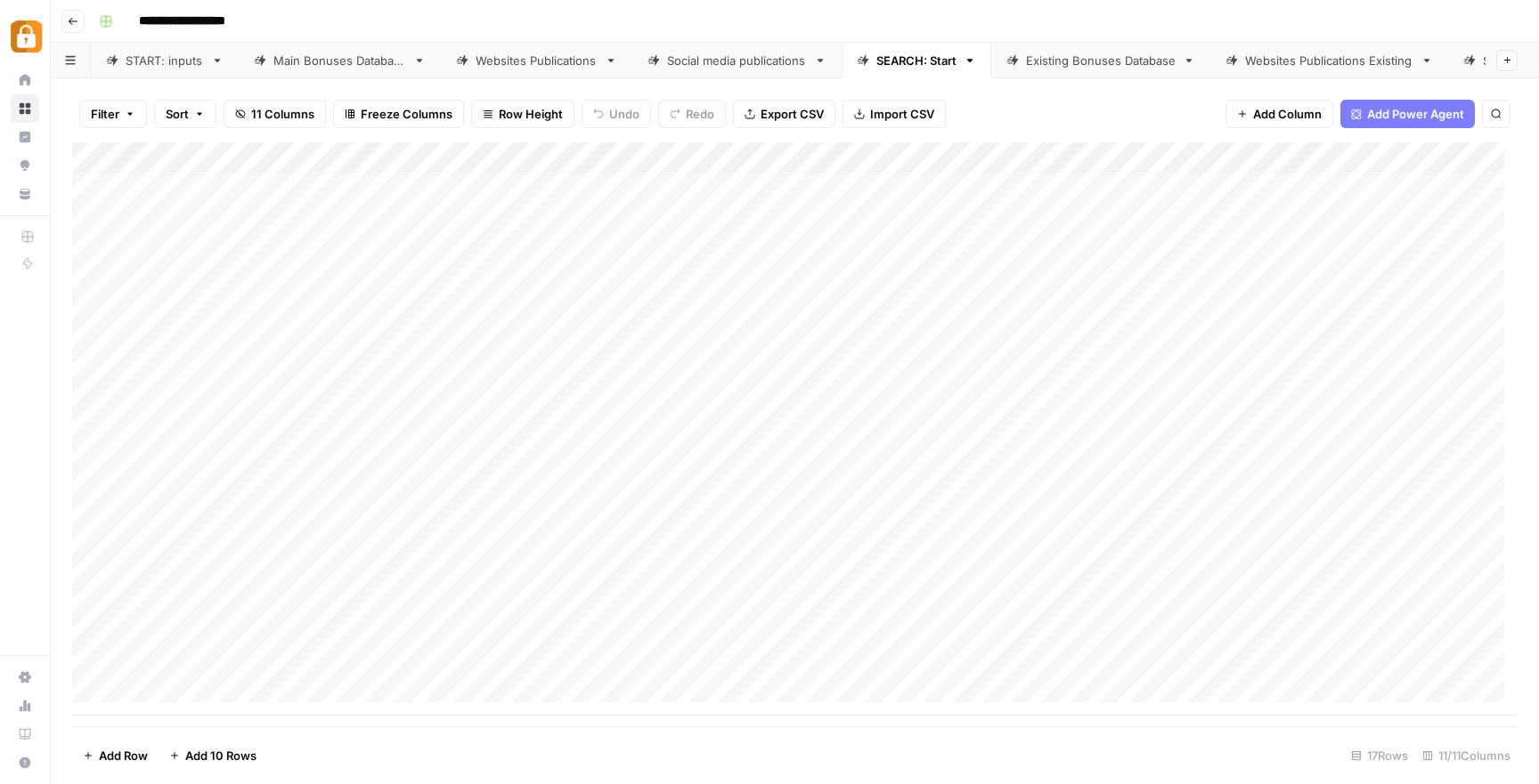
click at [547, 593] on div "Add Column" at bounding box center [795, 429] width 1445 height 574
